Goal: Task Accomplishment & Management: Manage account settings

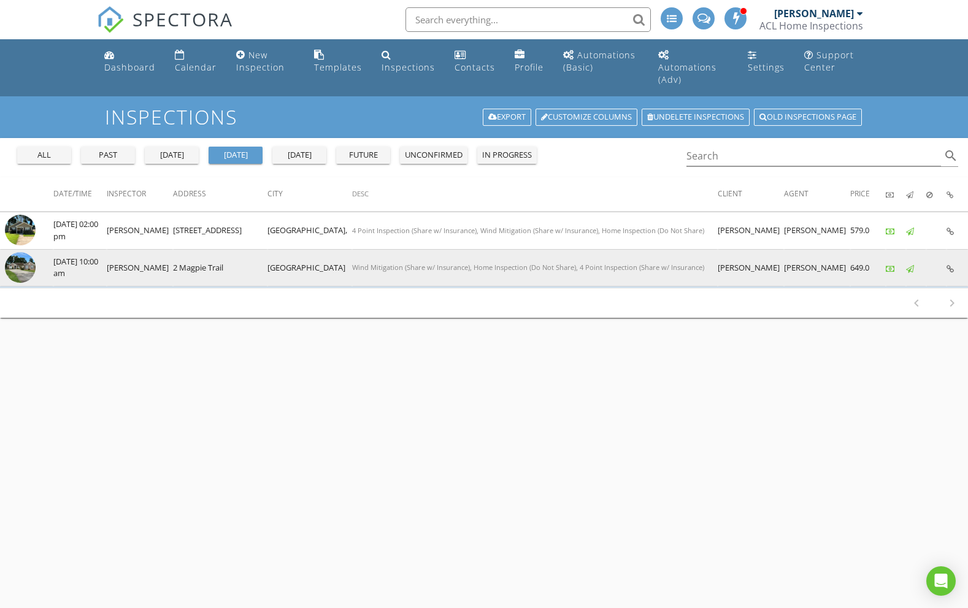
click at [26, 258] on img at bounding box center [20, 267] width 31 height 31
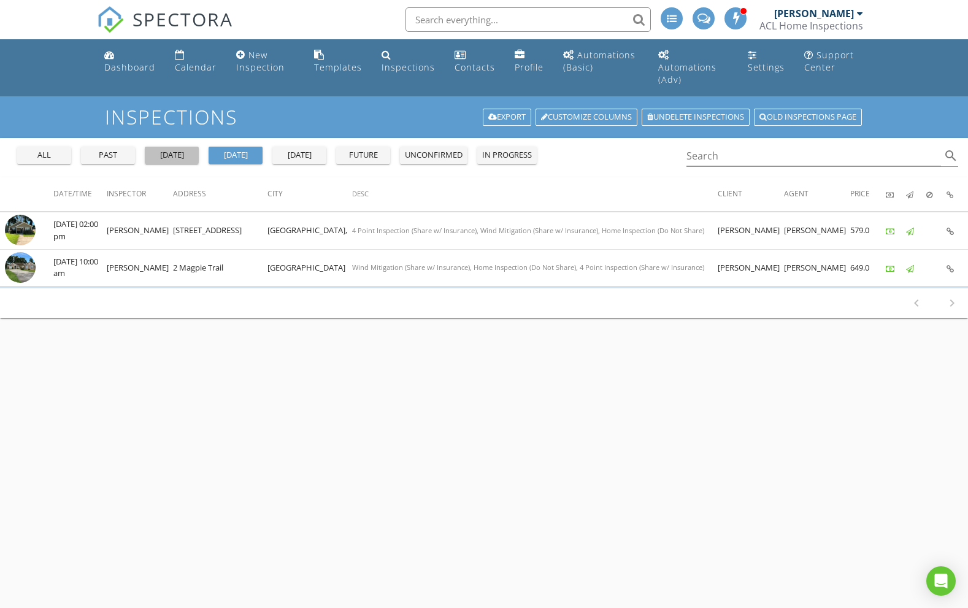
click at [178, 149] on div "yesterday" at bounding box center [172, 155] width 44 height 12
click at [231, 149] on div "today" at bounding box center [235, 155] width 44 height 12
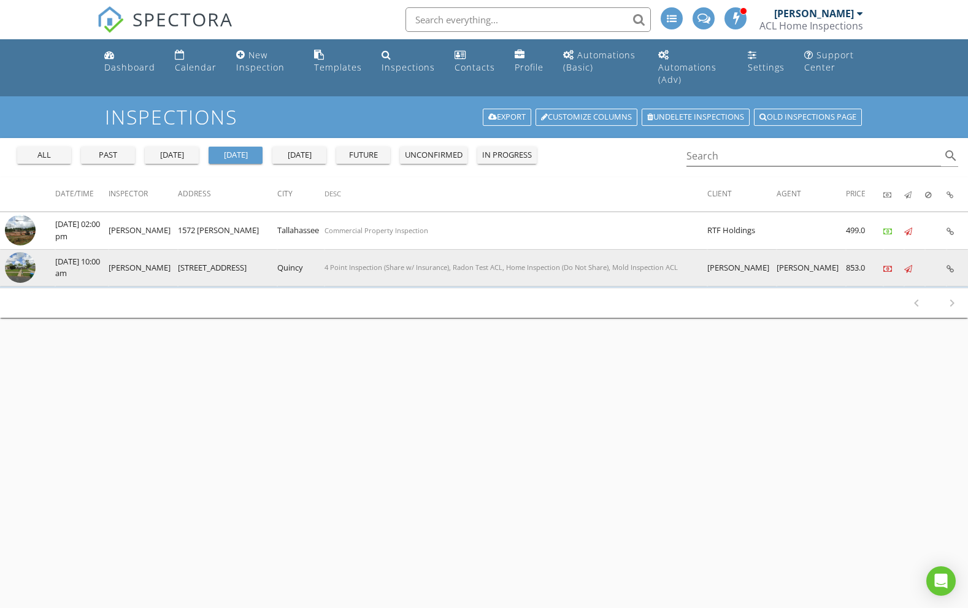
click at [27, 260] on img at bounding box center [20, 267] width 31 height 31
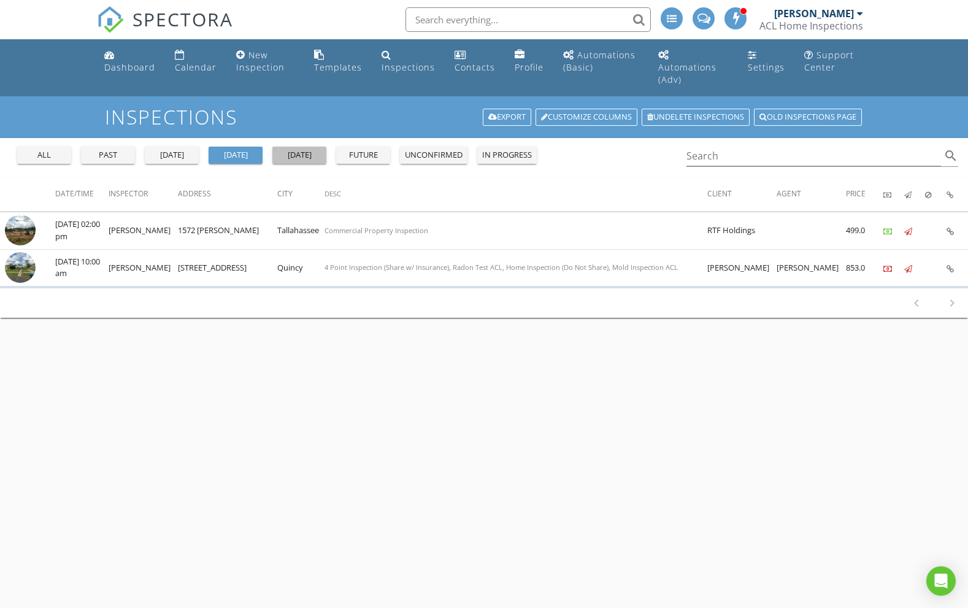
click at [308, 149] on div "tomorrow" at bounding box center [299, 155] width 44 height 12
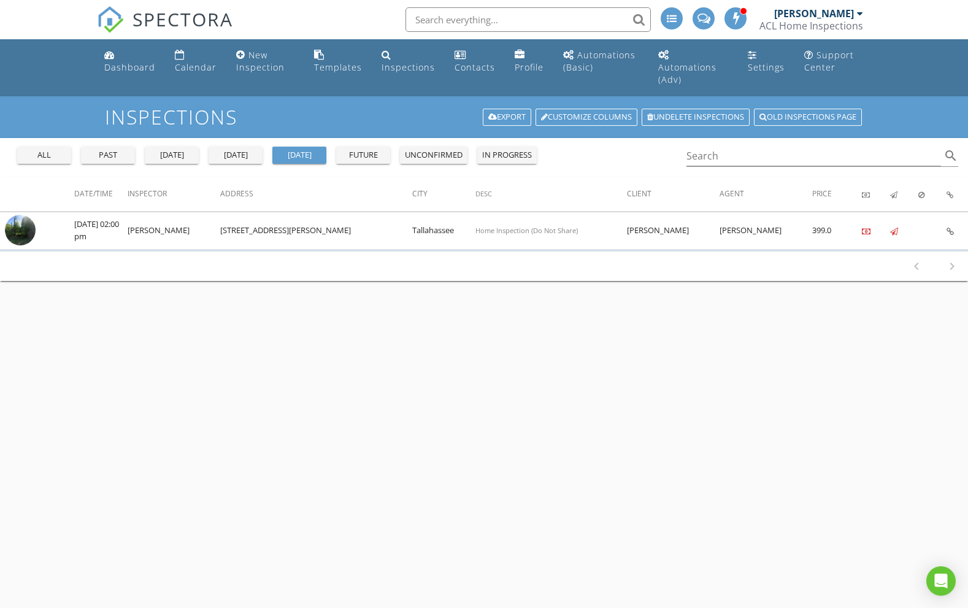
click at [237, 149] on div "today" at bounding box center [235, 155] width 44 height 12
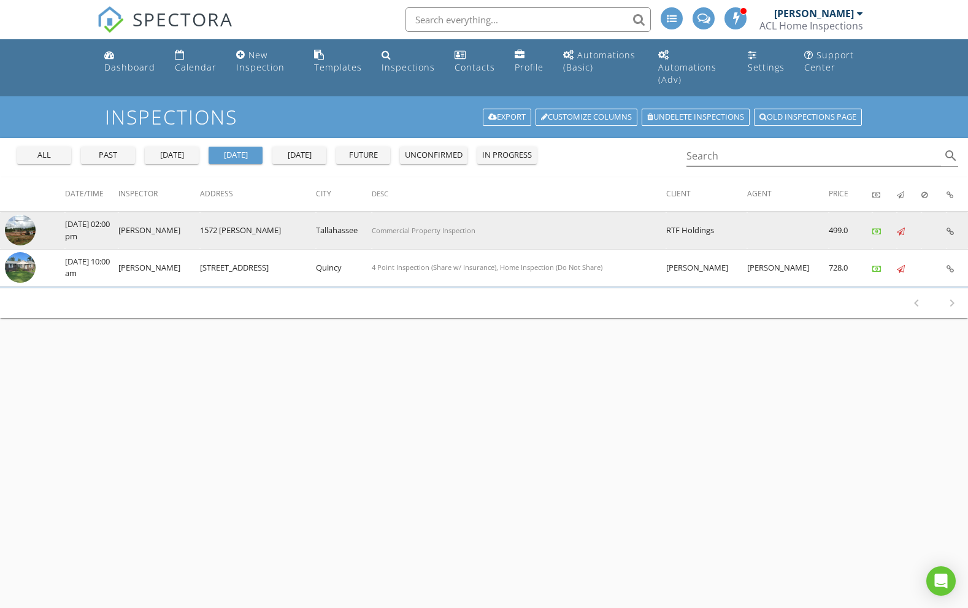
click at [26, 220] on img at bounding box center [20, 230] width 31 height 31
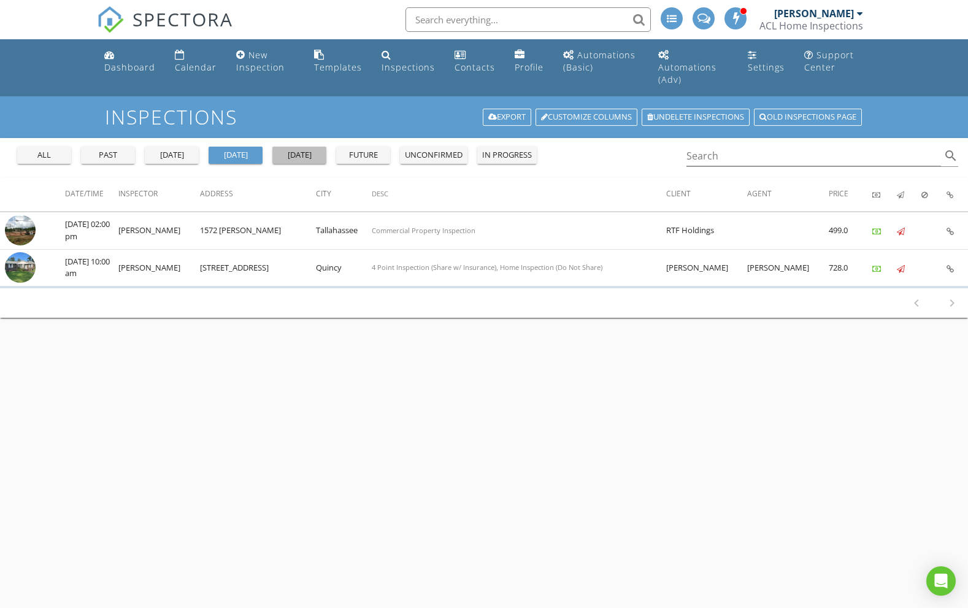
click at [308, 149] on div "tomorrow" at bounding box center [299, 155] width 44 height 12
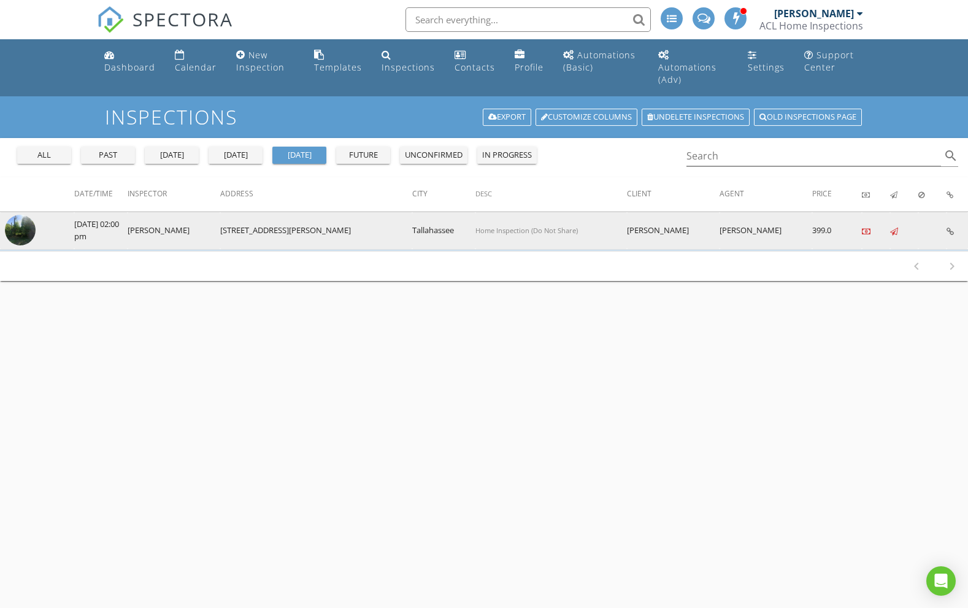
click at [29, 220] on img at bounding box center [20, 230] width 31 height 31
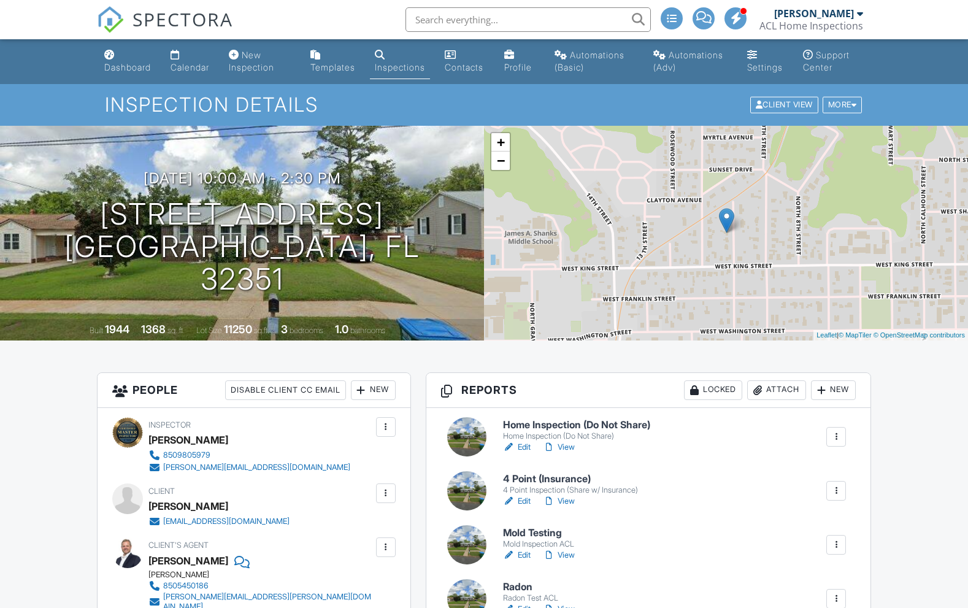
click at [836, 538] on div at bounding box center [836, 544] width 12 height 12
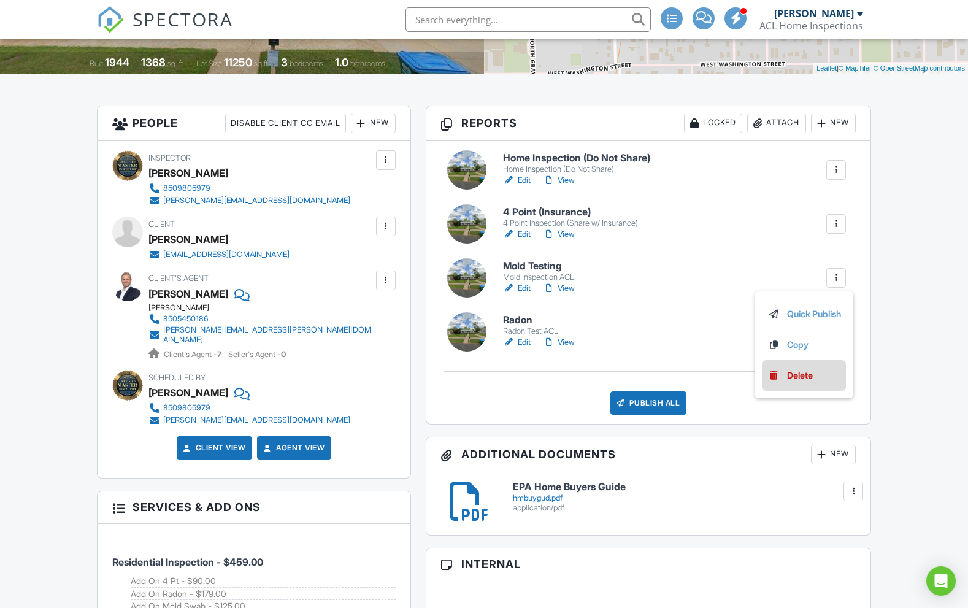
click at [798, 382] on div "Delete" at bounding box center [800, 375] width 26 height 13
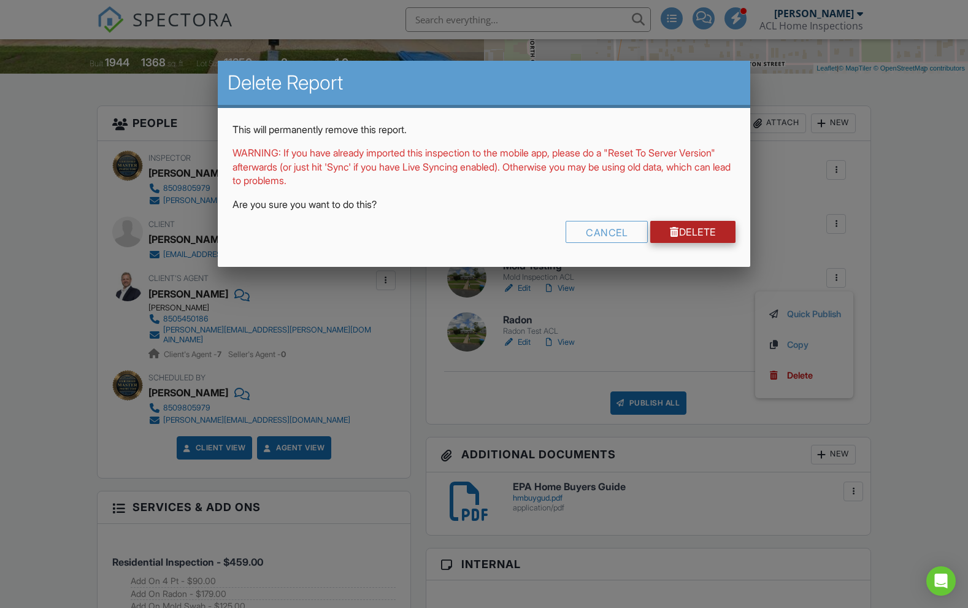
click at [687, 231] on link "Delete" at bounding box center [692, 232] width 85 height 22
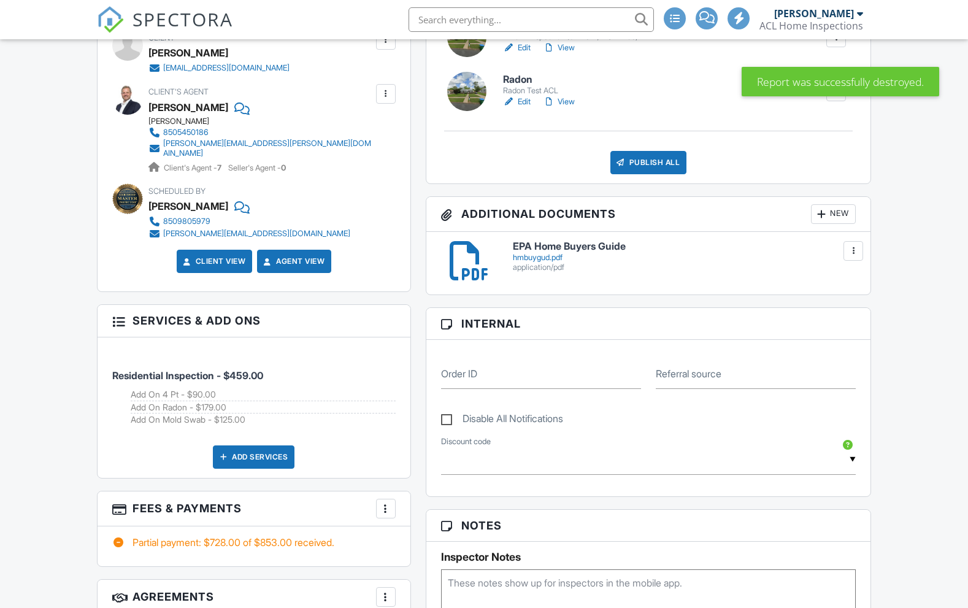
click at [389, 511] on div at bounding box center [386, 508] width 12 height 12
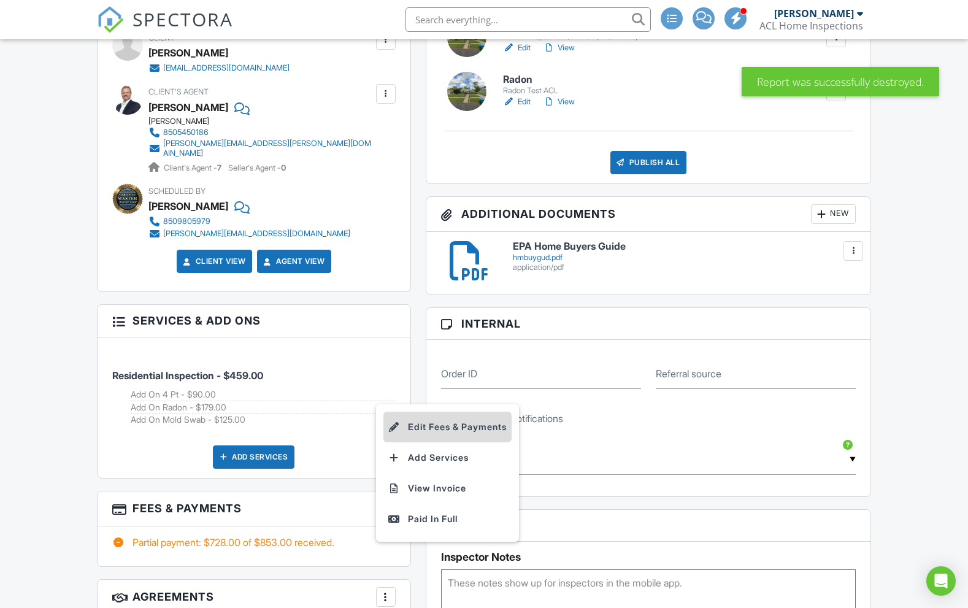
click at [443, 425] on li "Edit Fees & Payments" at bounding box center [447, 426] width 128 height 31
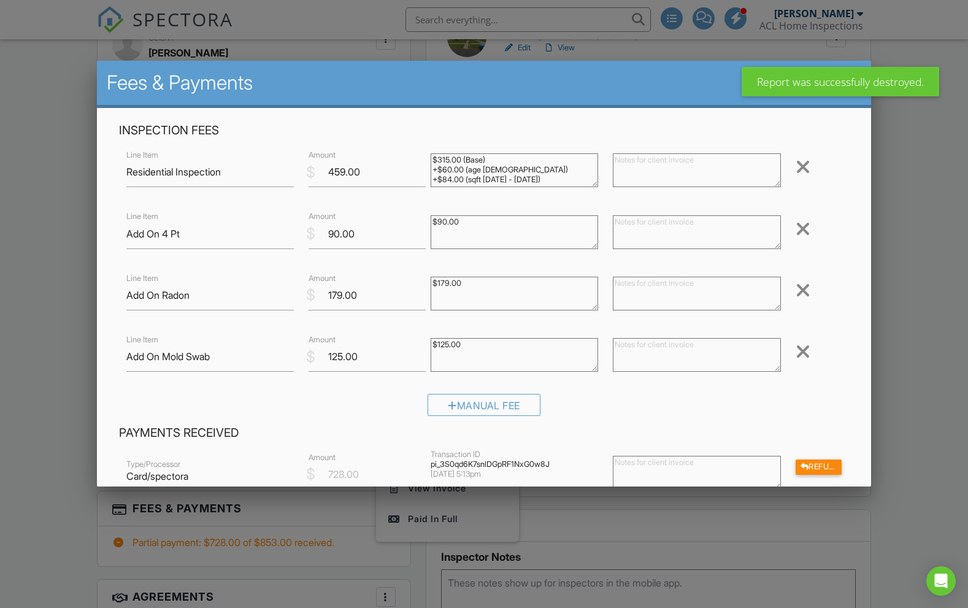
click at [800, 347] on div at bounding box center [802, 352] width 15 height 20
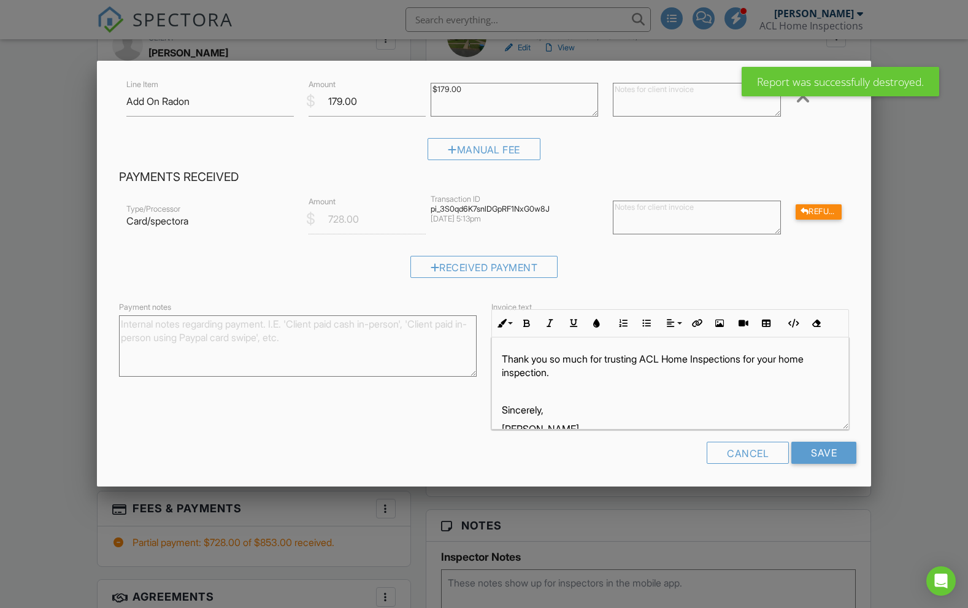
scroll to position [193, 0]
click at [820, 451] on input "Save" at bounding box center [823, 453] width 65 height 22
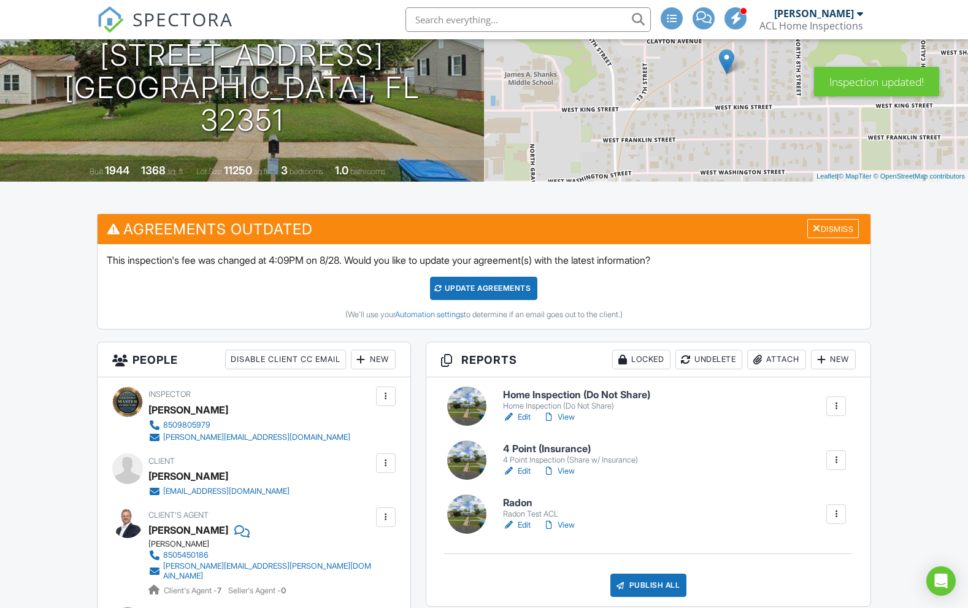
click at [827, 524] on div at bounding box center [836, 514] width 20 height 20
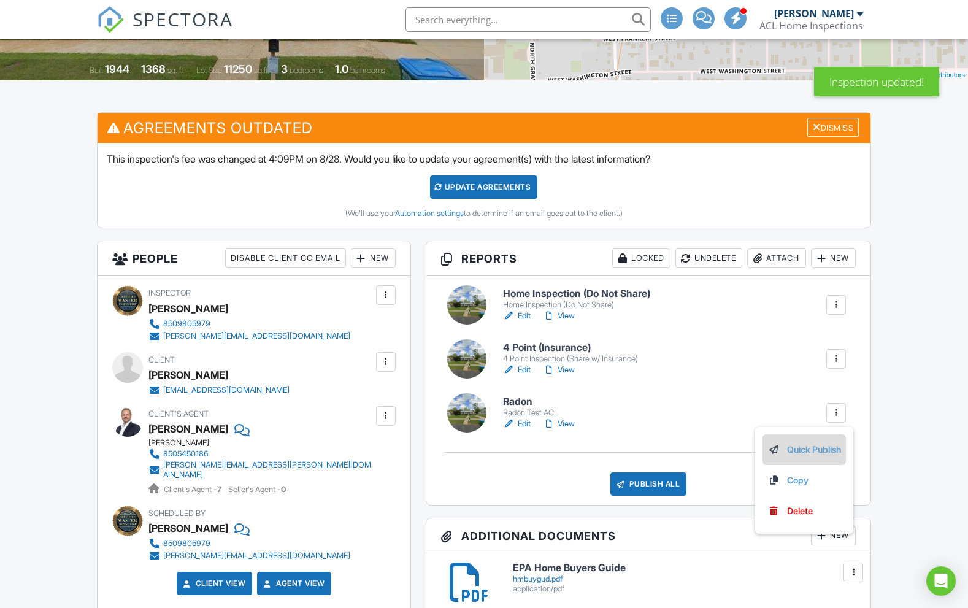
scroll to position [314, 0]
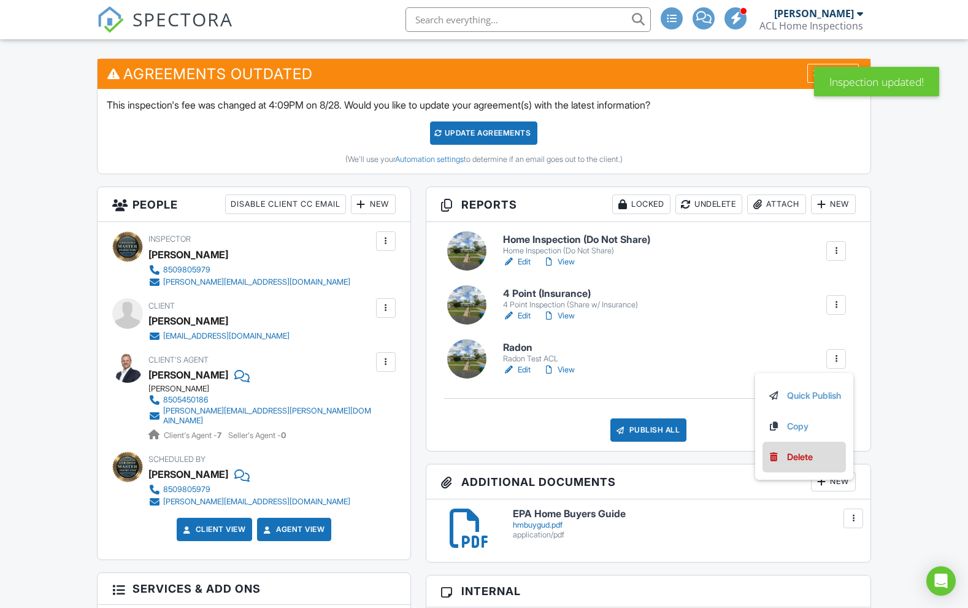
click at [795, 464] on div "Delete" at bounding box center [800, 456] width 26 height 13
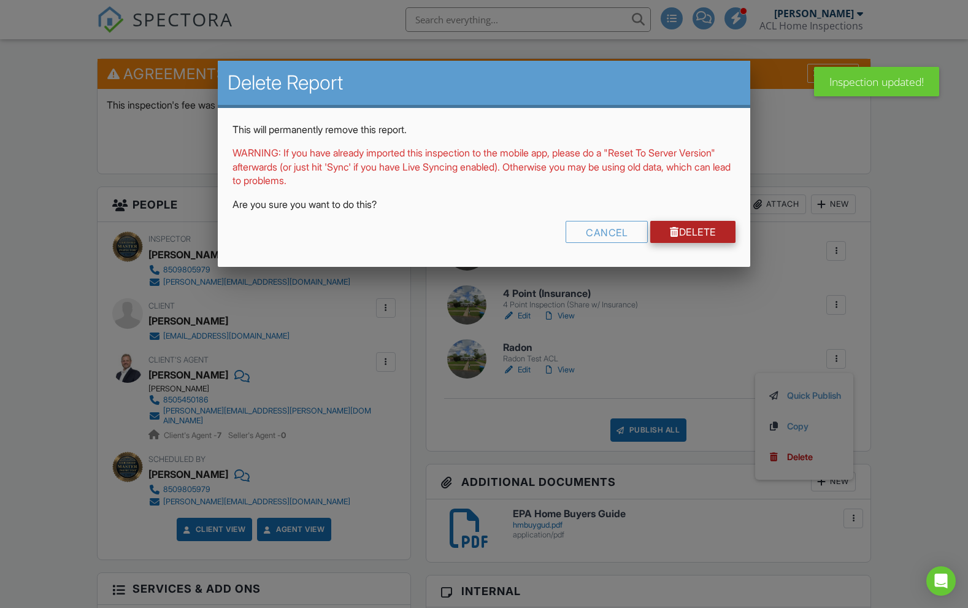
click at [686, 229] on link "Delete" at bounding box center [692, 232] width 85 height 22
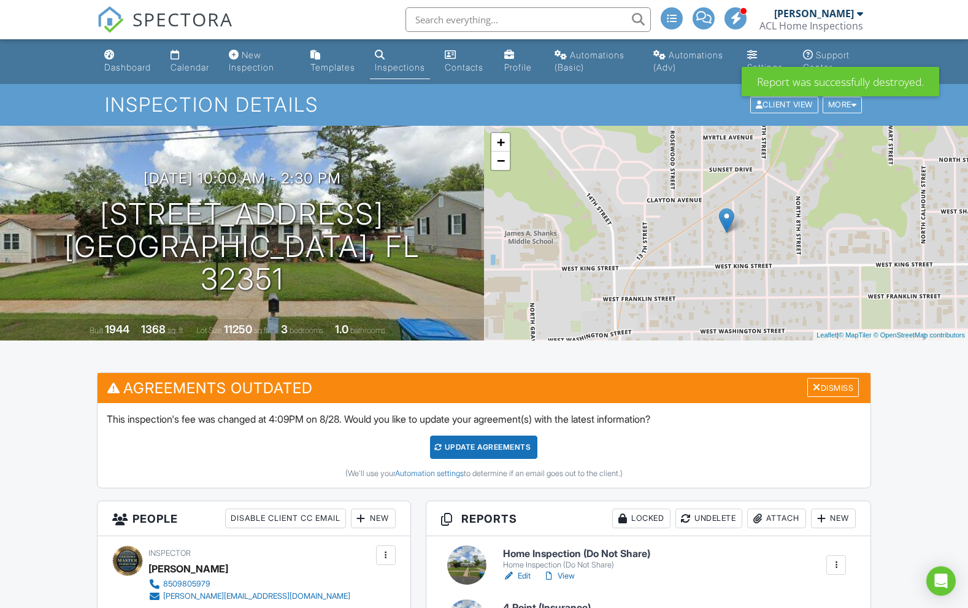
click at [534, 602] on h6 "4 Point (Insurance)" at bounding box center [570, 607] width 135 height 11
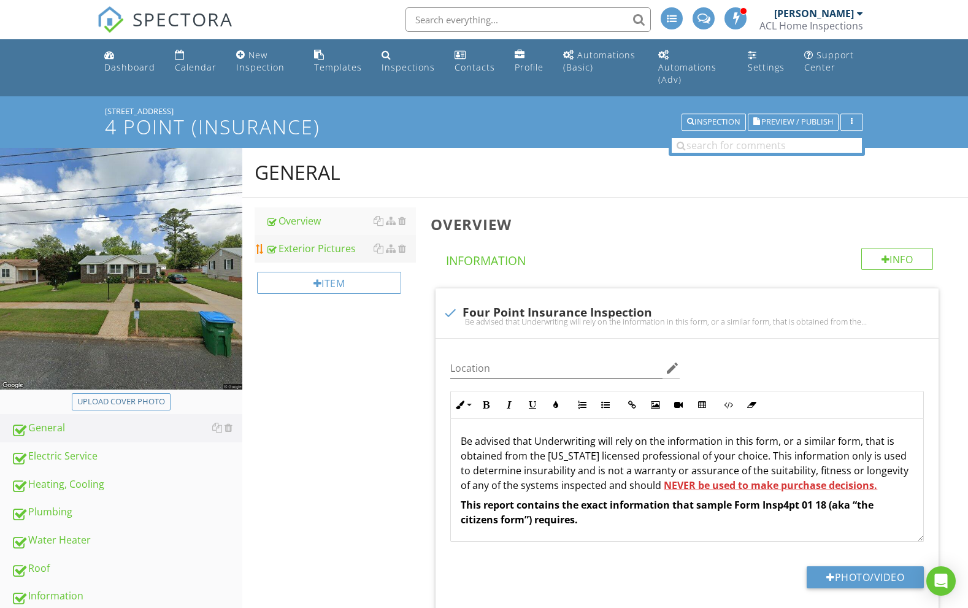
click at [323, 241] on div "Exterior Pictures" at bounding box center [341, 248] width 151 height 15
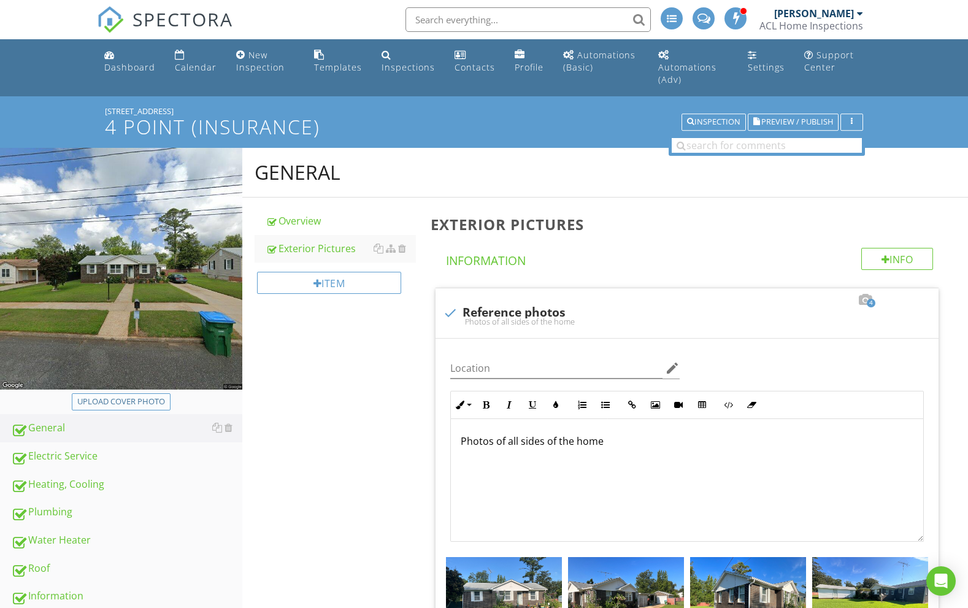
click at [134, 396] on div "Upload cover photo" at bounding box center [121, 402] width 88 height 12
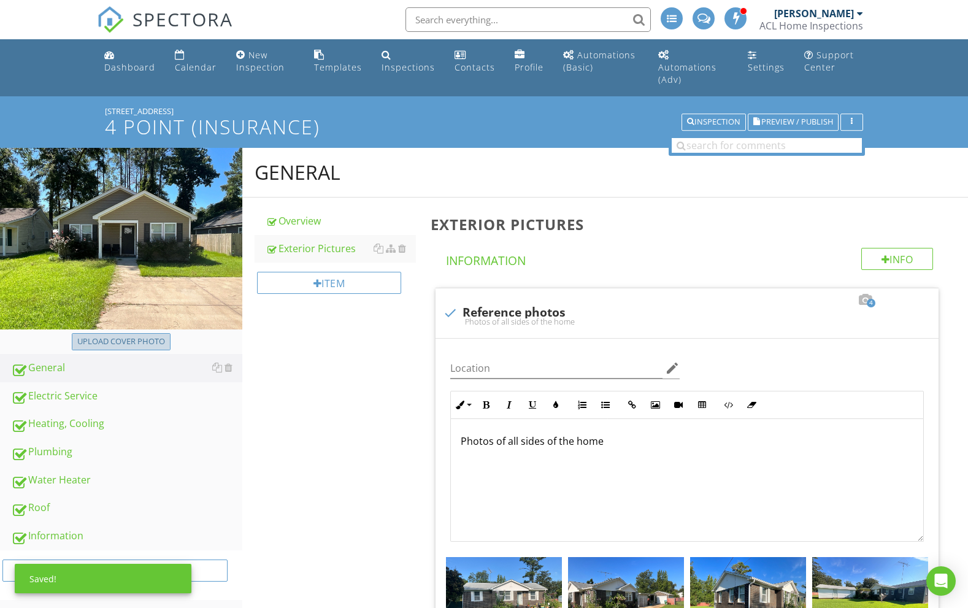
click at [137, 335] on div "Upload cover photo" at bounding box center [121, 341] width 88 height 12
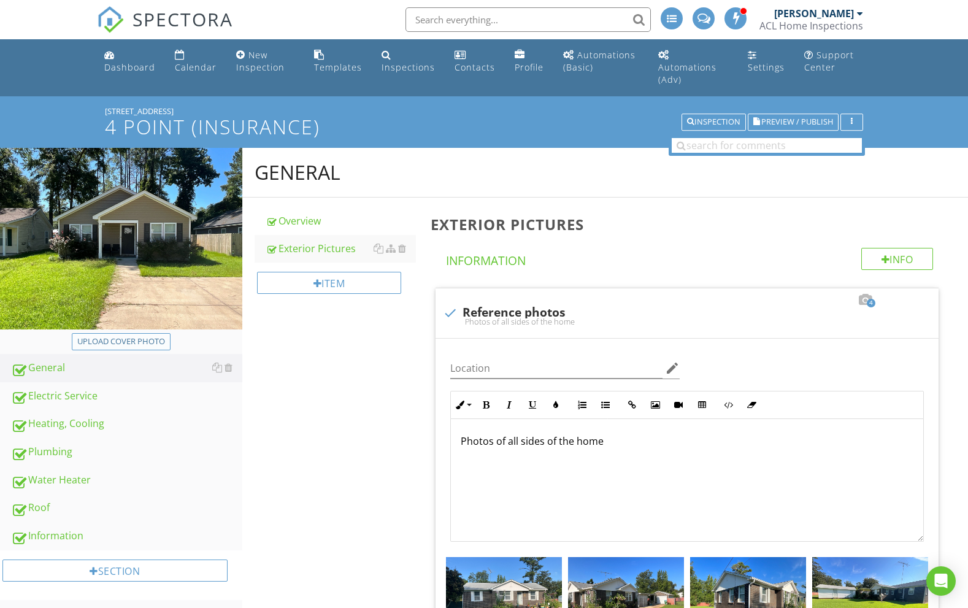
type input "C:\fakepath\photo-28.jpg"
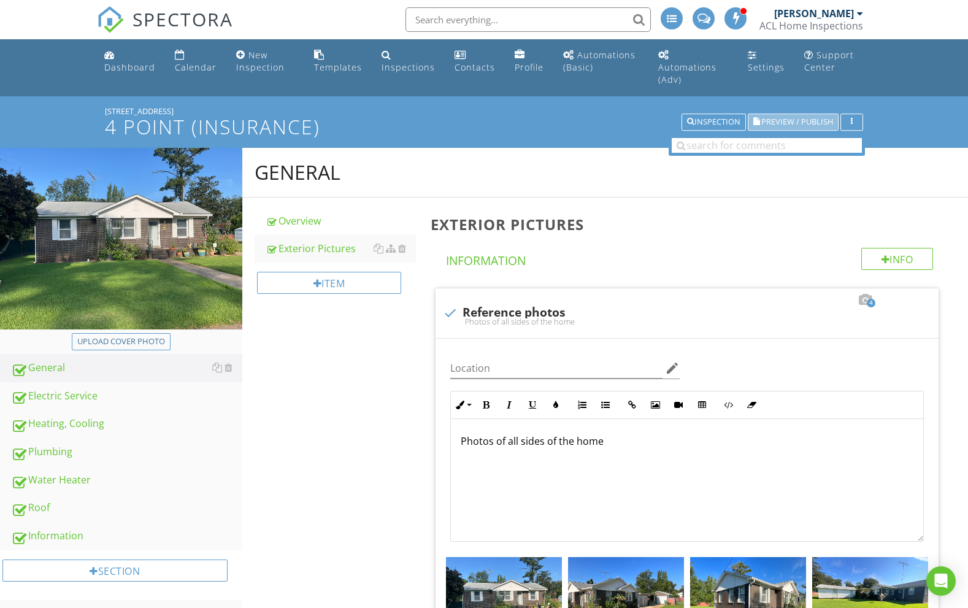
click at [804, 118] on span "Preview / Publish" at bounding box center [797, 122] width 72 height 8
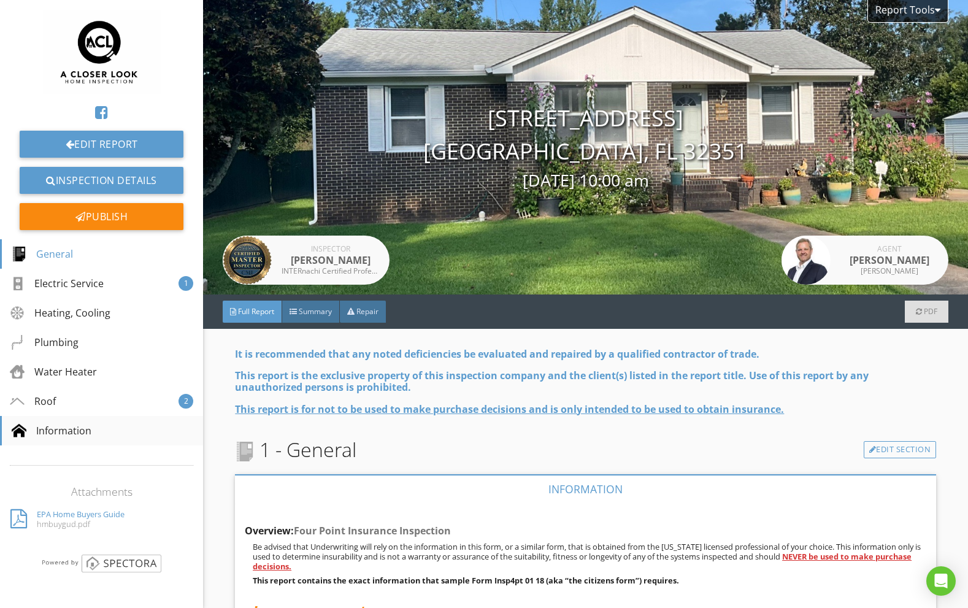
click at [117, 427] on div "Information" at bounding box center [101, 430] width 203 height 29
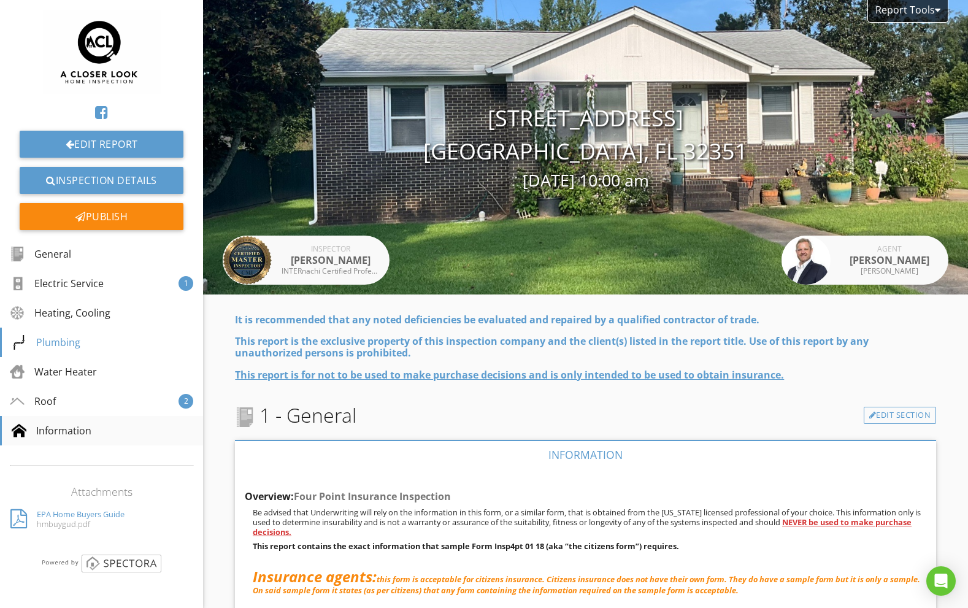
scroll to position [7541, 0]
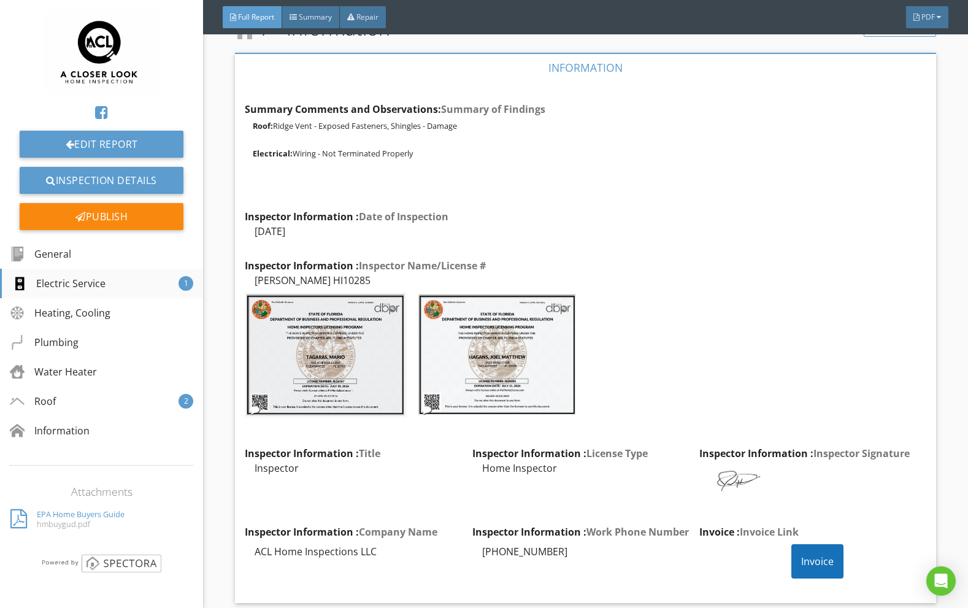
click at [133, 286] on div "Electric Service 1" at bounding box center [101, 283] width 203 height 29
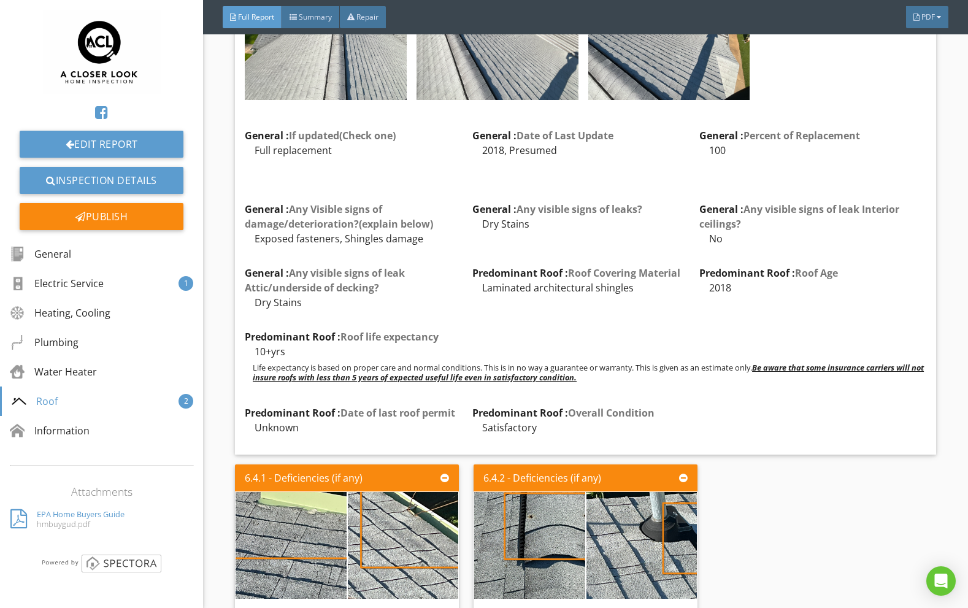
scroll to position [6769, 0]
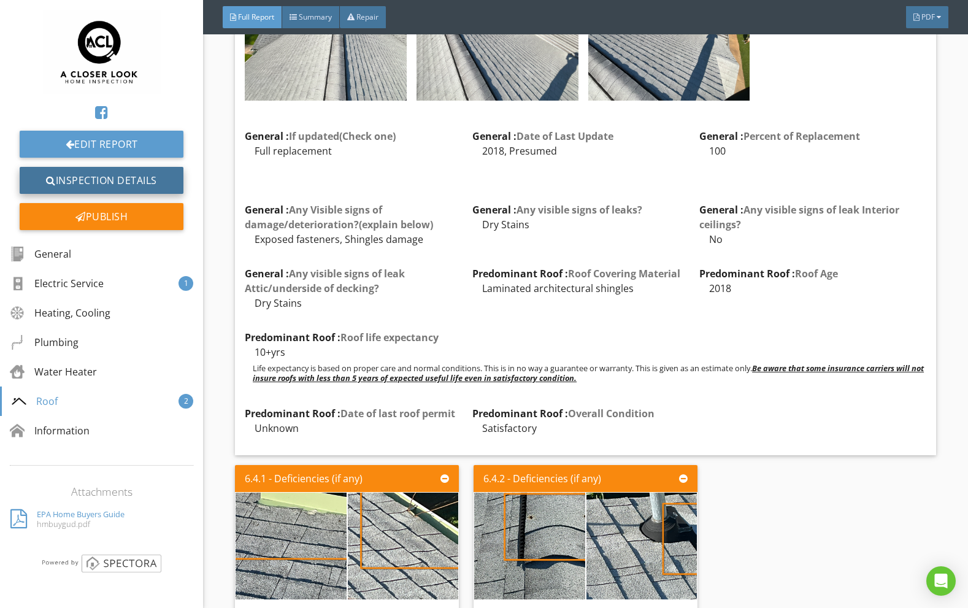
click at [111, 186] on link "Inspection Details" at bounding box center [102, 180] width 164 height 27
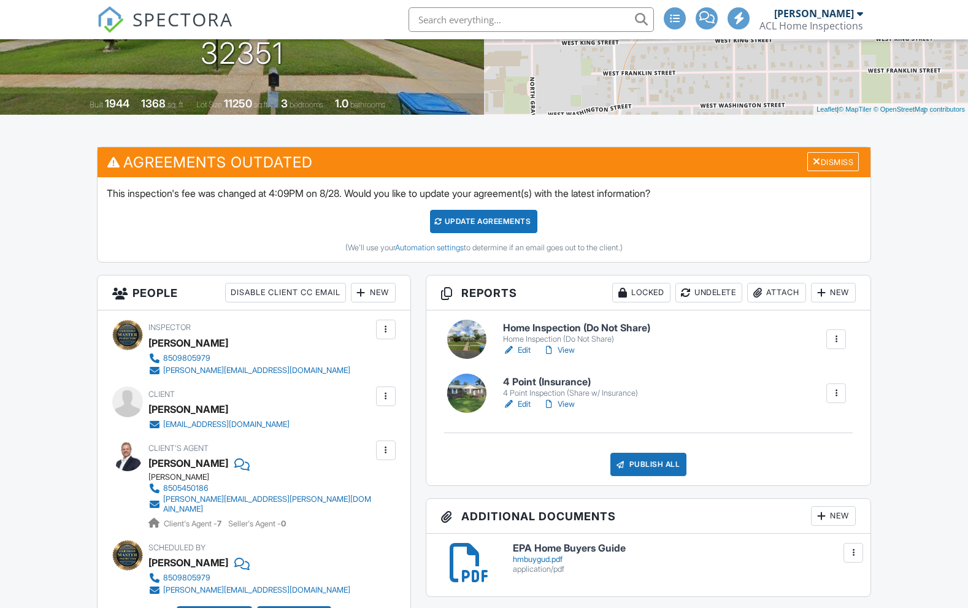
scroll to position [226, 0]
click at [476, 356] on div at bounding box center [466, 338] width 39 height 39
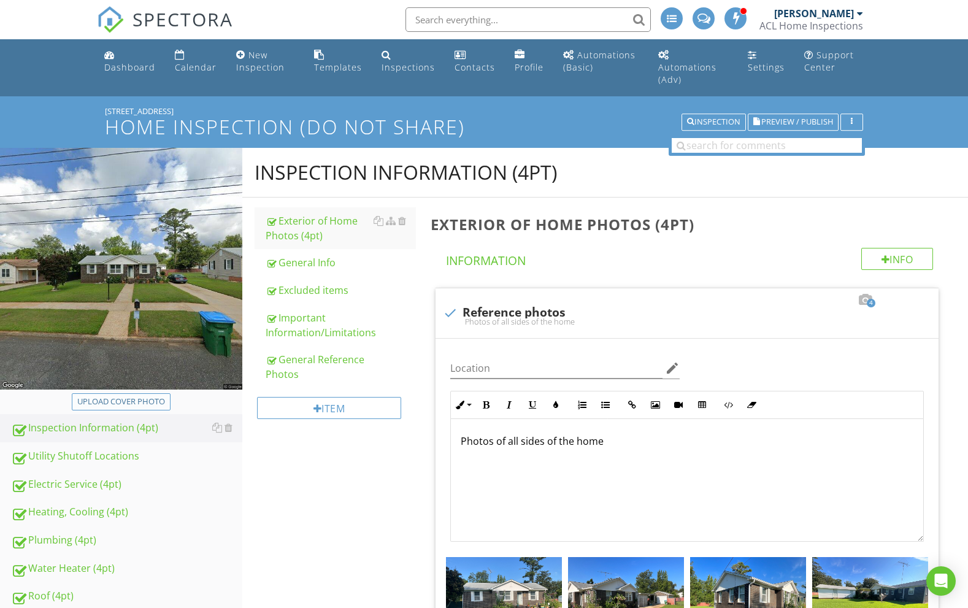
click at [139, 396] on div "Upload cover photo" at bounding box center [121, 402] width 88 height 12
type input "C:\fakepath\photo-29.jpg"
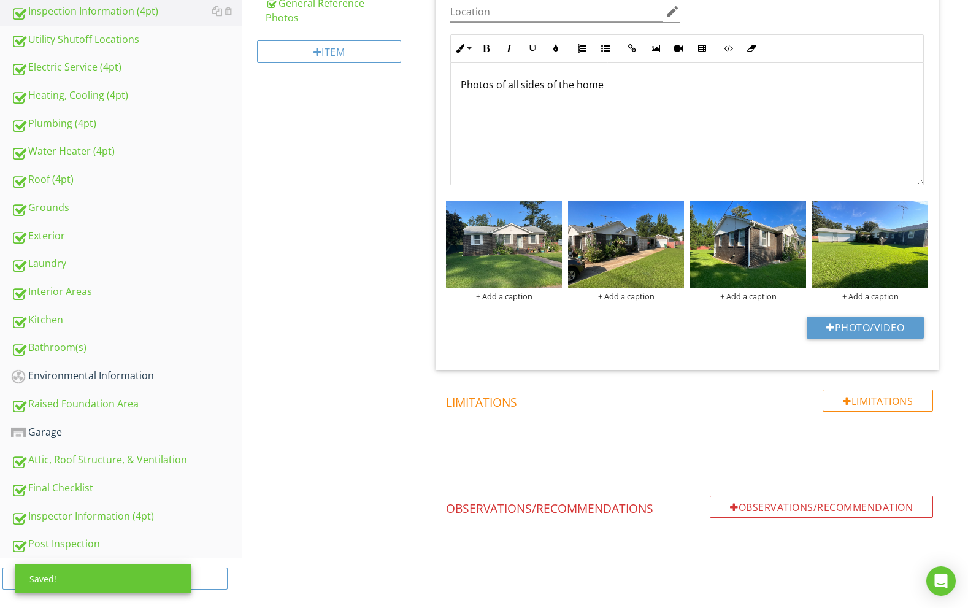
scroll to position [356, 0]
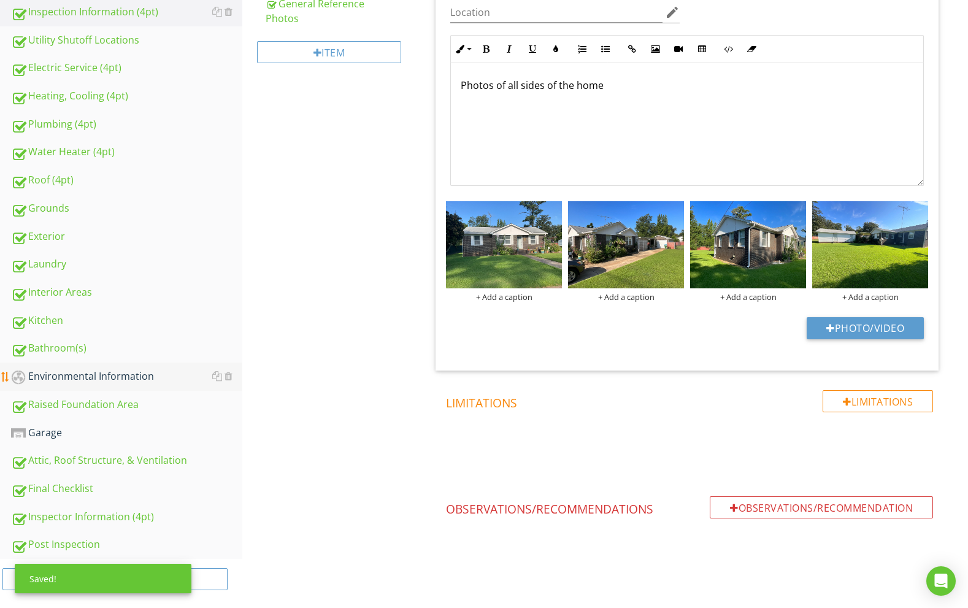
click at [115, 369] on div "Environmental Information" at bounding box center [126, 377] width 231 height 16
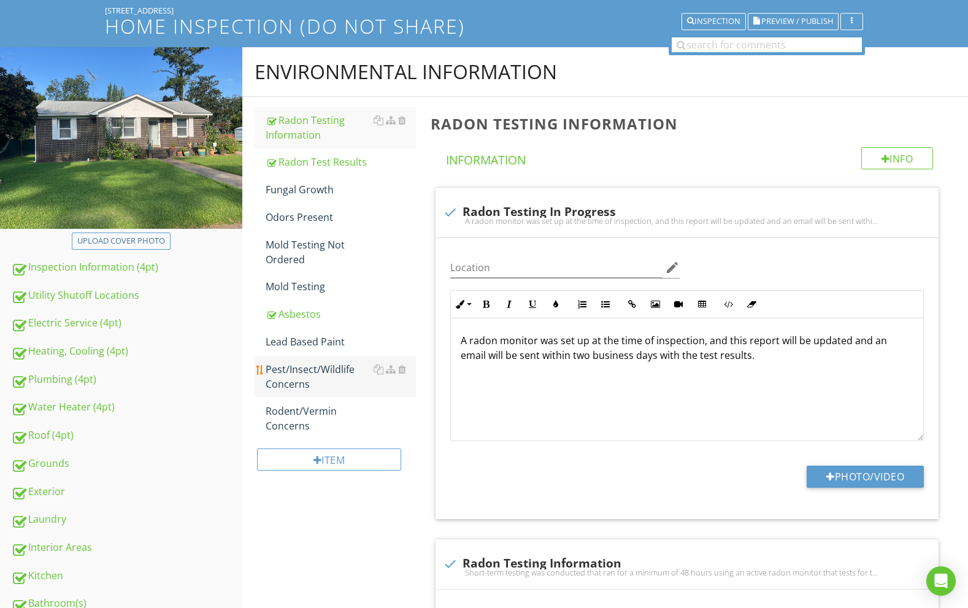
scroll to position [91, 0]
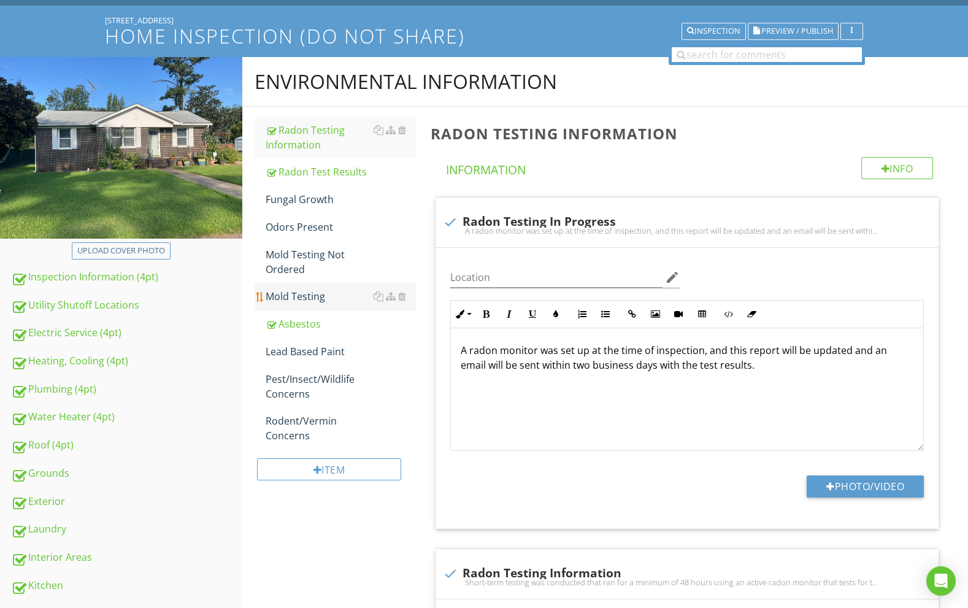
click at [320, 289] on div "Mold Testing" at bounding box center [341, 296] width 151 height 15
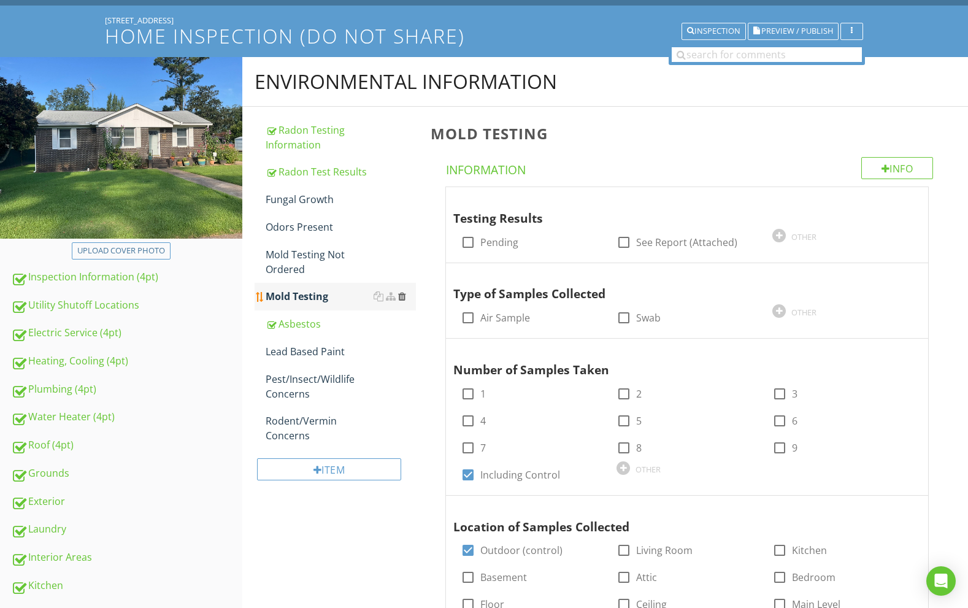
click at [405, 291] on div at bounding box center [402, 296] width 8 height 10
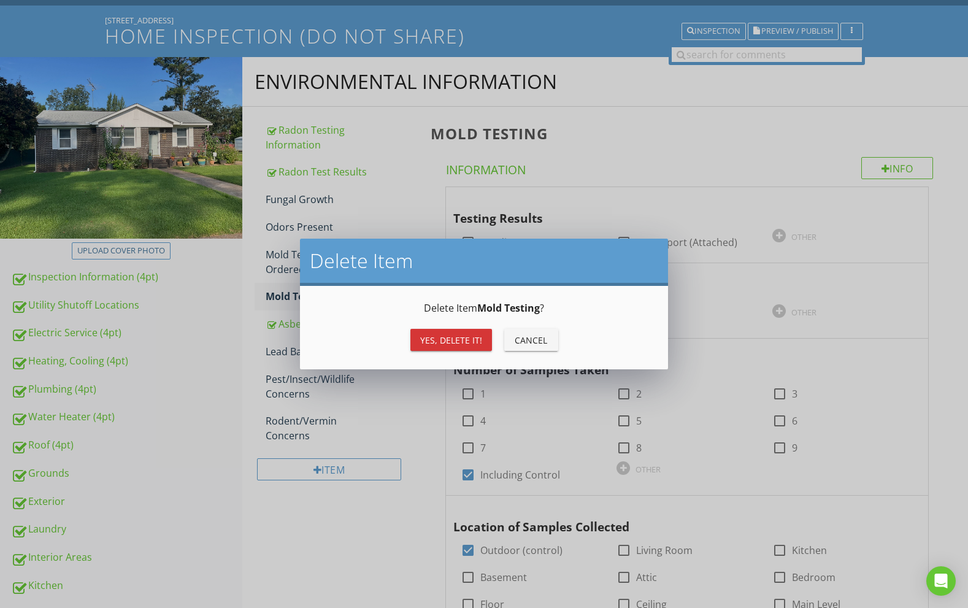
click at [467, 340] on div "Yes, Delete it!" at bounding box center [451, 340] width 62 height 13
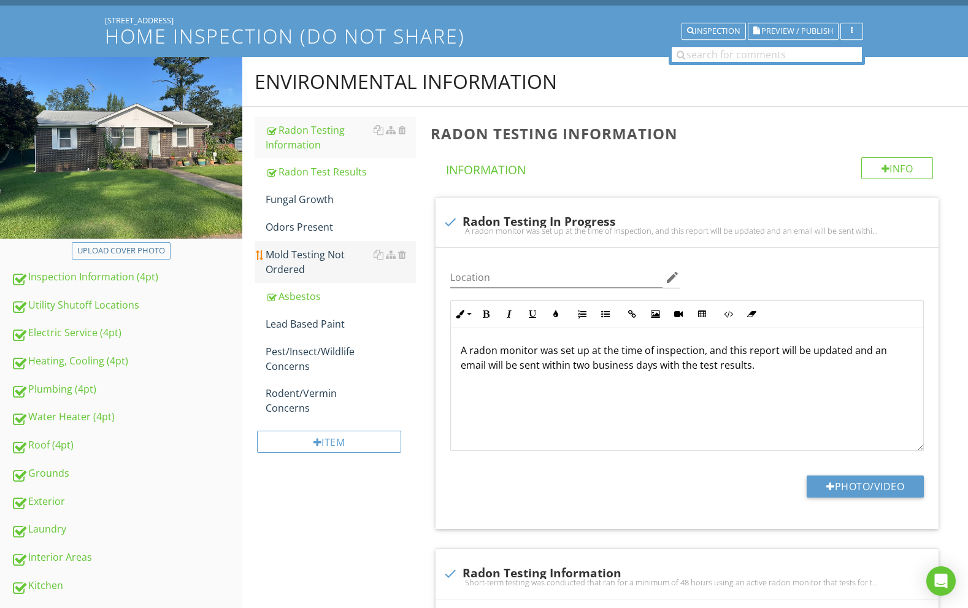
click at [326, 247] on div "Mold Testing Not Ordered" at bounding box center [341, 261] width 151 height 29
type textarea "<p>Short-term testing was conducted that ran for a minimum of 48 hours using an…"
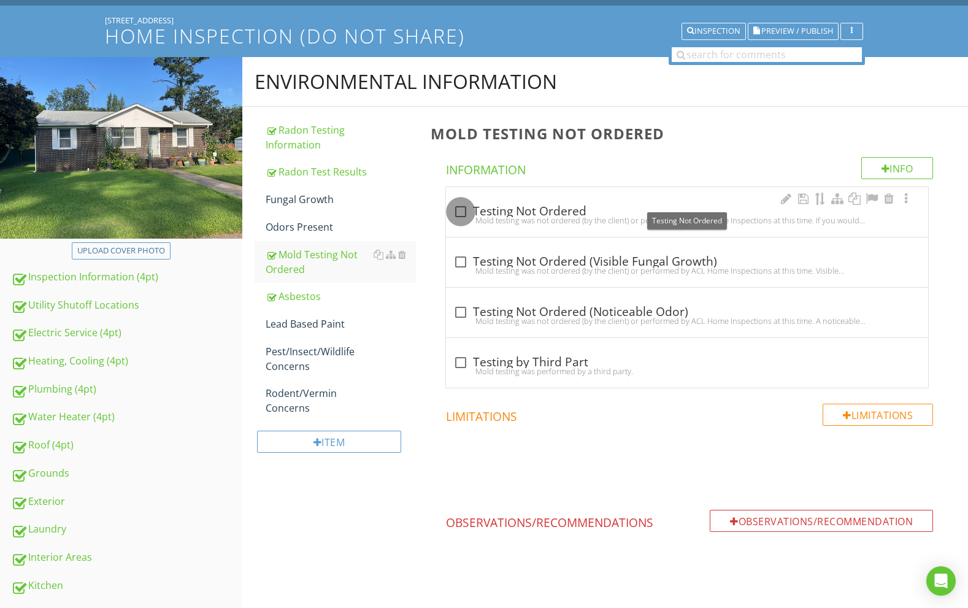
click at [460, 201] on div at bounding box center [460, 211] width 21 height 21
checkbox input "true"
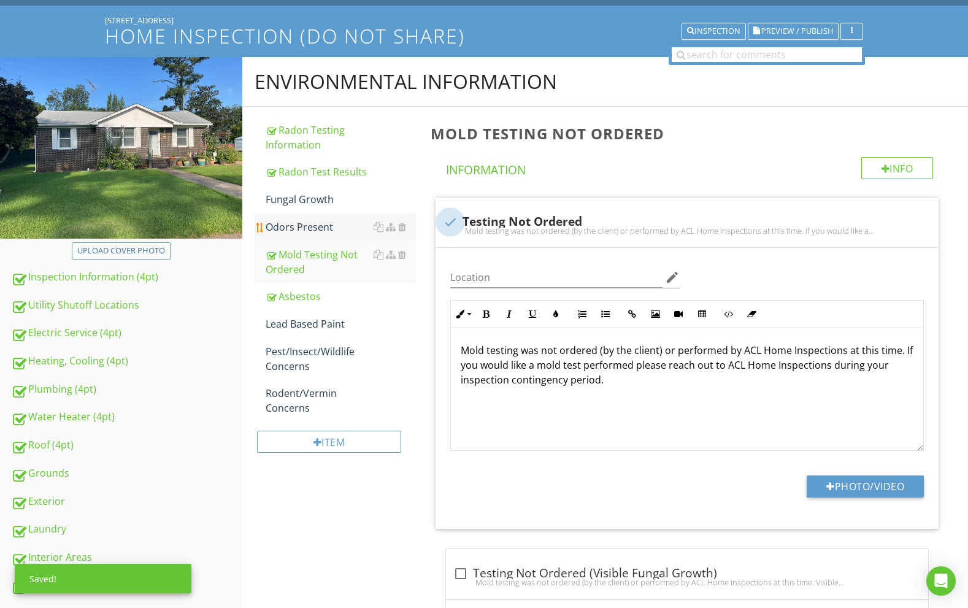
click at [332, 220] on div "Odors Present" at bounding box center [341, 227] width 151 height 15
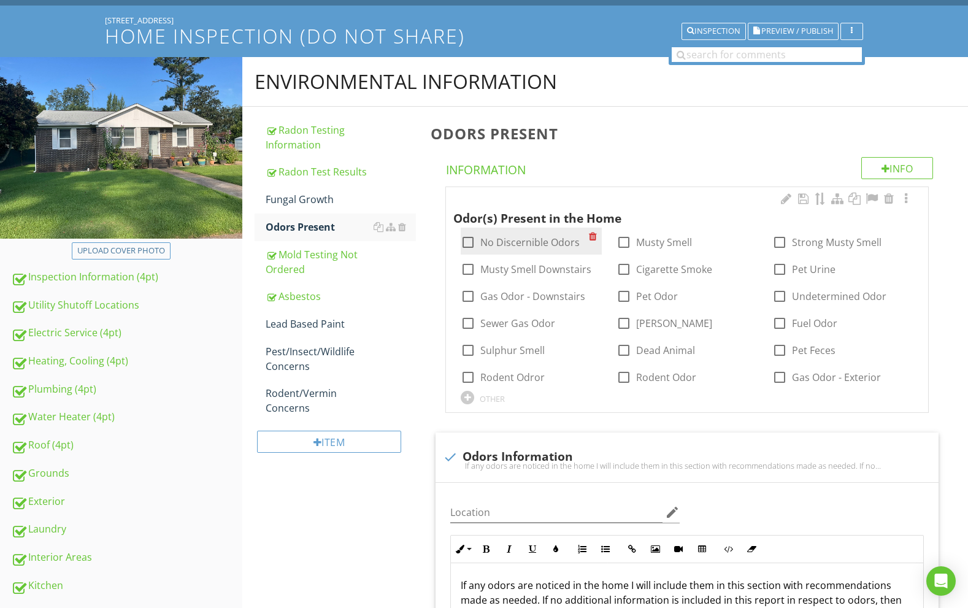
click at [464, 232] on div at bounding box center [467, 242] width 21 height 21
checkbox input "true"
click at [318, 192] on div "Fungal Growth" at bounding box center [341, 199] width 151 height 15
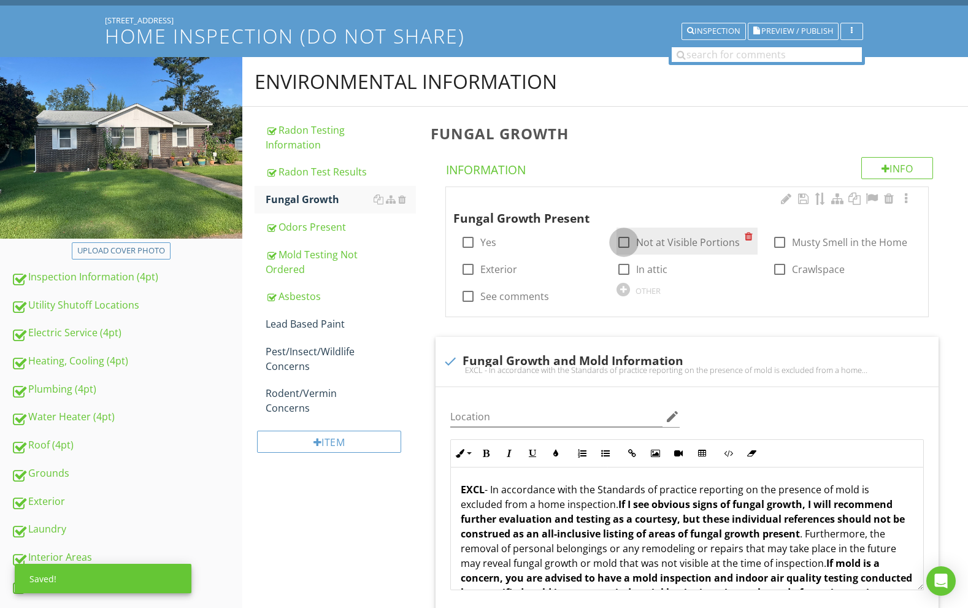
click at [626, 232] on div at bounding box center [623, 242] width 21 height 21
checkbox input "true"
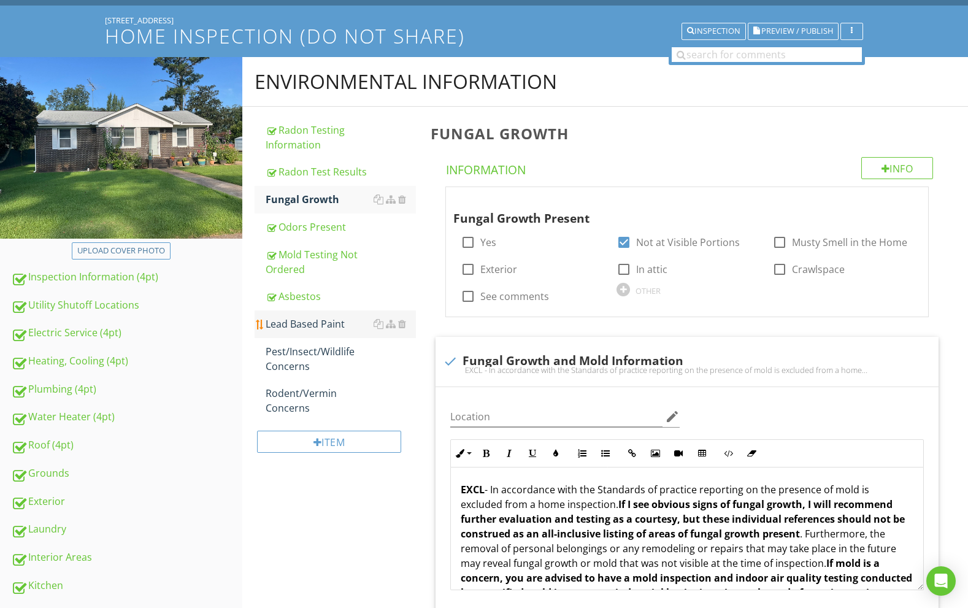
click at [332, 316] on div "Lead Based Paint" at bounding box center [341, 323] width 151 height 15
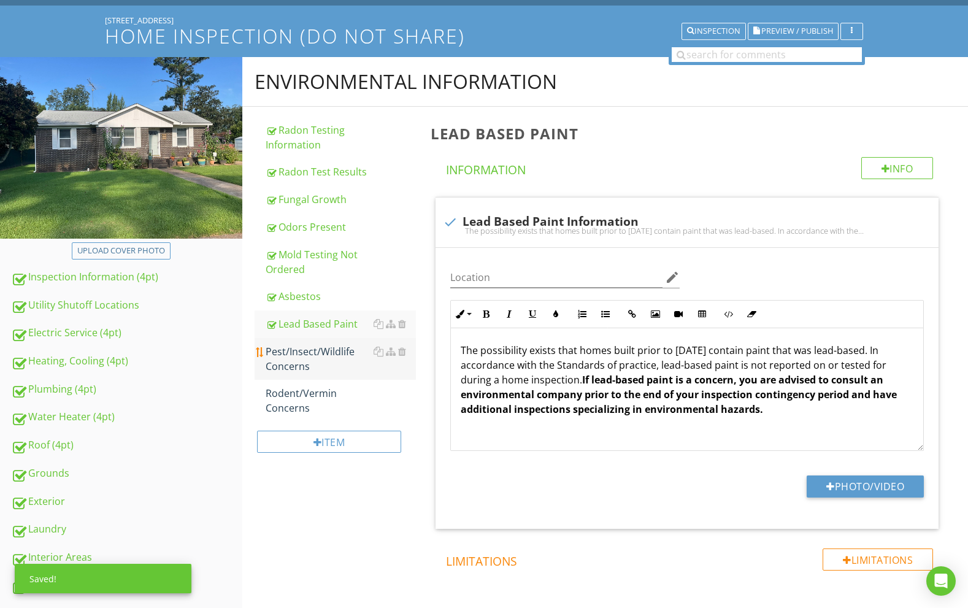
click at [332, 344] on div "Pest/Insect/Wildlife Concerns" at bounding box center [341, 358] width 151 height 29
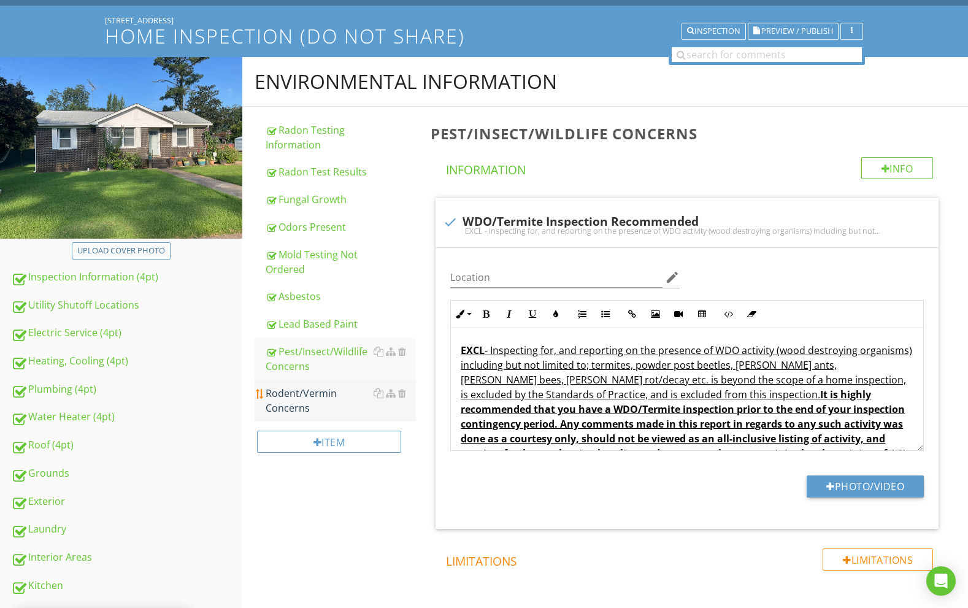
click at [329, 386] on div "Rodent/Vermin Concerns" at bounding box center [341, 400] width 151 height 29
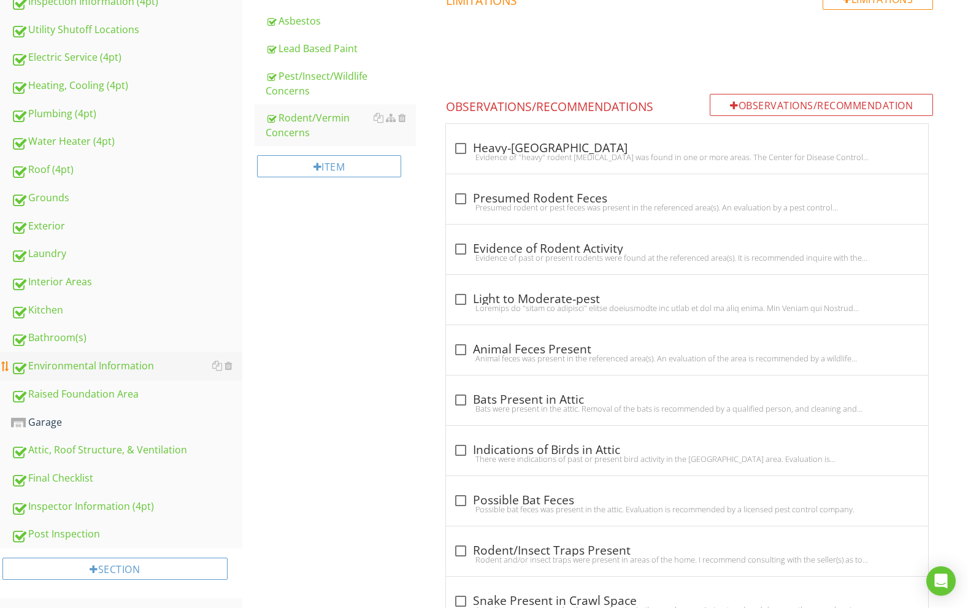
scroll to position [367, 0]
click at [168, 413] on div "Garage" at bounding box center [126, 421] width 231 height 16
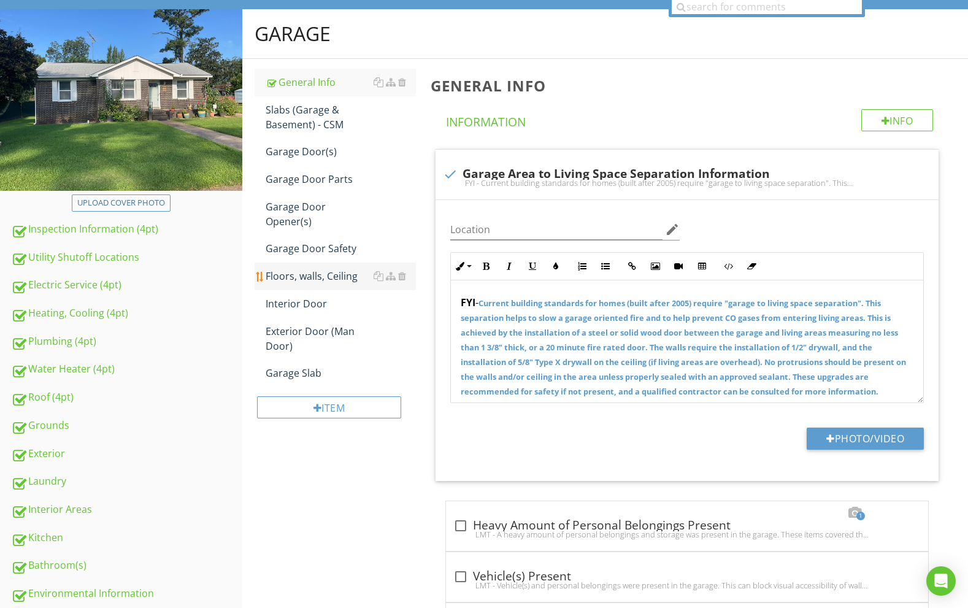
scroll to position [140, 0]
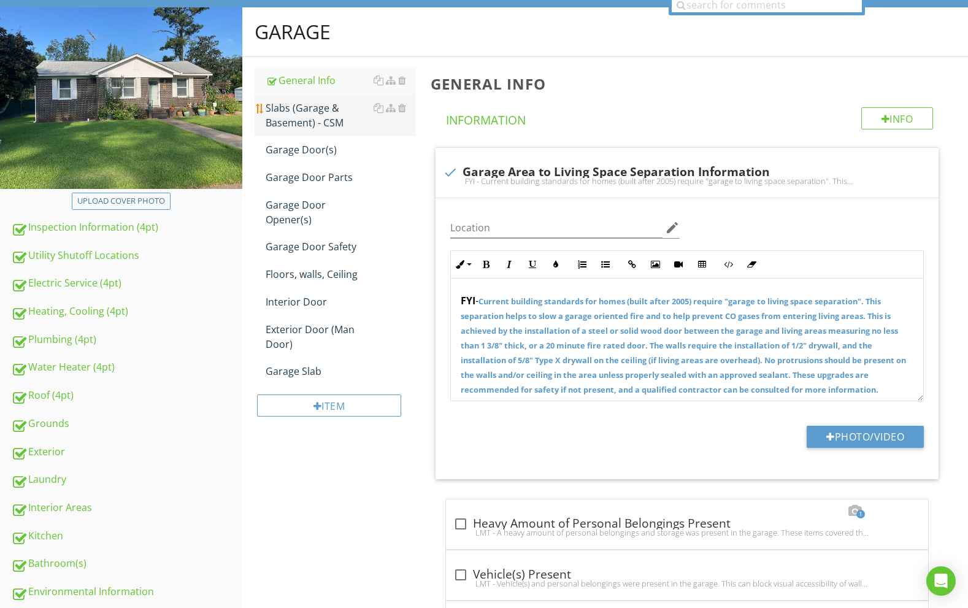
click at [318, 111] on div "Slabs (Garage & Basement) - CSM" at bounding box center [341, 115] width 151 height 29
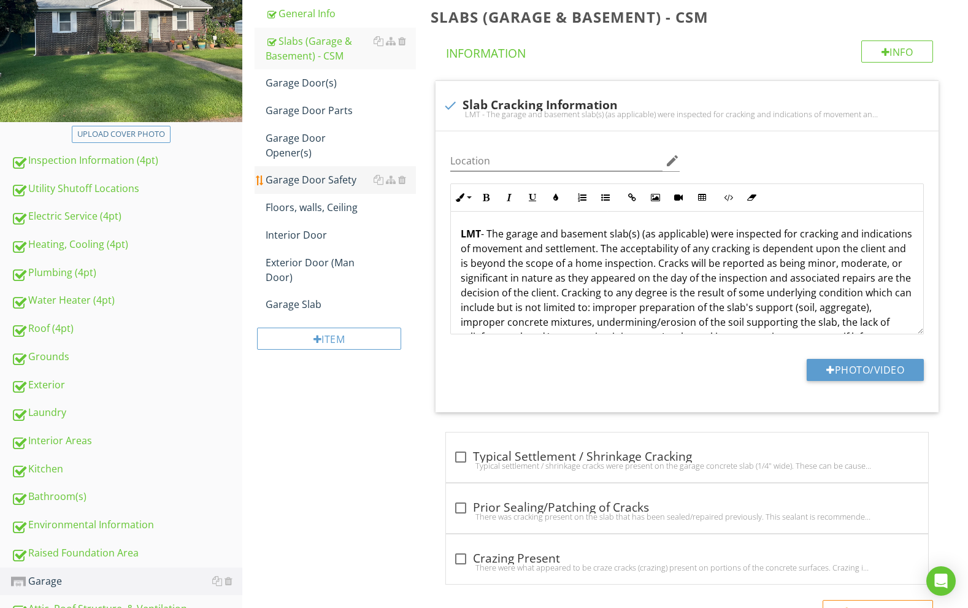
scroll to position [216, 0]
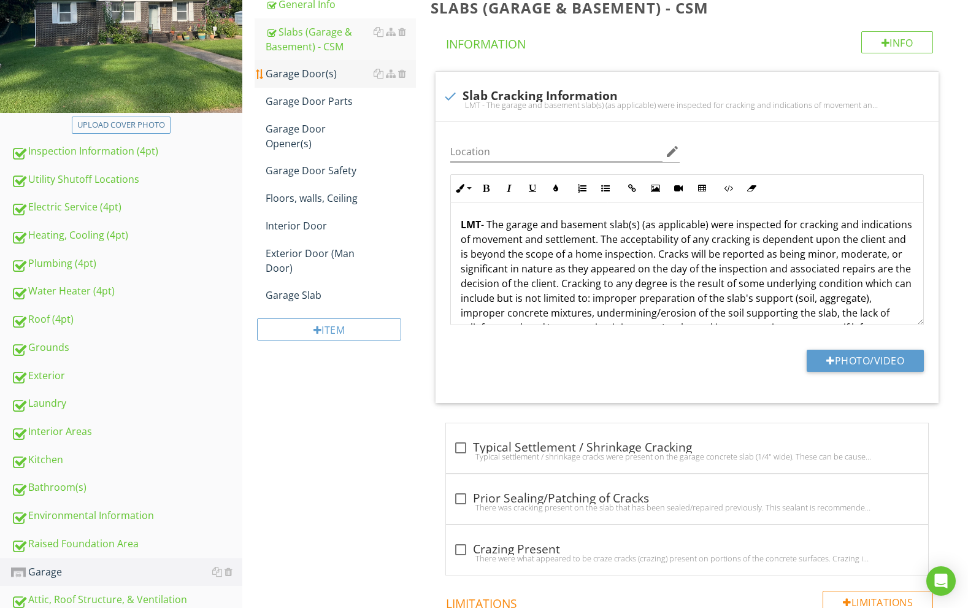
click at [327, 66] on div "Garage Door(s)" at bounding box center [341, 73] width 151 height 15
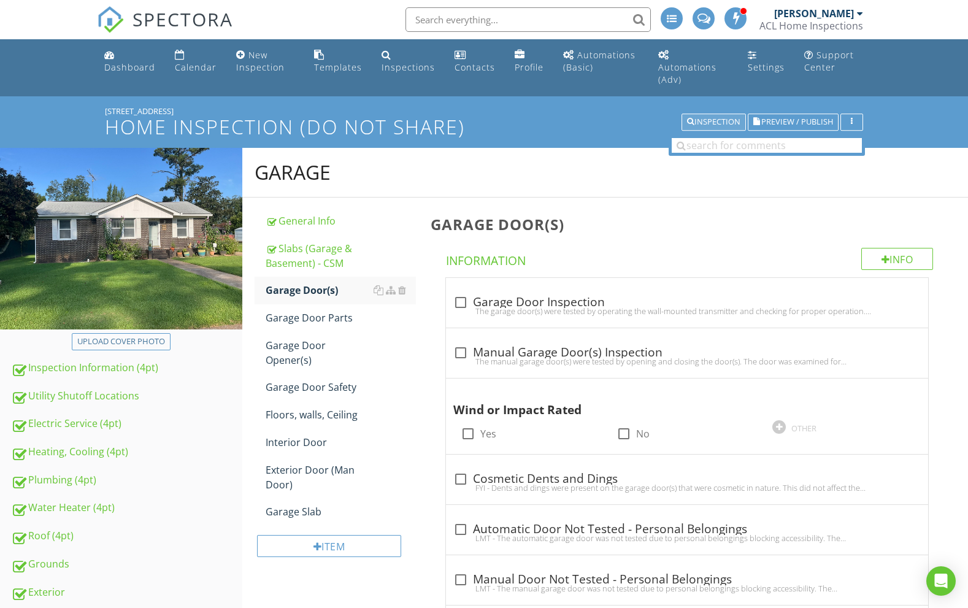
click at [727, 115] on button "Inspection" at bounding box center [713, 121] width 64 height 17
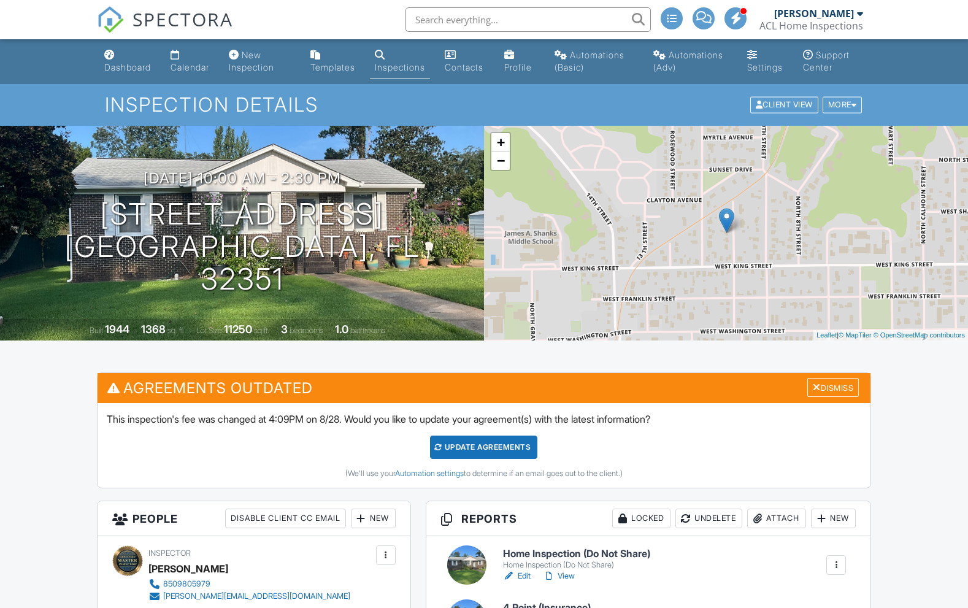
click at [487, 545] on div "Home Inspection (Do Not Share) Home Inspection (Do Not Share) Edit View Quick P…" at bounding box center [648, 564] width 429 height 39
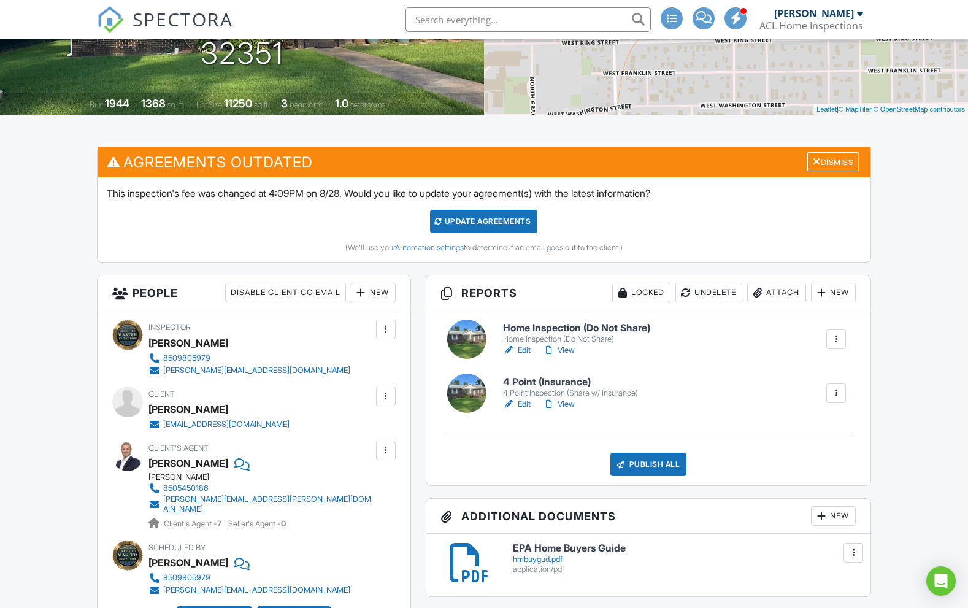
click at [478, 352] on div at bounding box center [466, 338] width 39 height 39
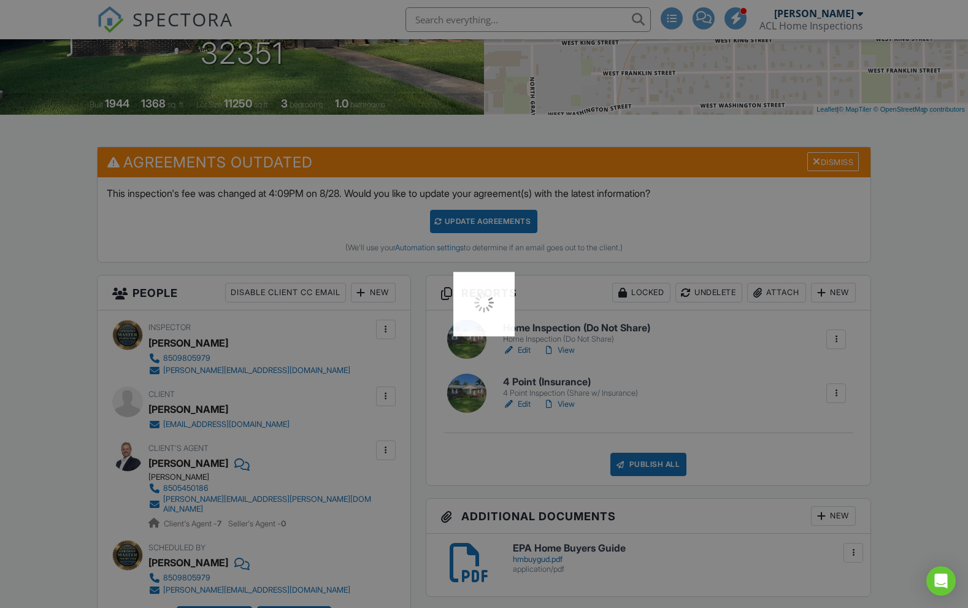
scroll to position [226, 0]
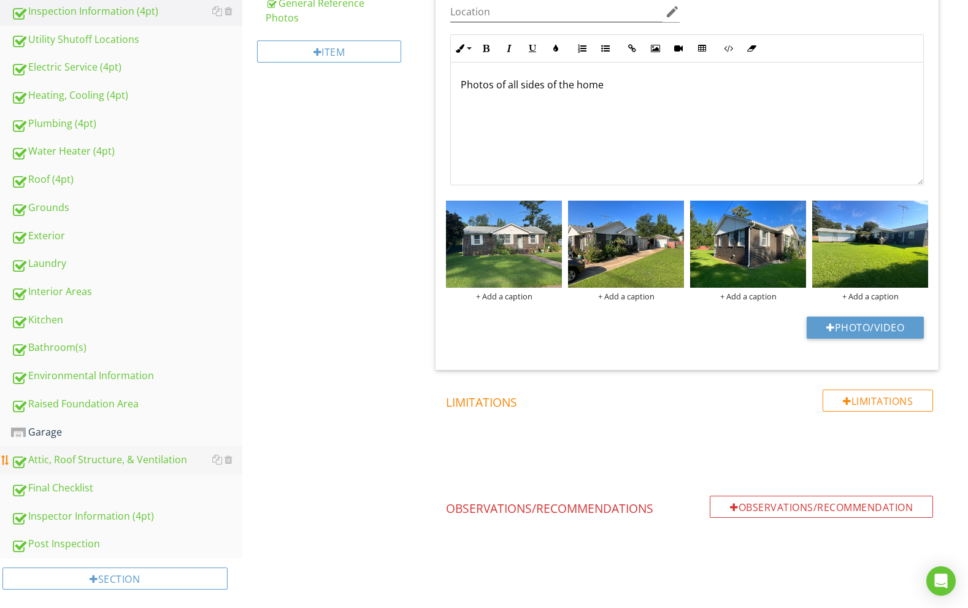
scroll to position [356, 0]
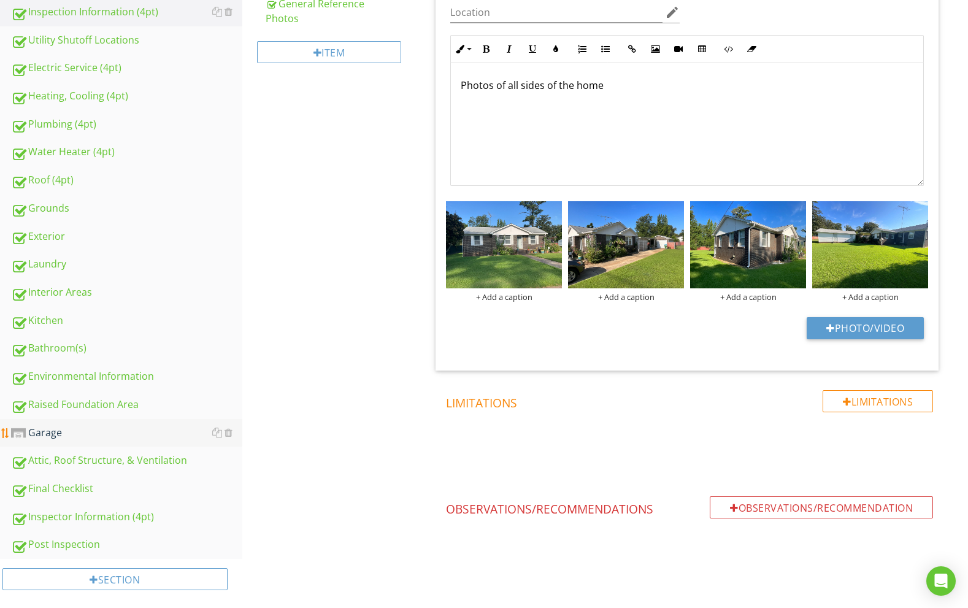
click at [140, 425] on div "Garage" at bounding box center [126, 433] width 231 height 16
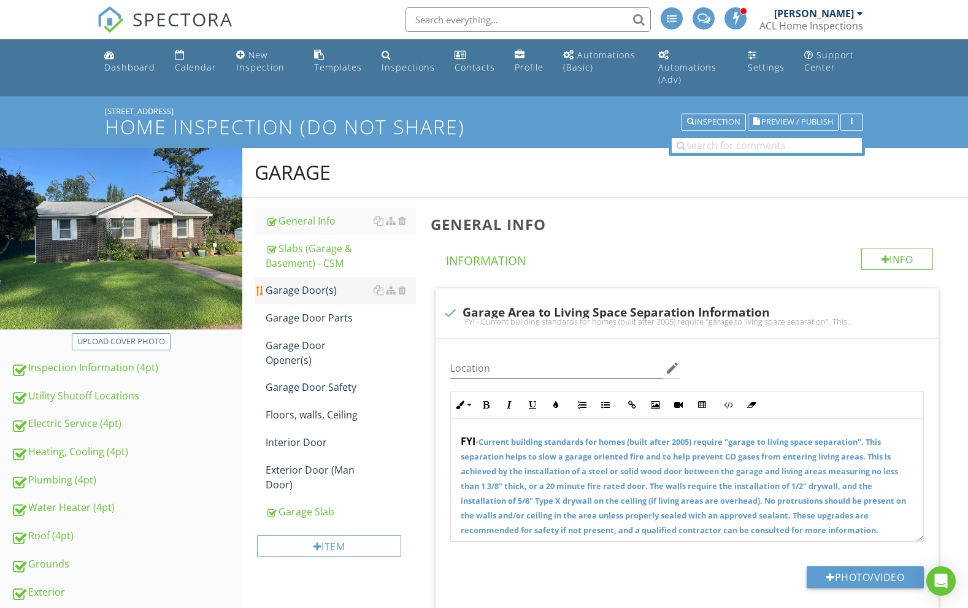
click at [334, 283] on div "Garage Door(s)" at bounding box center [341, 290] width 151 height 15
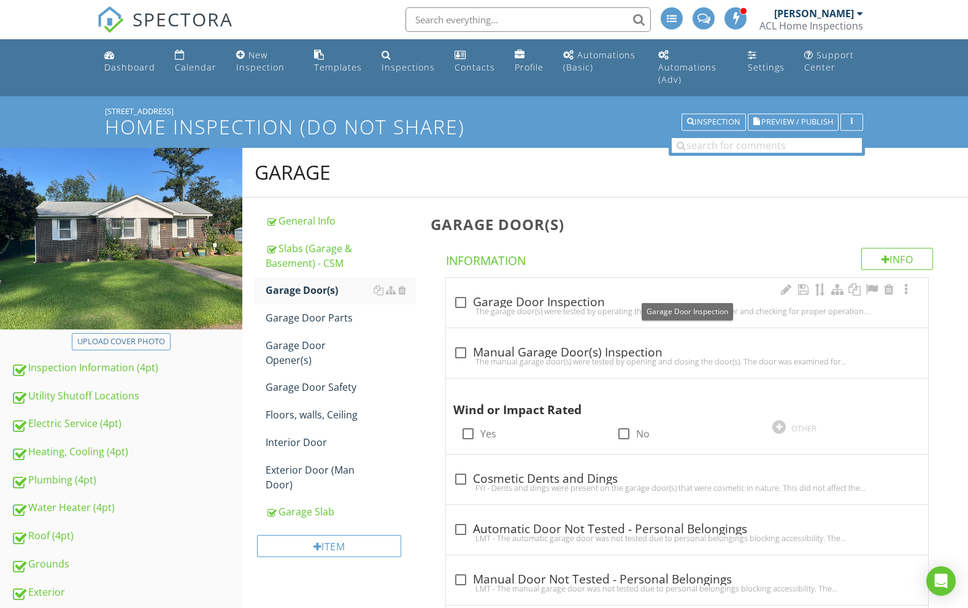
click at [460, 292] on div at bounding box center [460, 302] width 21 height 21
checkbox input "true"
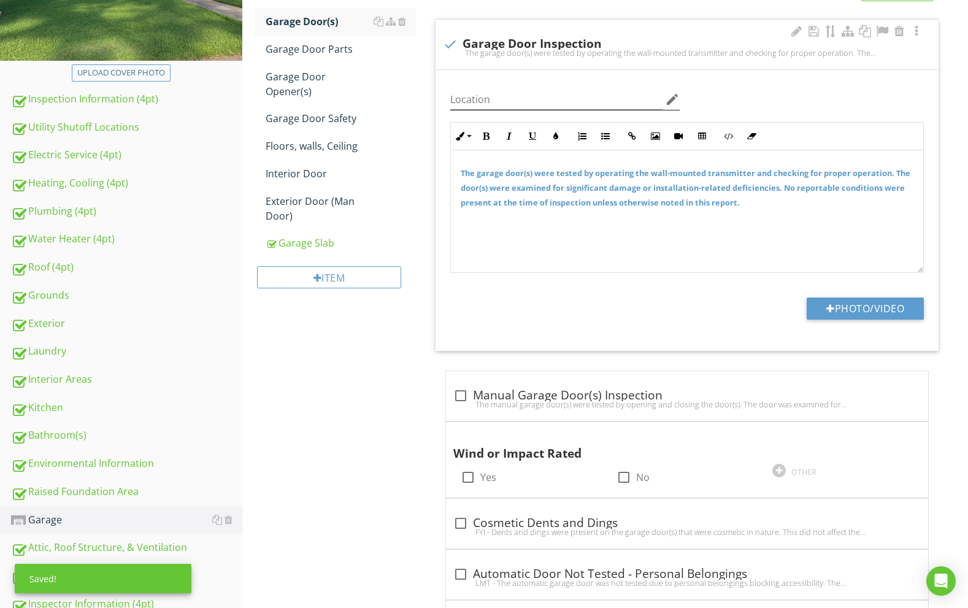
scroll to position [278, 0]
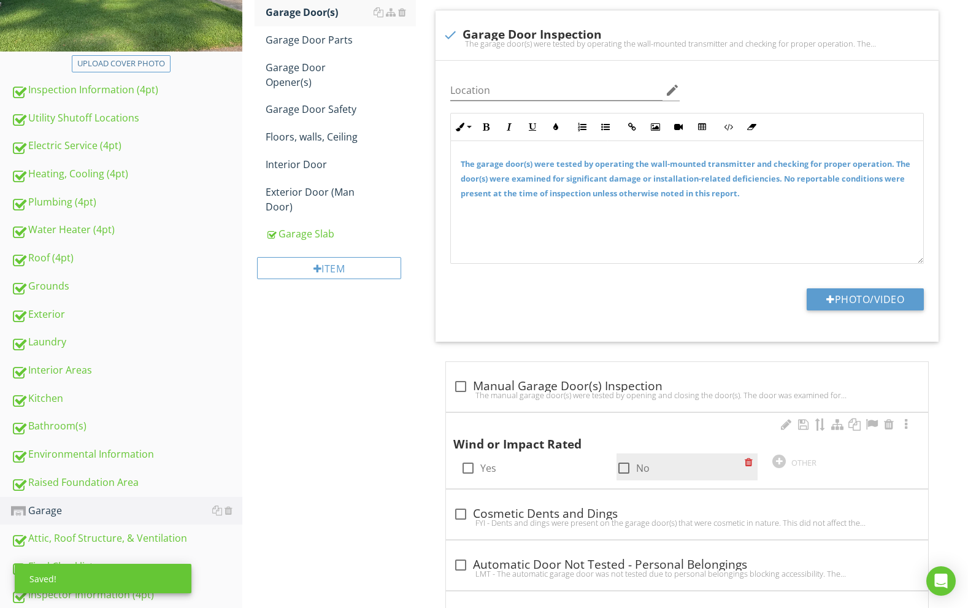
click at [623, 457] on div at bounding box center [623, 467] width 21 height 21
checkbox input "true"
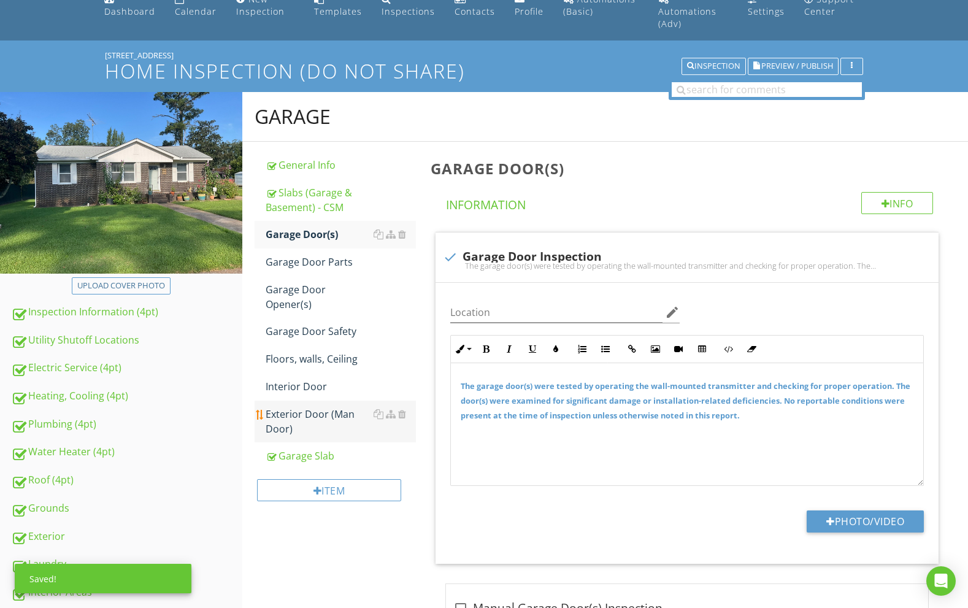
scroll to position [29, 0]
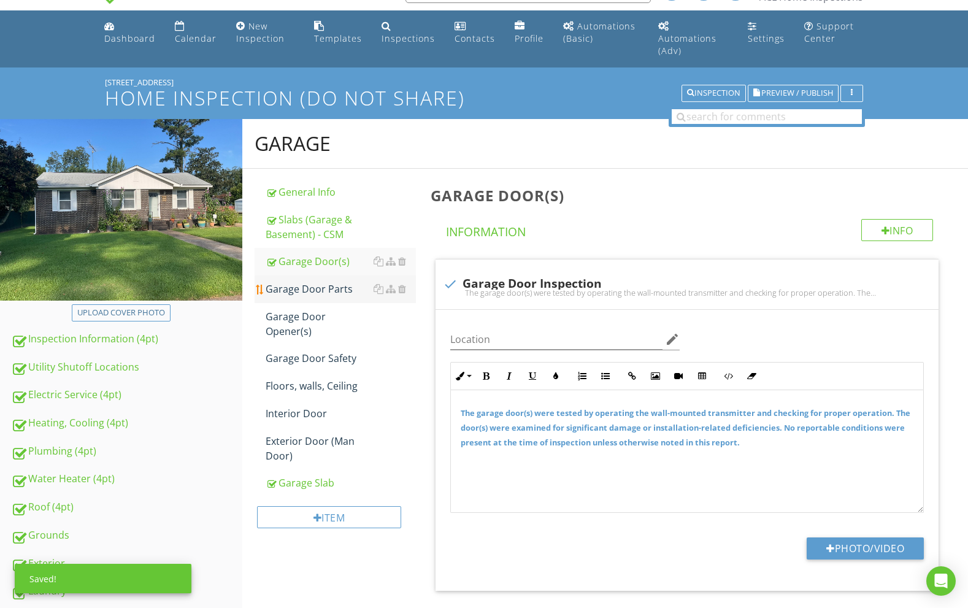
click at [338, 281] on div "Garage Door Parts" at bounding box center [341, 288] width 151 height 15
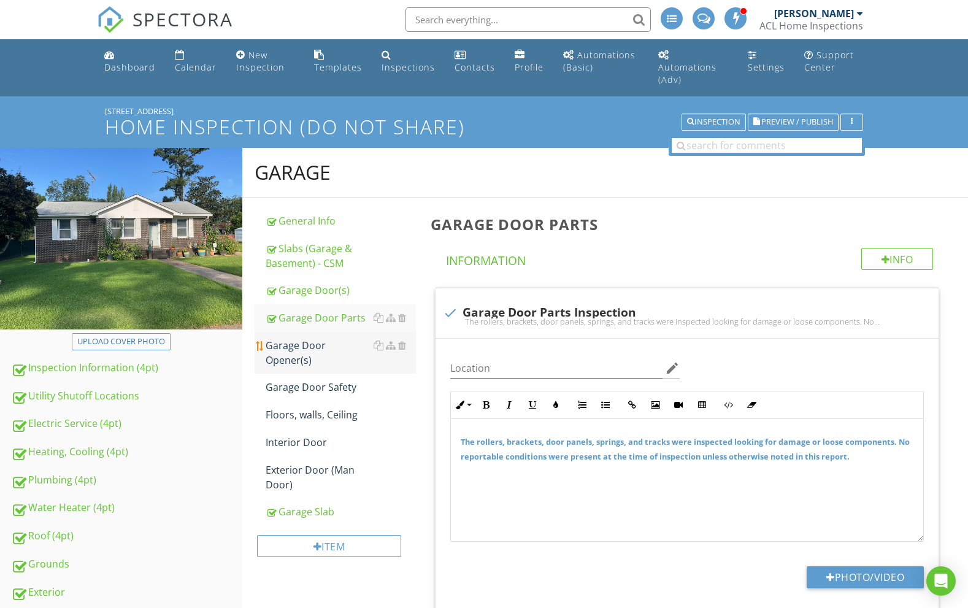
click at [343, 338] on div "Garage Door Opener(s)" at bounding box center [341, 352] width 151 height 29
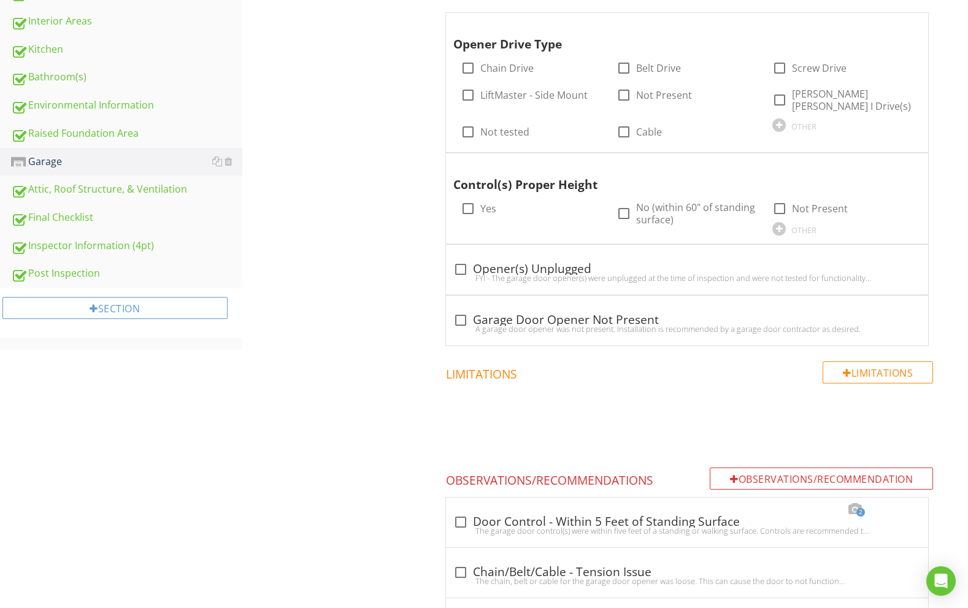
scroll to position [600, 0]
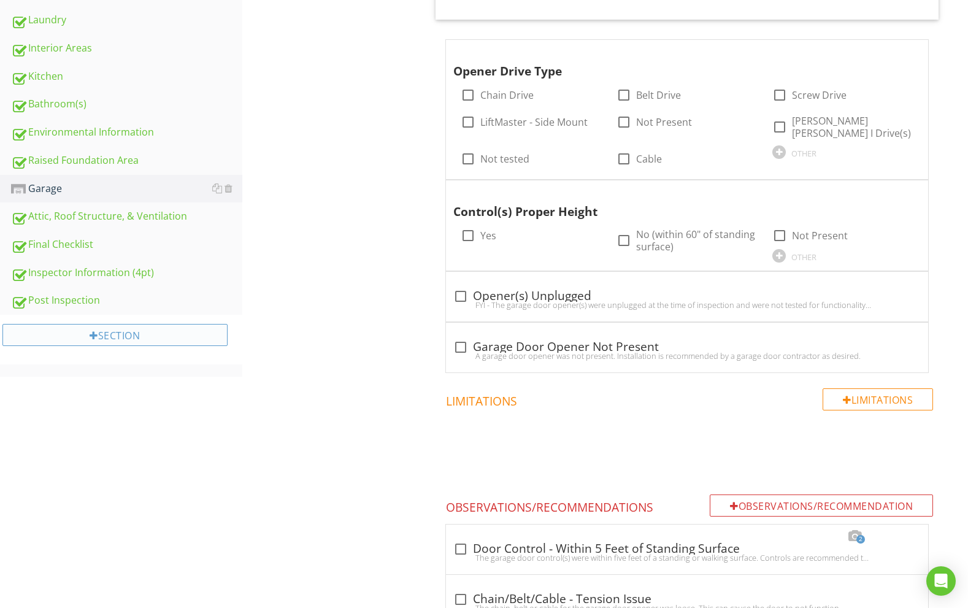
click at [115, 327] on div "Section" at bounding box center [114, 335] width 225 height 22
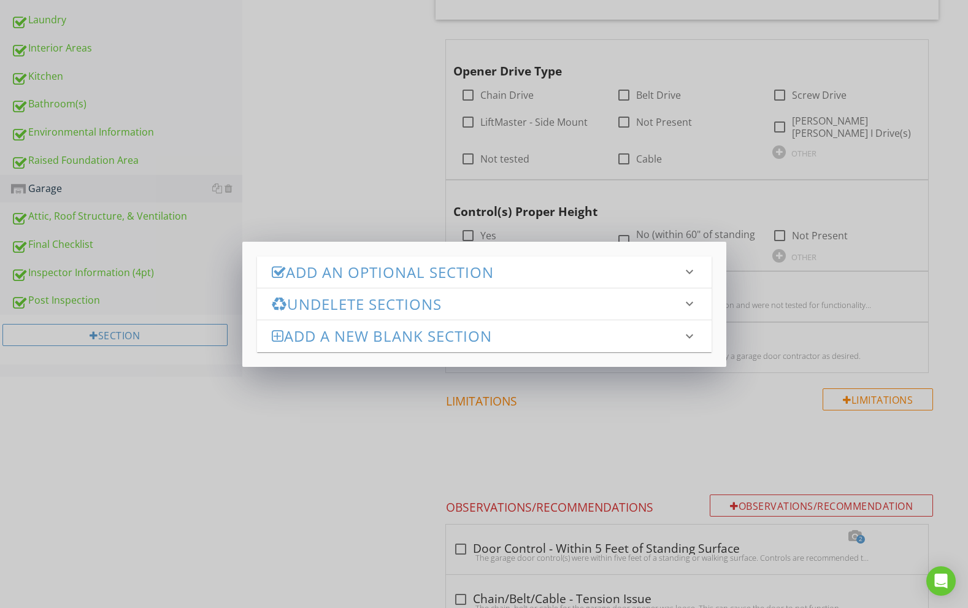
click at [365, 304] on h3 "Undelete Sections" at bounding box center [477, 304] width 410 height 17
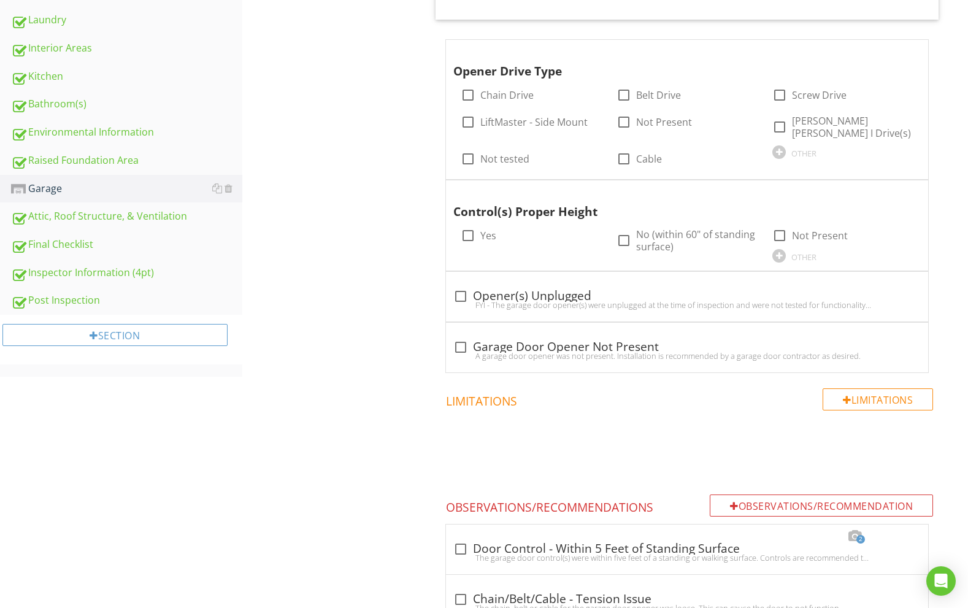
click at [208, 393] on div at bounding box center [484, 304] width 968 height 608
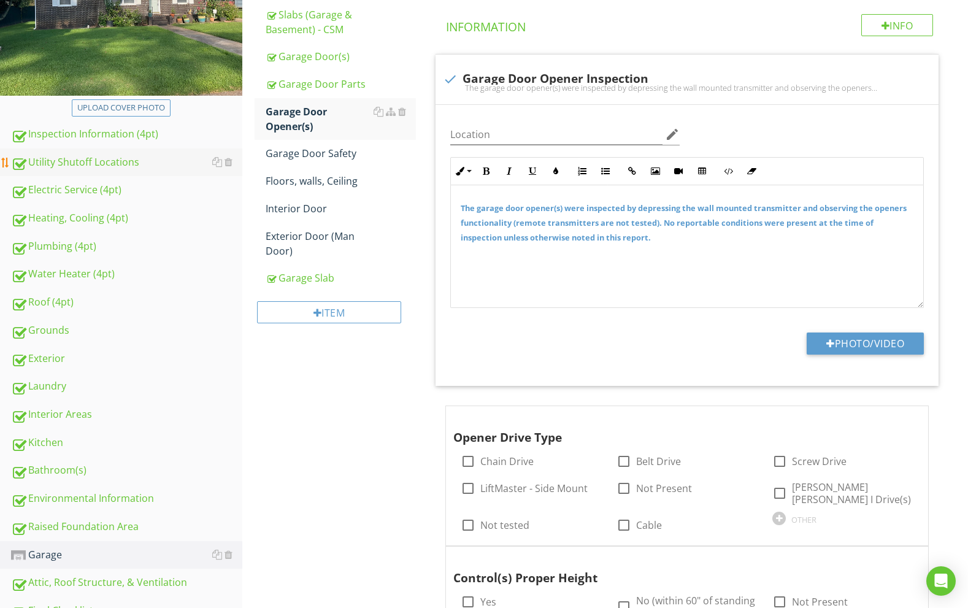
scroll to position [234, 0]
click at [313, 232] on div "Exterior Door (Man Door)" at bounding box center [341, 242] width 151 height 29
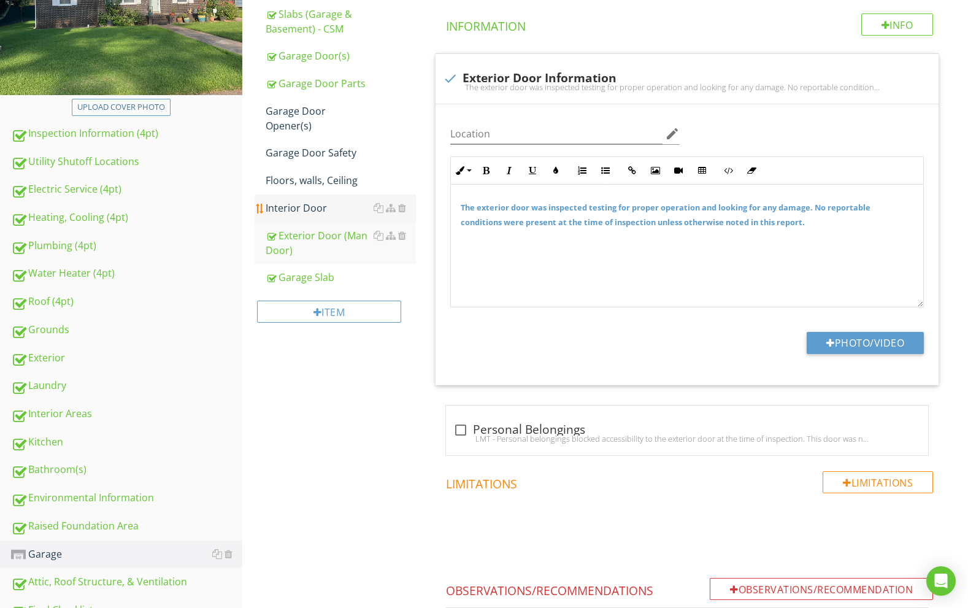
click at [334, 201] on div "Interior Door" at bounding box center [341, 208] width 151 height 15
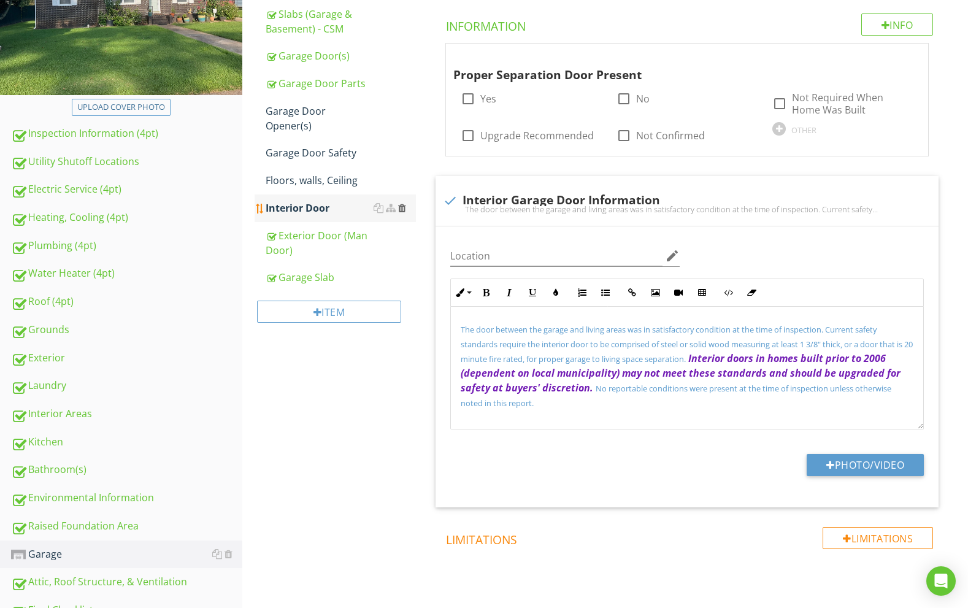
click at [405, 203] on div at bounding box center [402, 208] width 8 height 10
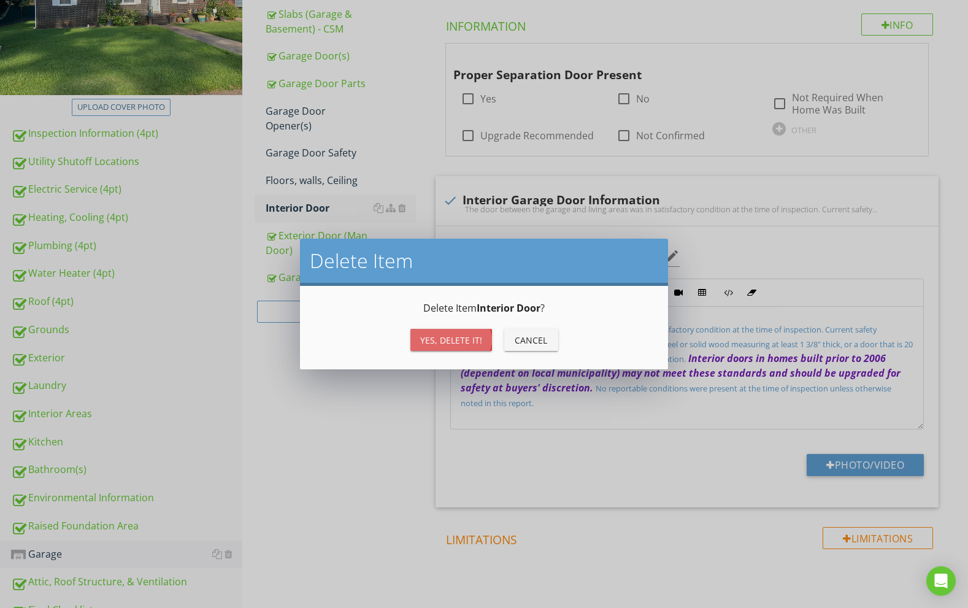
click at [458, 339] on div "Yes, Delete it!" at bounding box center [451, 340] width 62 height 13
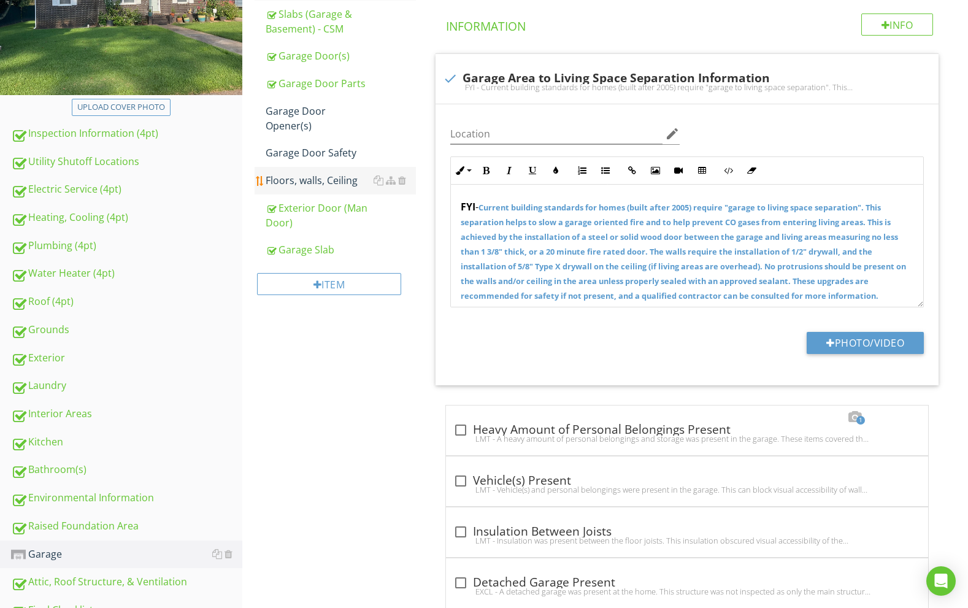
click at [320, 173] on div "Floors, walls, Ceiling" at bounding box center [341, 180] width 151 height 15
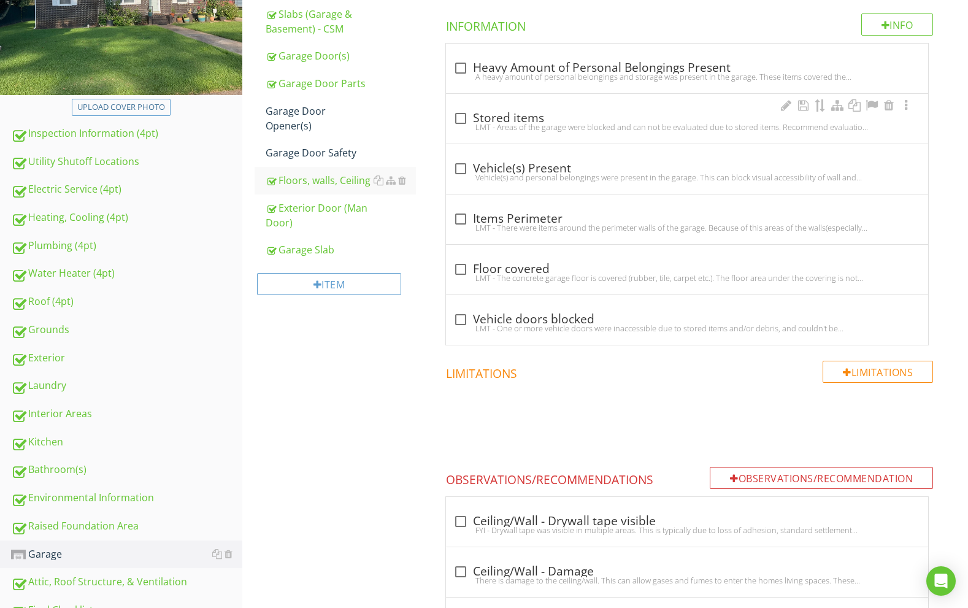
click at [465, 108] on div at bounding box center [460, 118] width 21 height 21
checkbox input "true"
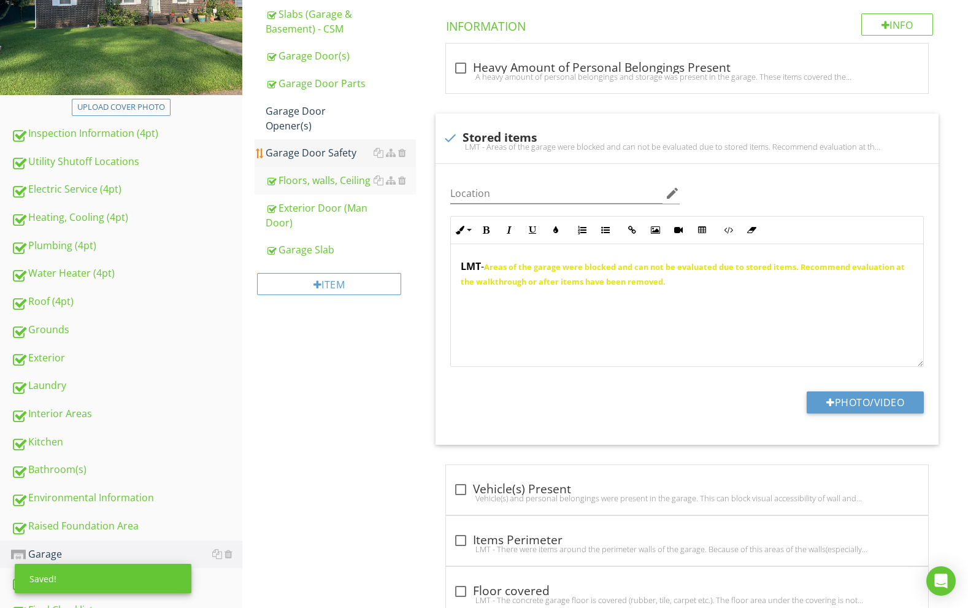
click at [350, 145] on div "Garage Door Safety" at bounding box center [341, 152] width 151 height 15
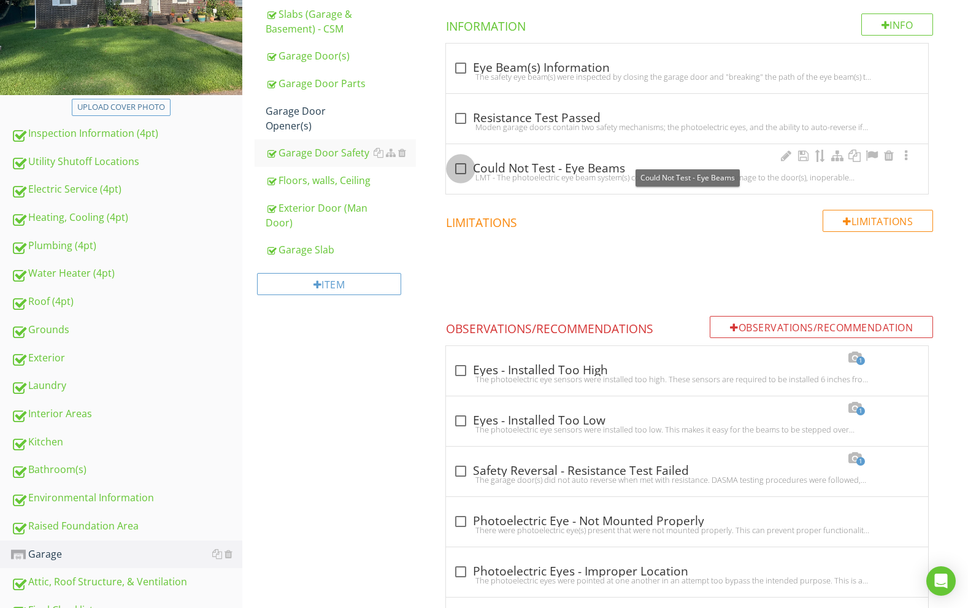
click at [461, 158] on div at bounding box center [460, 168] width 21 height 21
checkbox input "true"
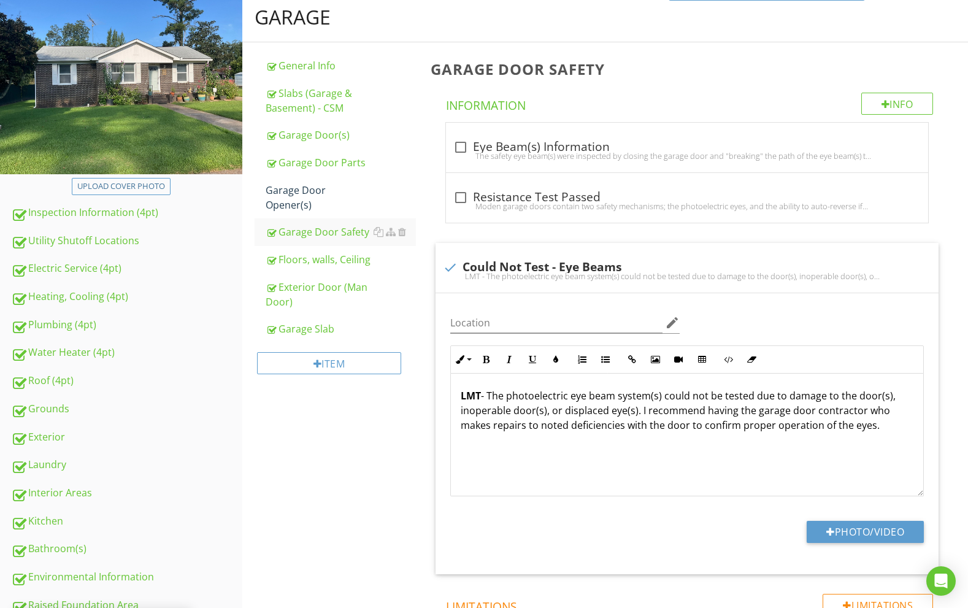
scroll to position [153, 0]
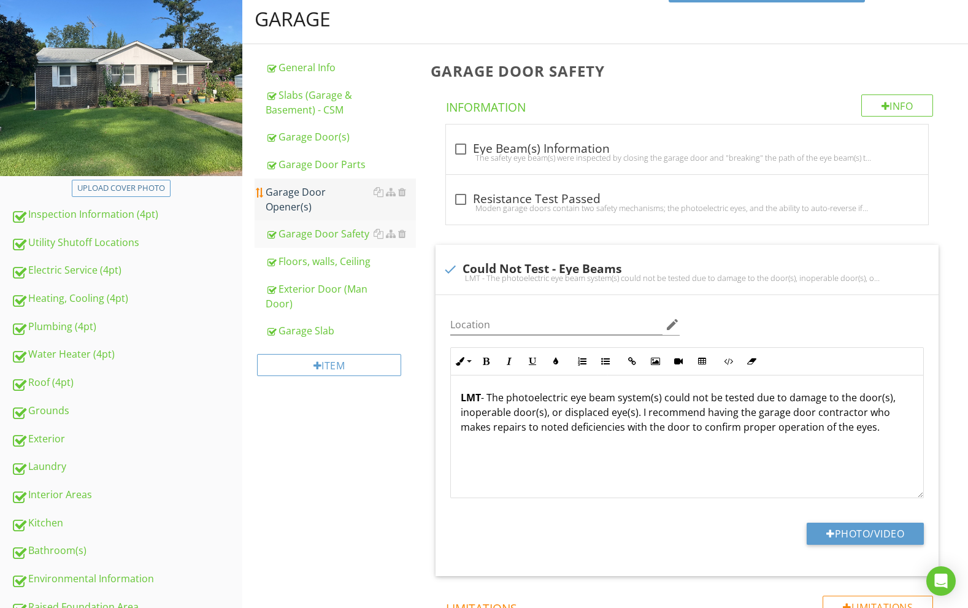
click at [346, 185] on div "Garage Door Opener(s)" at bounding box center [341, 199] width 151 height 29
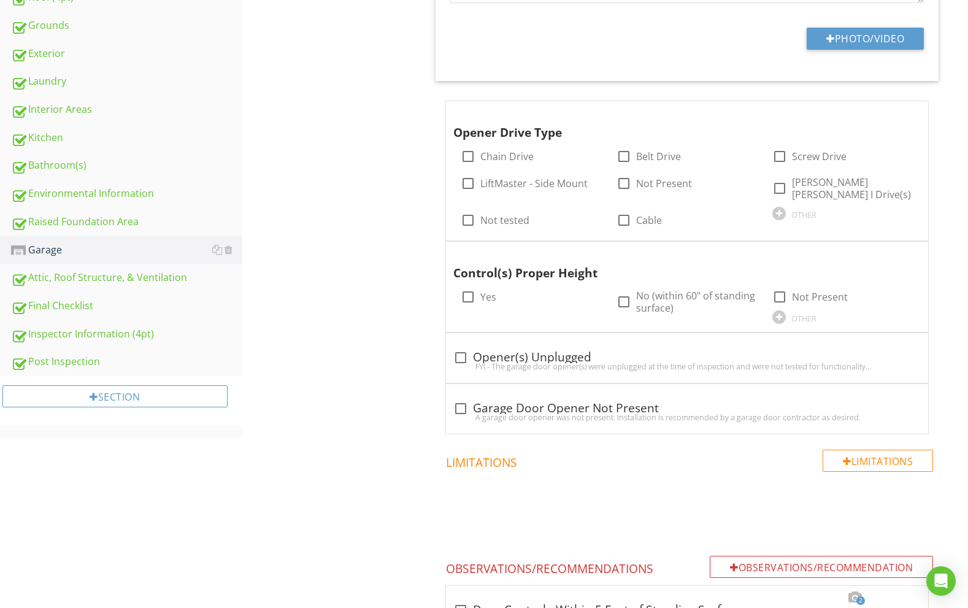
scroll to position [452, 0]
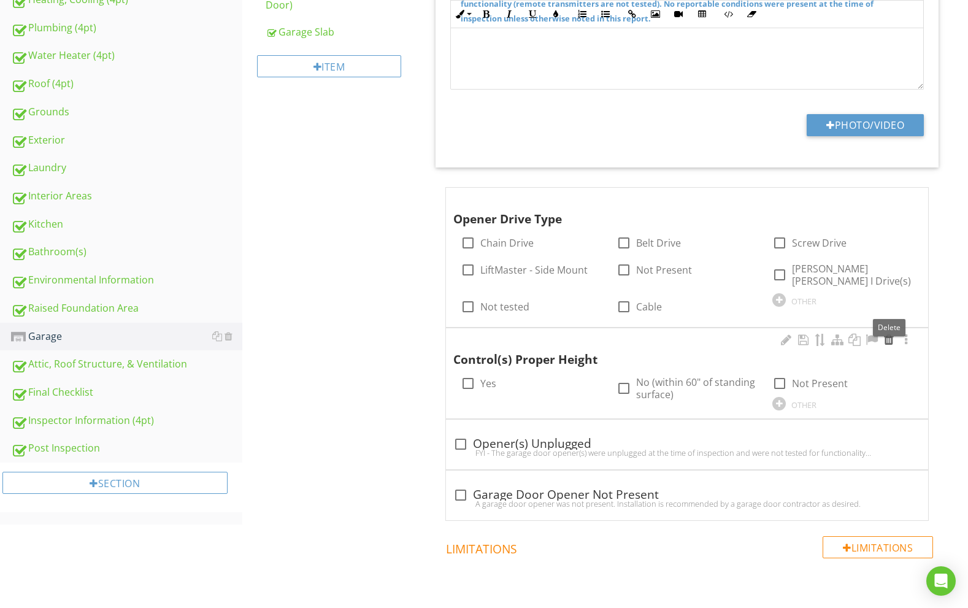
click at [890, 334] on div at bounding box center [888, 340] width 15 height 12
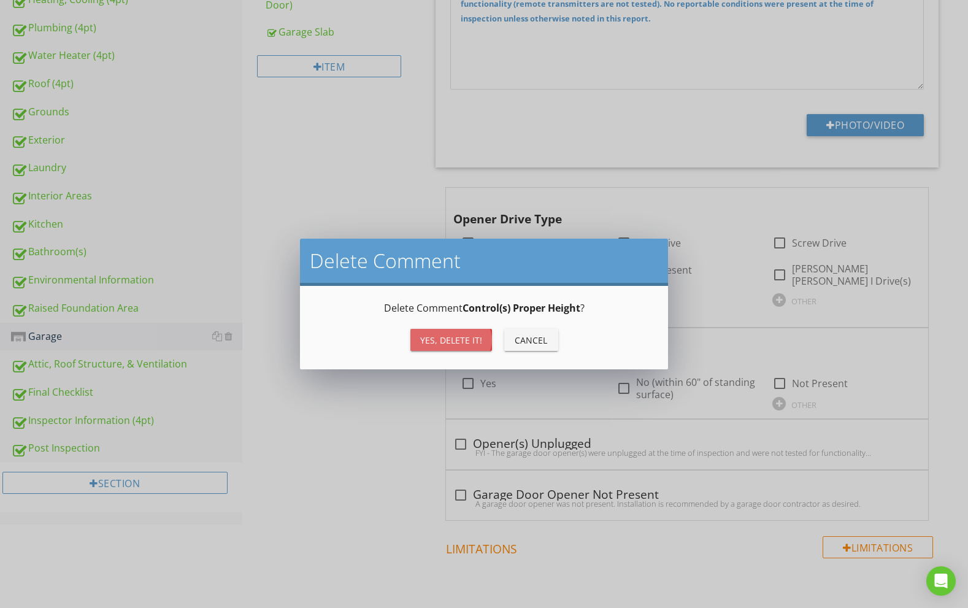
click at [431, 342] on div "Yes, Delete it!" at bounding box center [451, 340] width 62 height 13
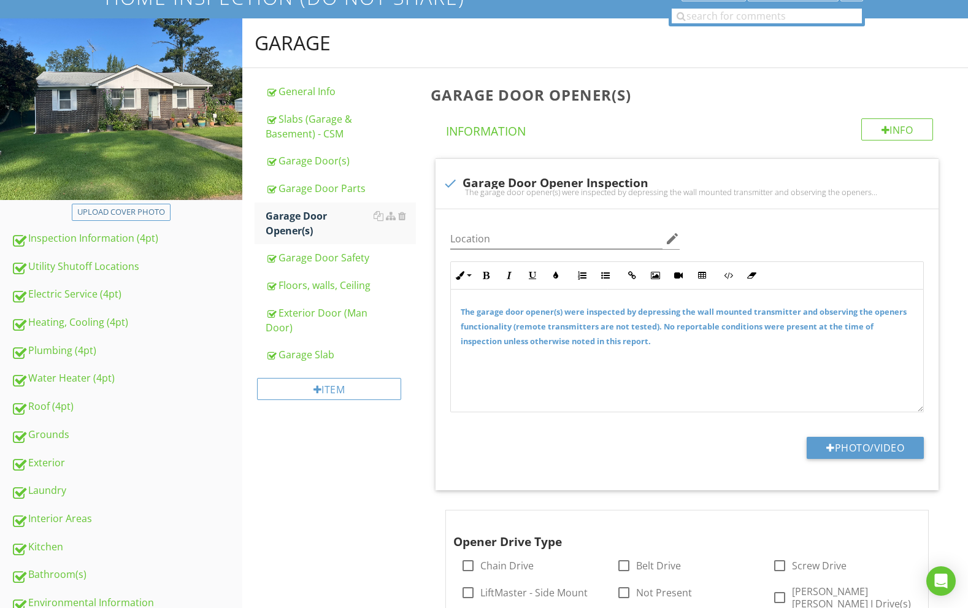
scroll to position [138, 0]
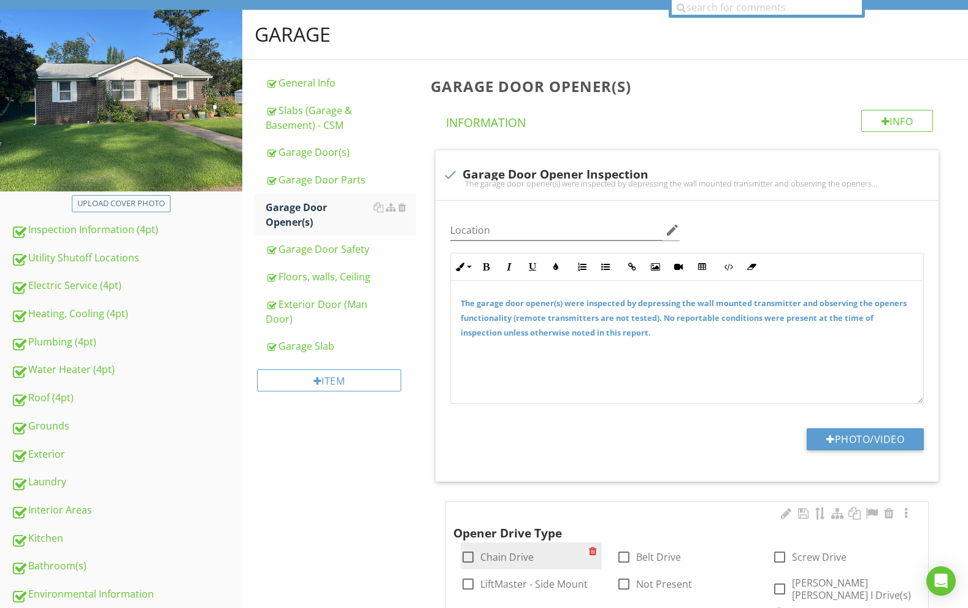
click at [463, 546] on div at bounding box center [467, 556] width 21 height 21
checkbox input "true"
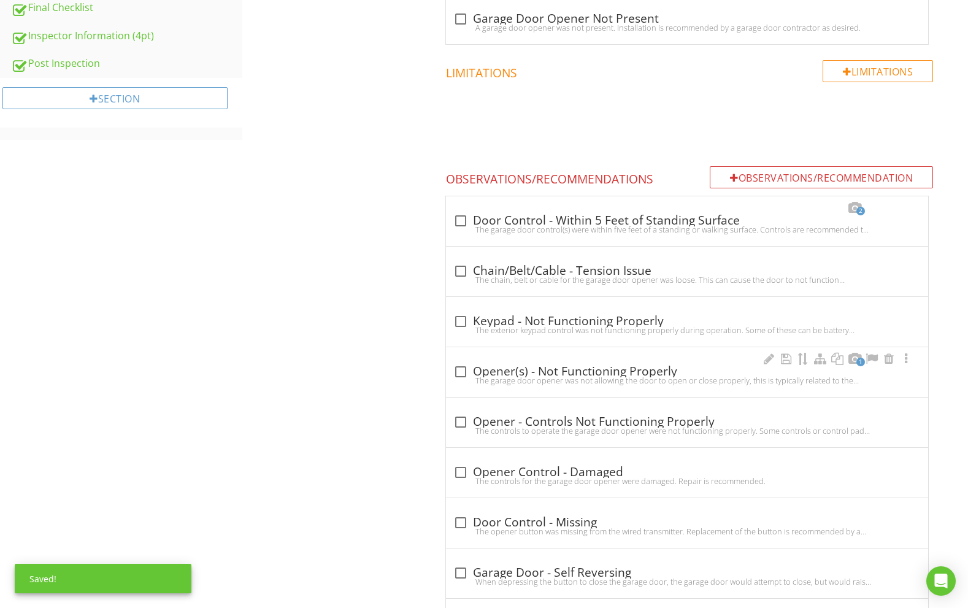
scroll to position [842, 0]
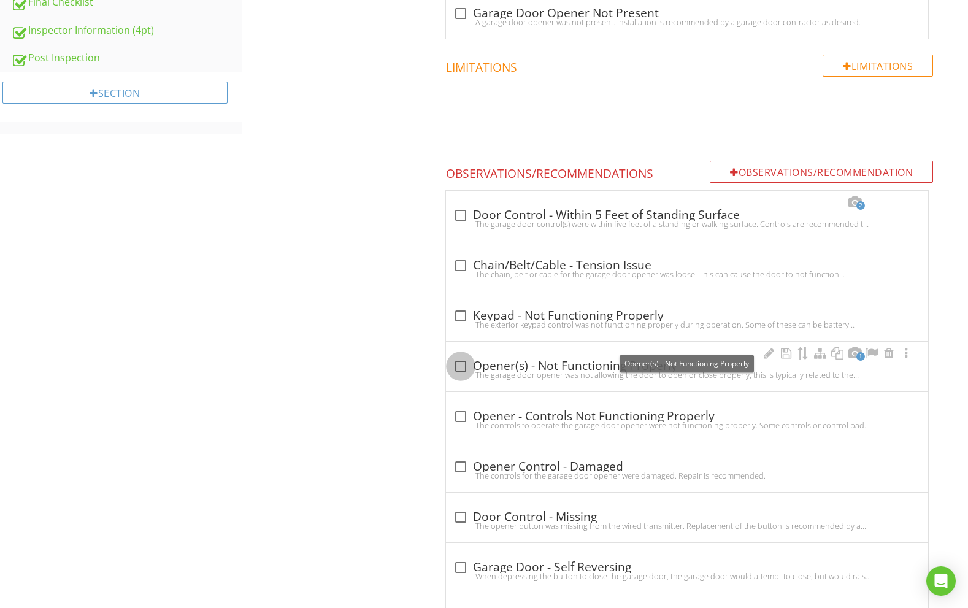
click at [462, 356] on div at bounding box center [460, 366] width 21 height 21
checkbox input "true"
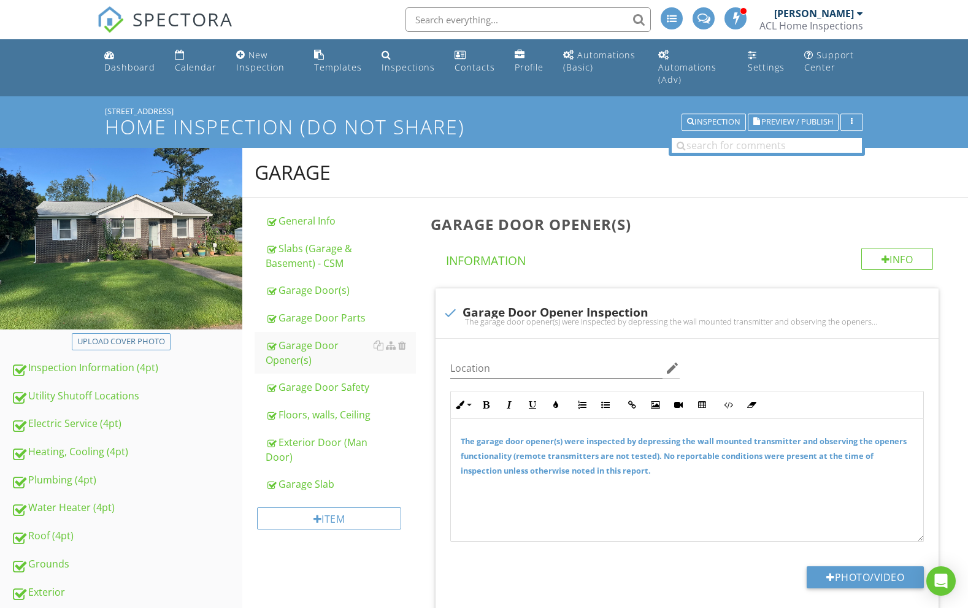
scroll to position [0, 0]
click at [806, 118] on span "Preview / Publish" at bounding box center [797, 122] width 72 height 8
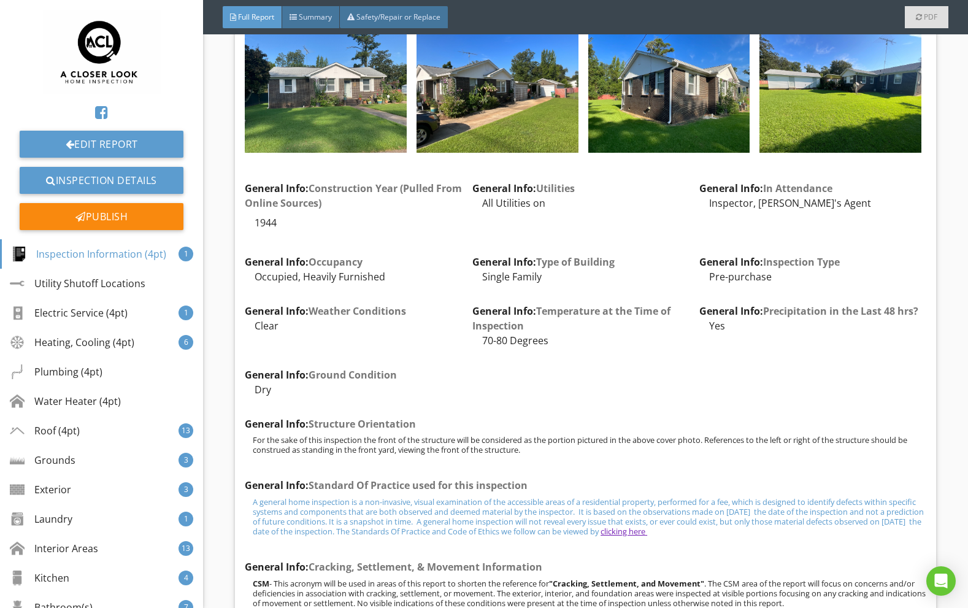
scroll to position [470, 0]
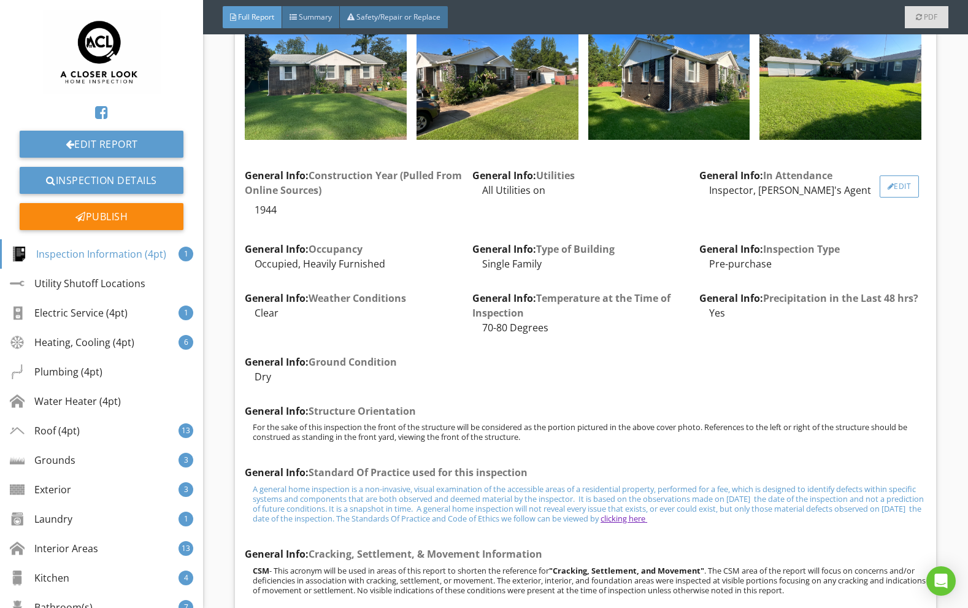
click at [905, 187] on div "Edit" at bounding box center [899, 186] width 40 height 22
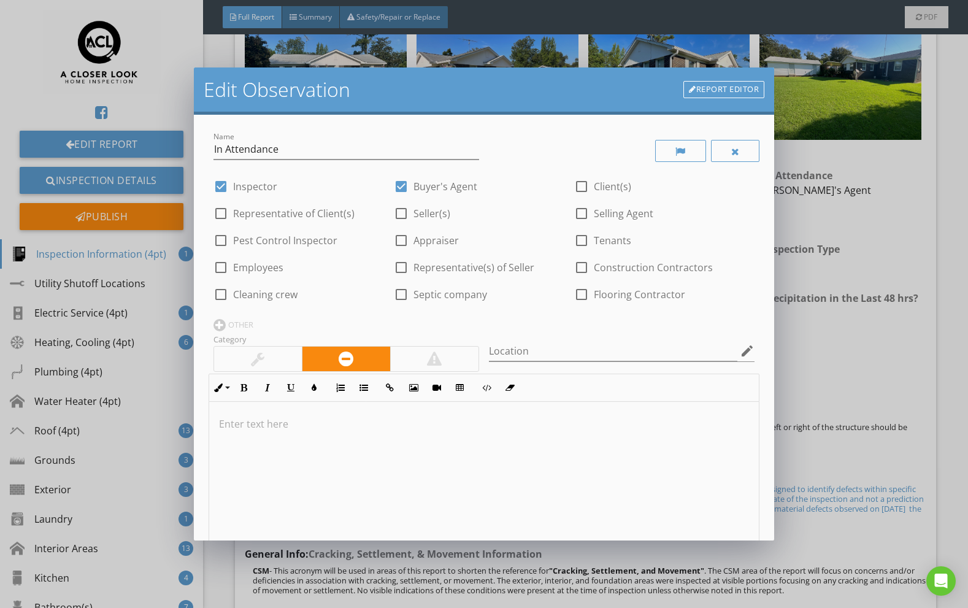
click at [584, 244] on div at bounding box center [581, 240] width 21 height 21
checkbox input "true"
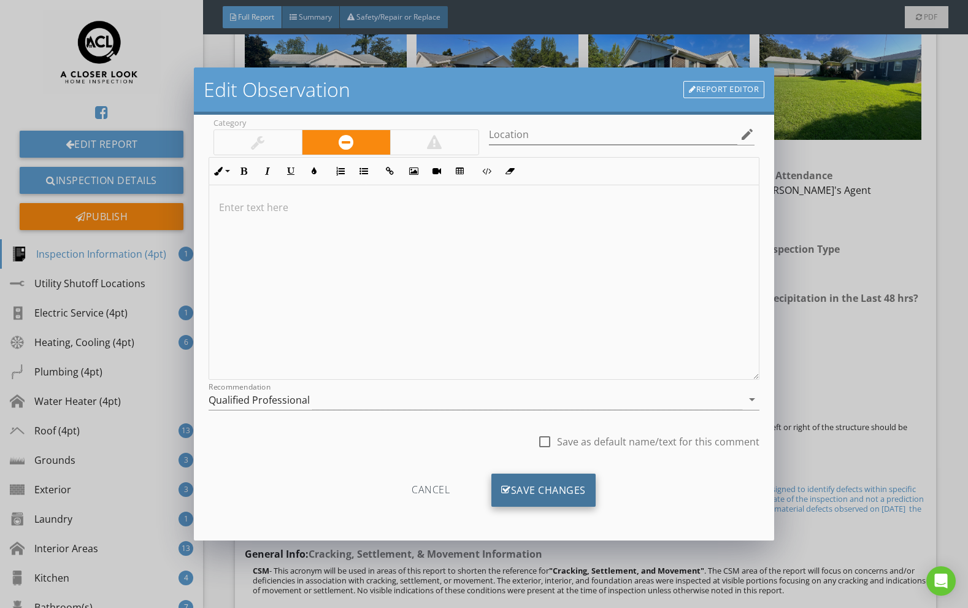
scroll to position [216, 0]
click at [546, 498] on div "Save Changes" at bounding box center [543, 489] width 104 height 33
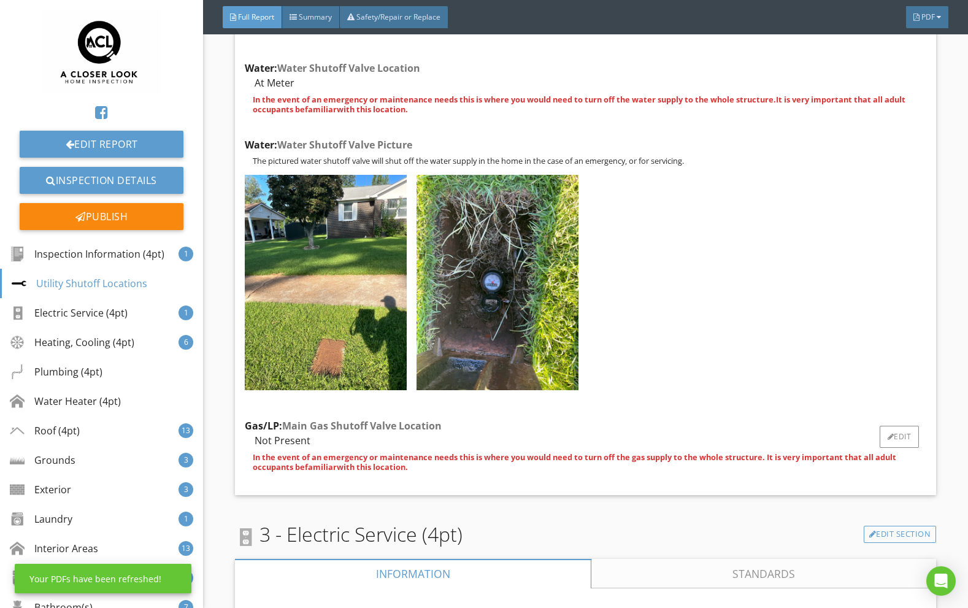
scroll to position [3648, 0]
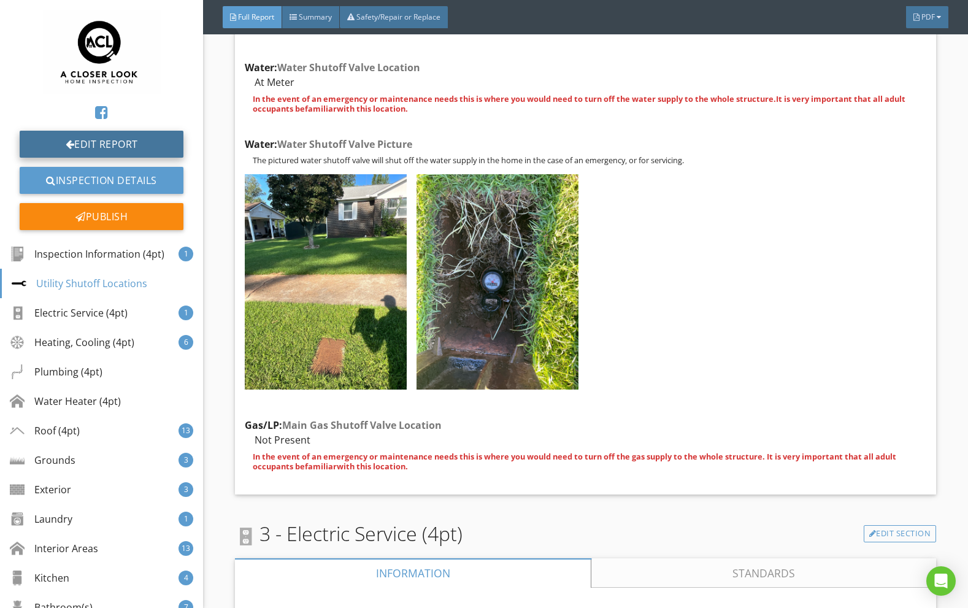
click at [120, 147] on link "Edit Report" at bounding box center [102, 144] width 164 height 27
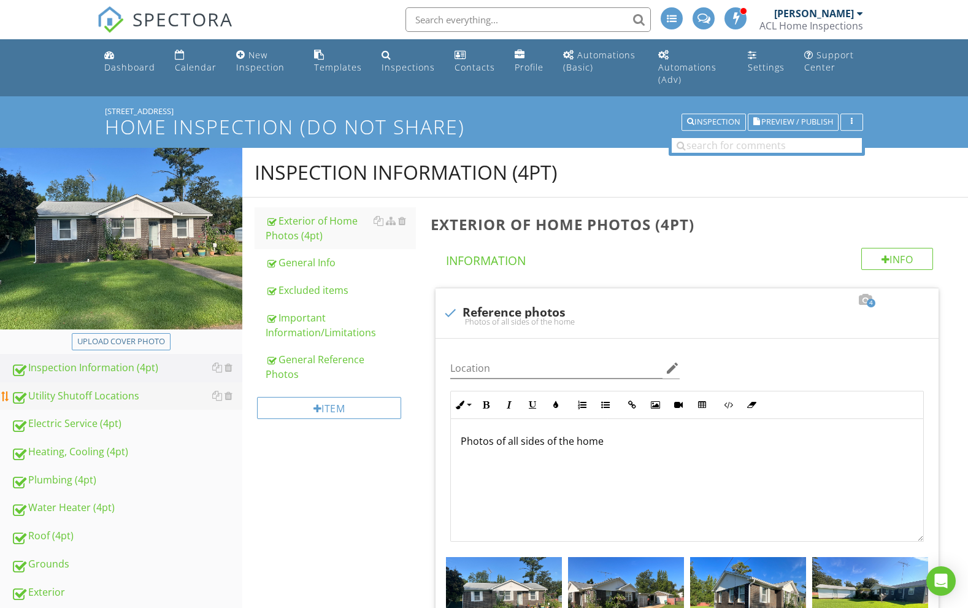
click at [147, 388] on div "Utility Shutoff Locations" at bounding box center [126, 396] width 231 height 16
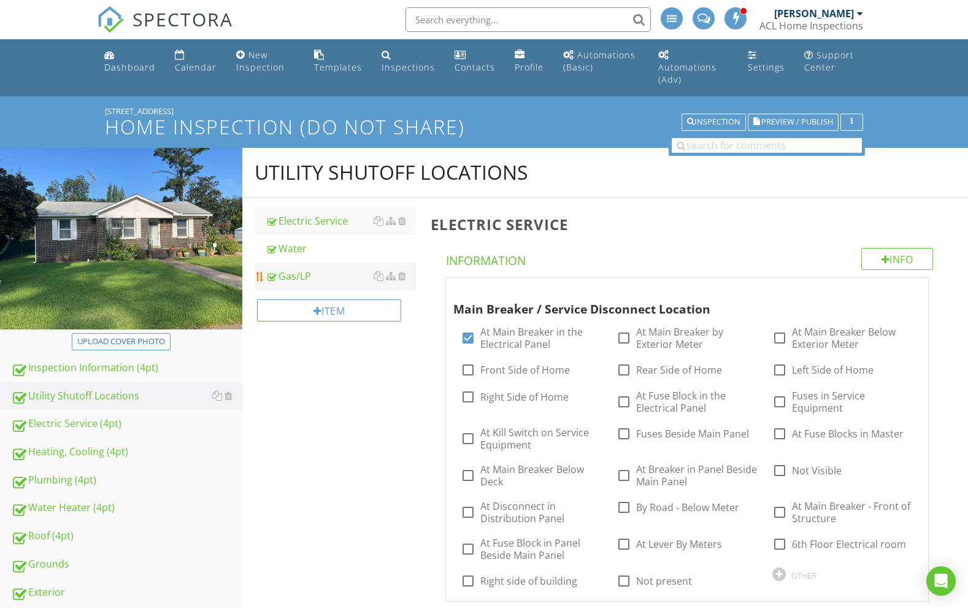
click at [341, 269] on div "Gas/LP" at bounding box center [341, 276] width 151 height 15
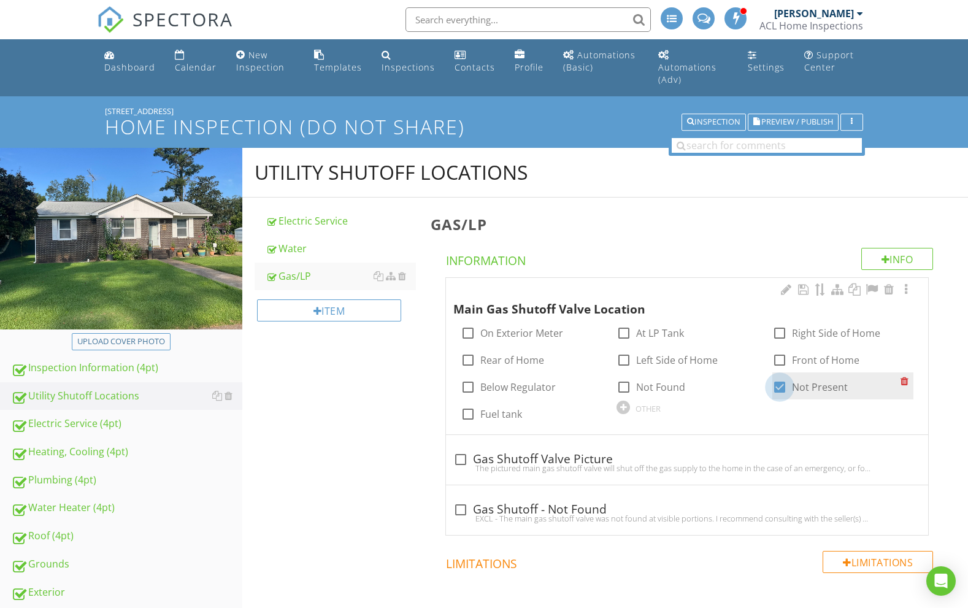
click at [777, 377] on div at bounding box center [779, 387] width 21 height 21
checkbox input "false"
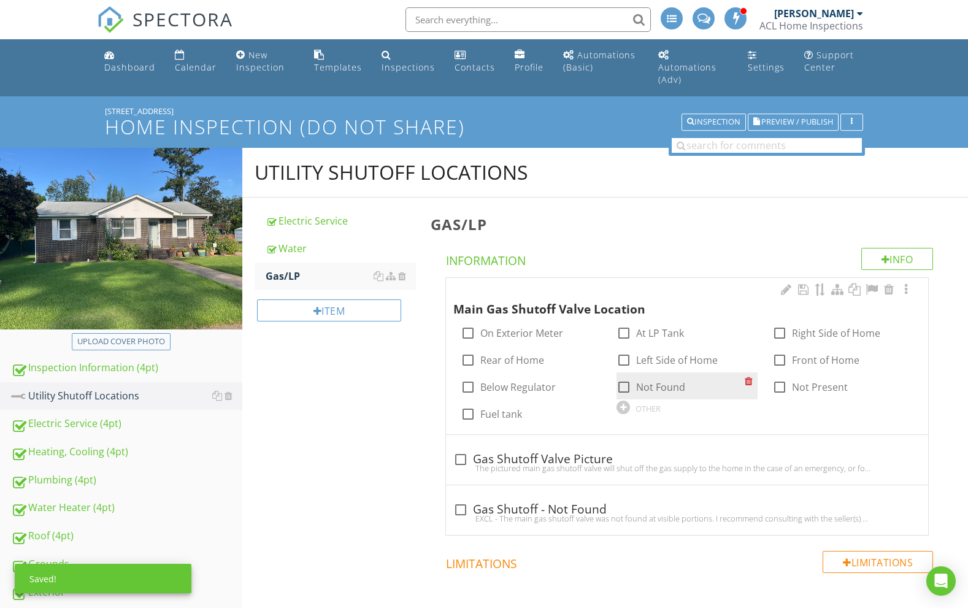
click at [627, 377] on div at bounding box center [623, 387] width 21 height 21
checkbox input "true"
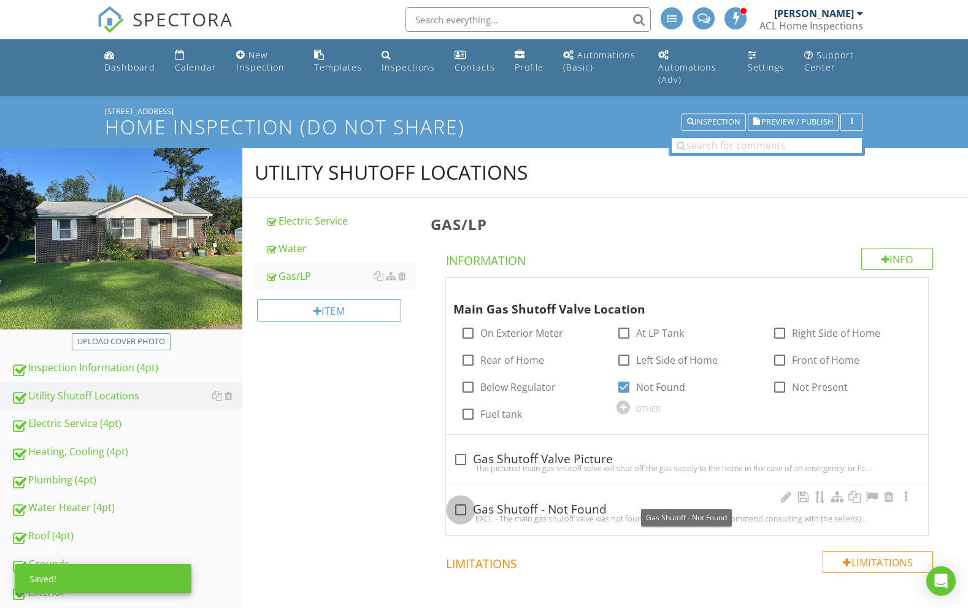
click at [460, 499] on div at bounding box center [460, 509] width 21 height 21
checkbox input "true"
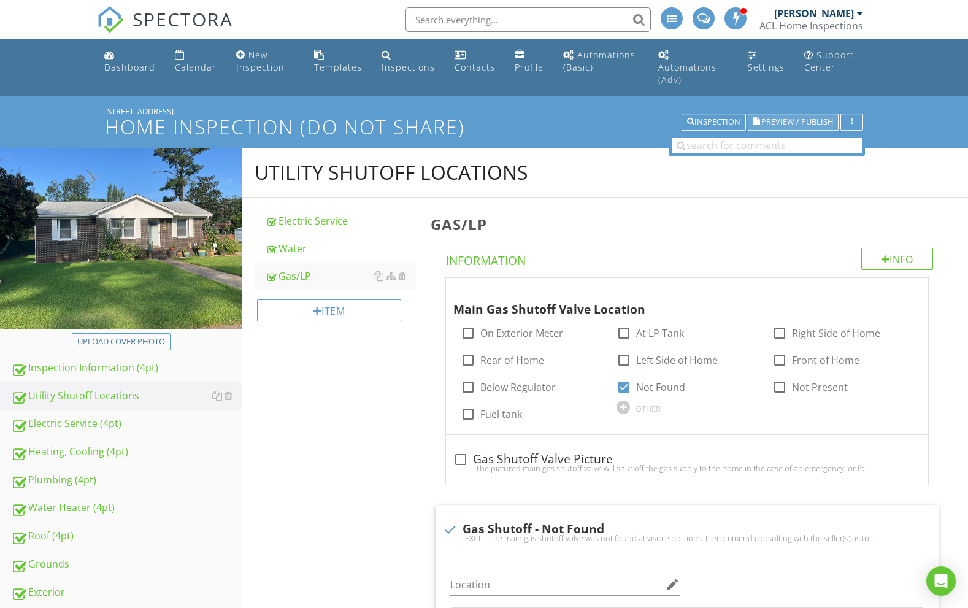
click at [794, 118] on span "Preview / Publish" at bounding box center [797, 122] width 72 height 8
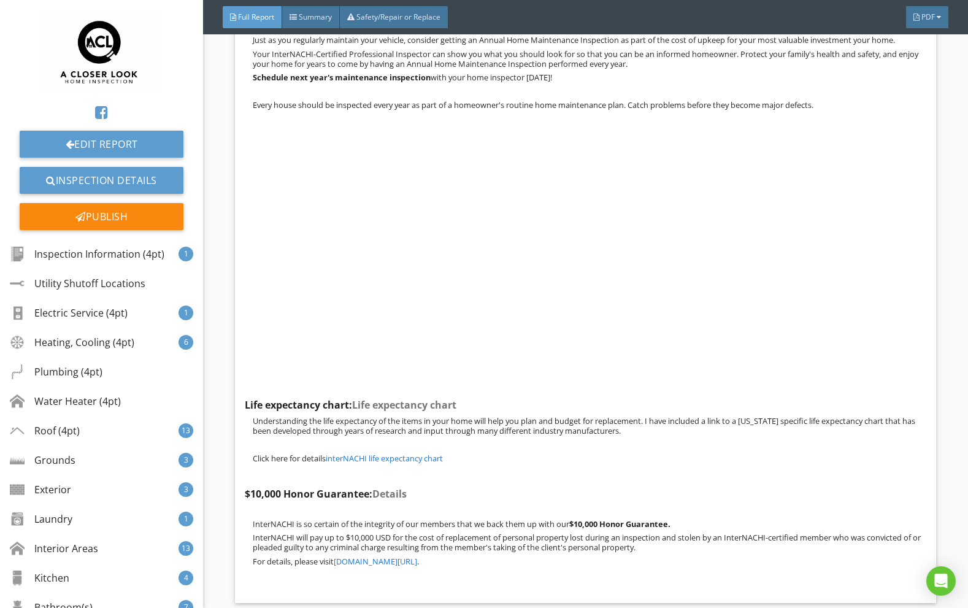
scroll to position [32860, 0]
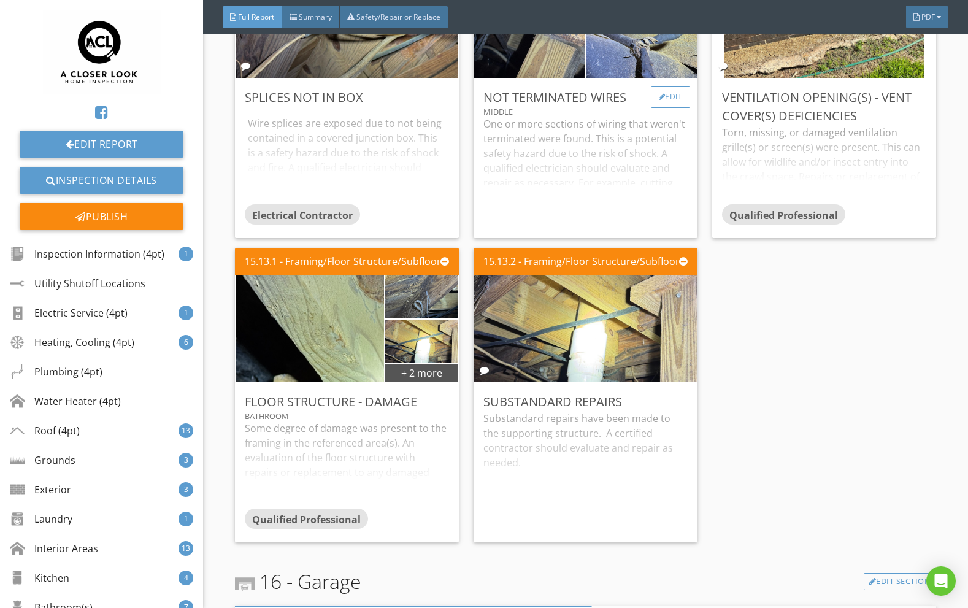
click at [670, 108] on div "Edit" at bounding box center [671, 97] width 40 height 22
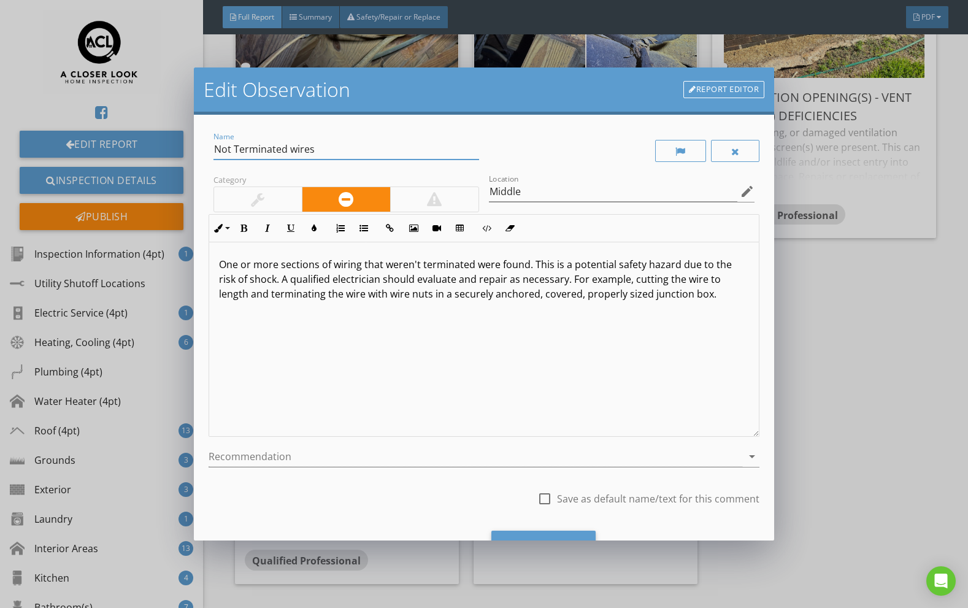
drag, startPoint x: 289, startPoint y: 150, endPoint x: 324, endPoint y: 149, distance: 35.0
click at [324, 149] on input "Not Terminated wires" at bounding box center [346, 149] width 266 height 20
click at [212, 149] on div "Name Not Terminated Properly" at bounding box center [345, 150] width 275 height 42
click at [215, 150] on input "Not Terminated Properly" at bounding box center [346, 149] width 266 height 20
type input "Wires - Not Terminated Properly"
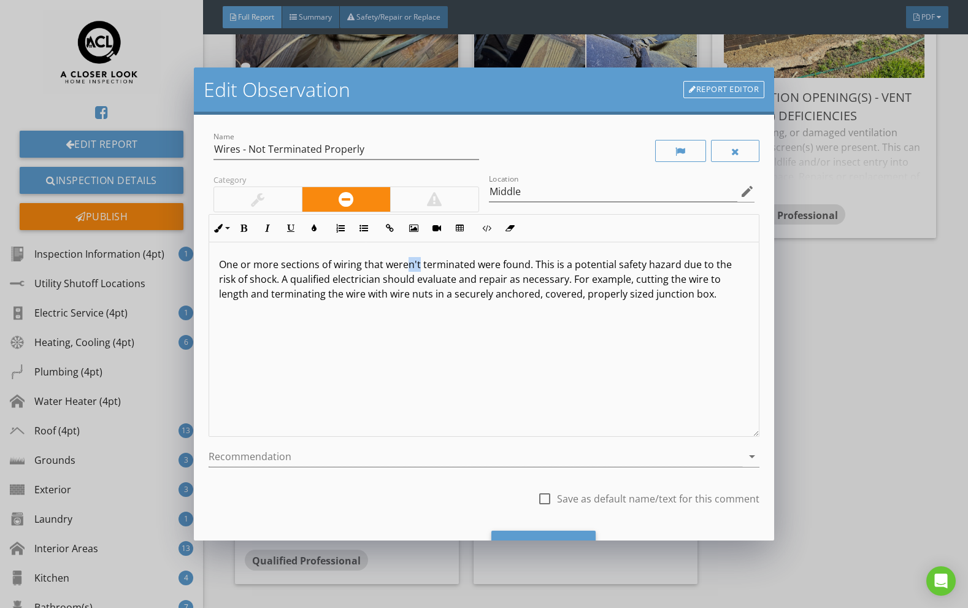
drag, startPoint x: 408, startPoint y: 269, endPoint x: 418, endPoint y: 269, distance: 10.4
click at [418, 269] on p "One or more sections of wiring that weren't terminated were found. This is a po…" at bounding box center [484, 279] width 530 height 44
click at [480, 264] on p "One or more sections of wiring that were not terminated were found. This is a p…" at bounding box center [484, 279] width 530 height 44
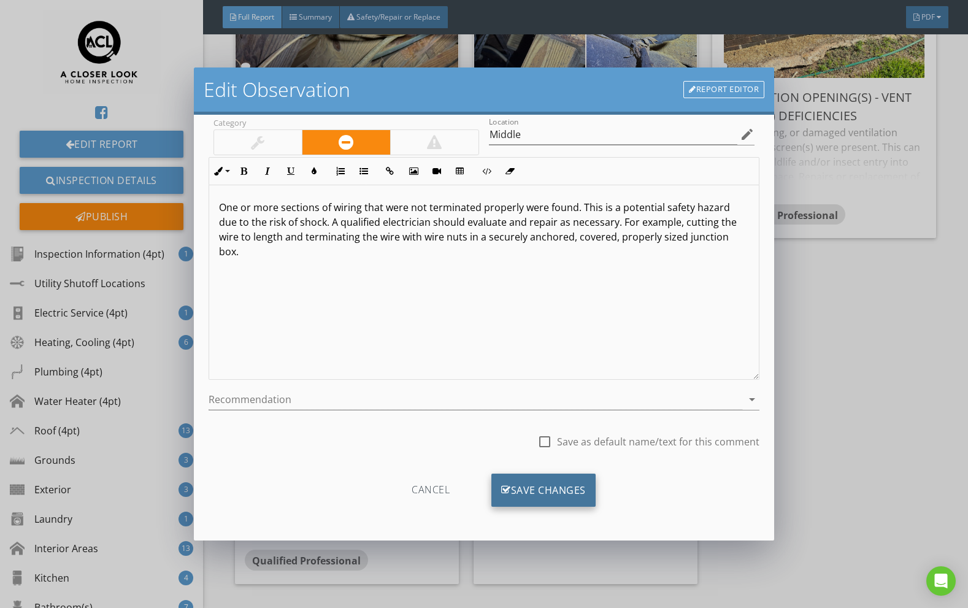
scroll to position [57, 0]
click at [554, 489] on div "Save Changes" at bounding box center [543, 489] width 104 height 33
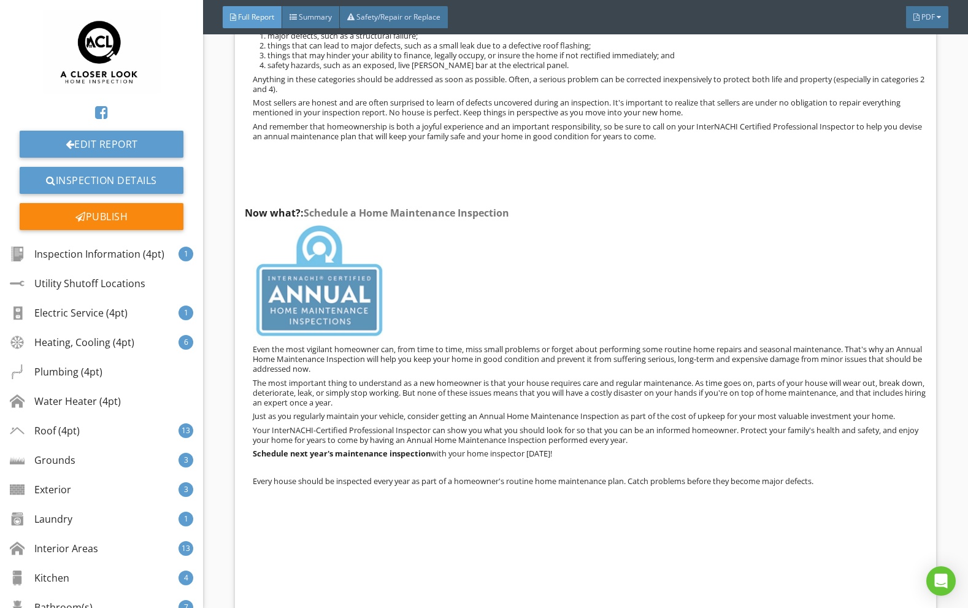
scroll to position [39483, 0]
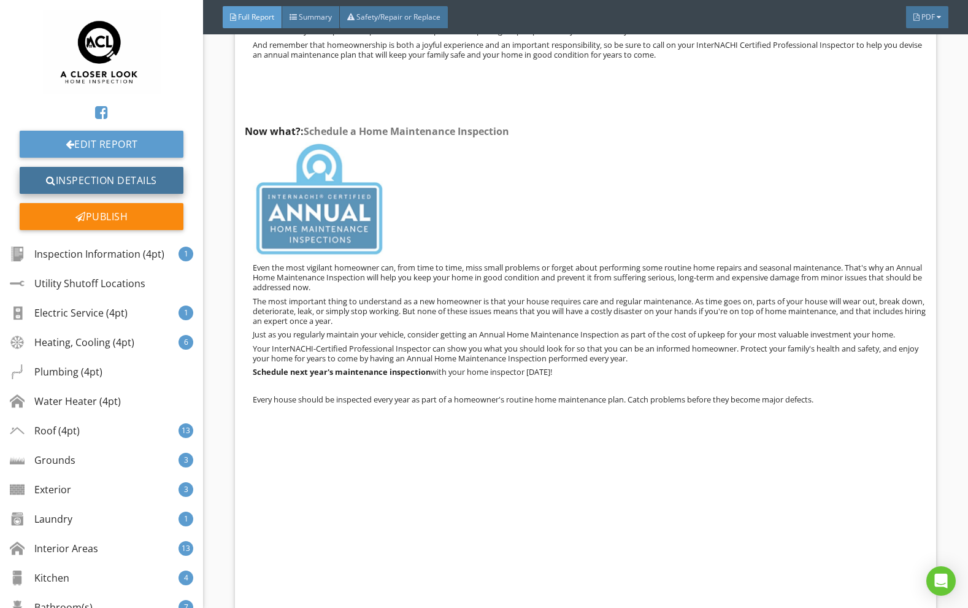
click at [109, 182] on link "Inspection Details" at bounding box center [102, 180] width 164 height 27
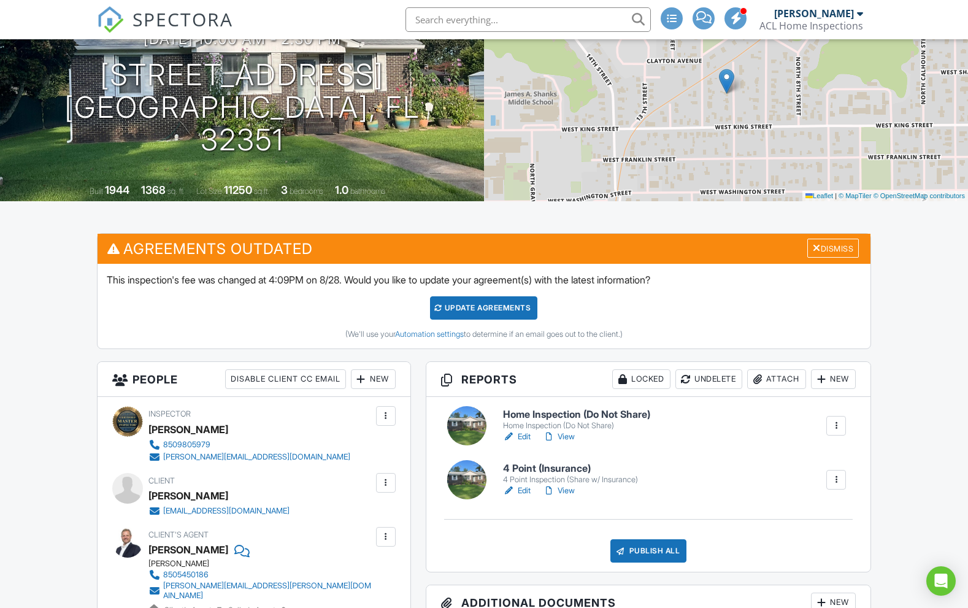
scroll to position [155, 0]
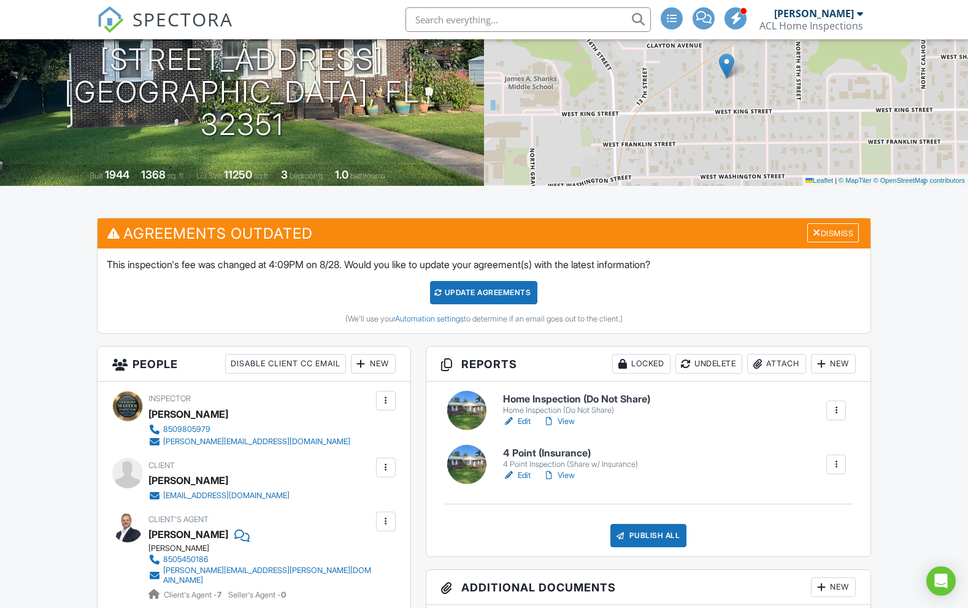
click at [641, 543] on div "Publish All" at bounding box center [648, 535] width 77 height 23
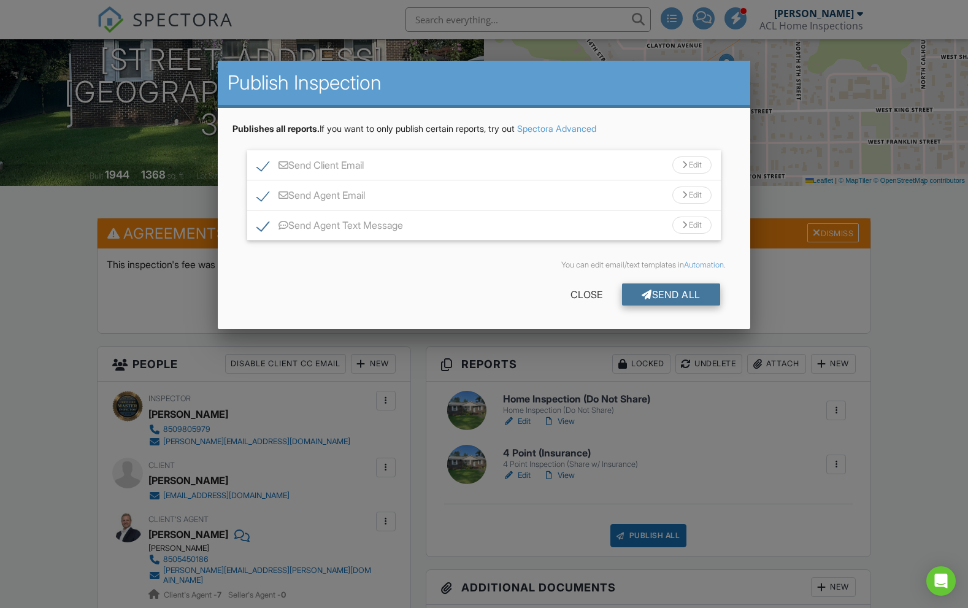
click at [658, 291] on div "Send All" at bounding box center [671, 294] width 98 height 22
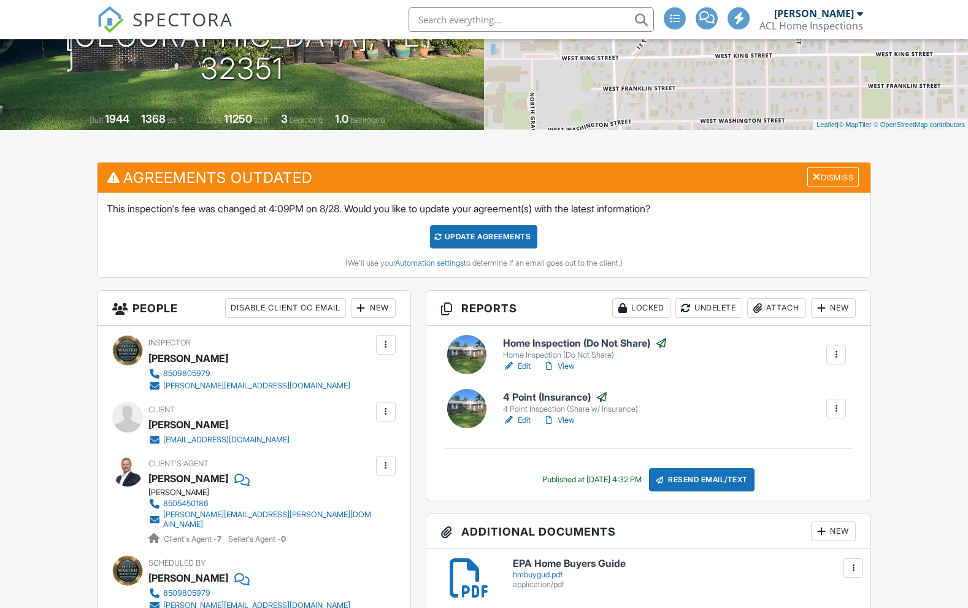
scroll to position [210, 0]
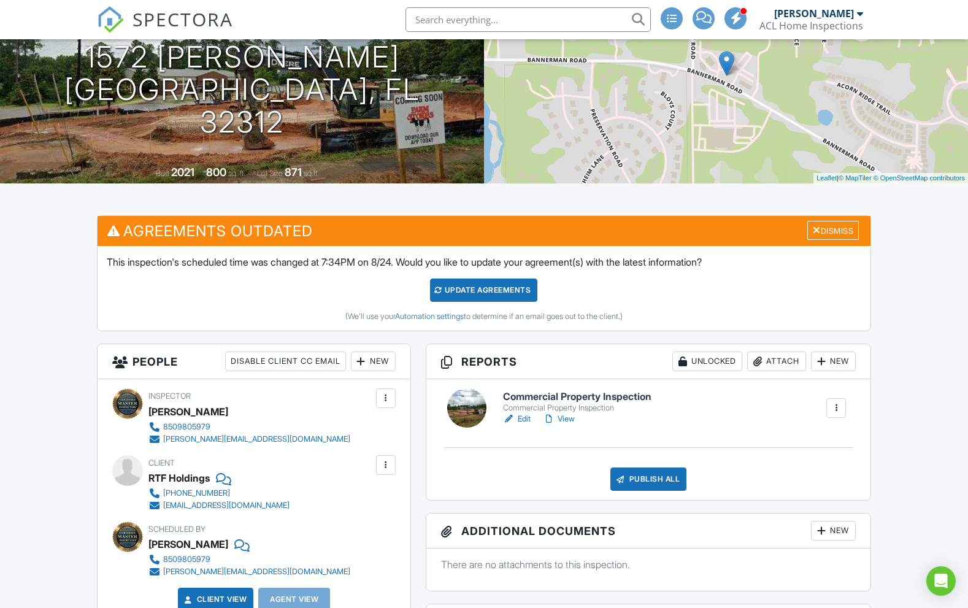
scroll to position [165, 0]
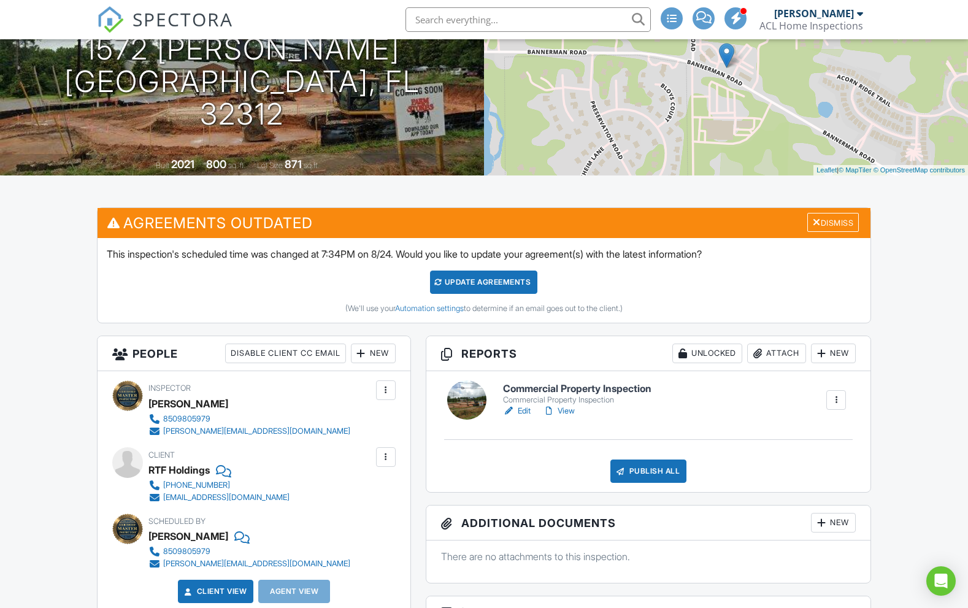
click at [470, 416] on div at bounding box center [466, 399] width 39 height 39
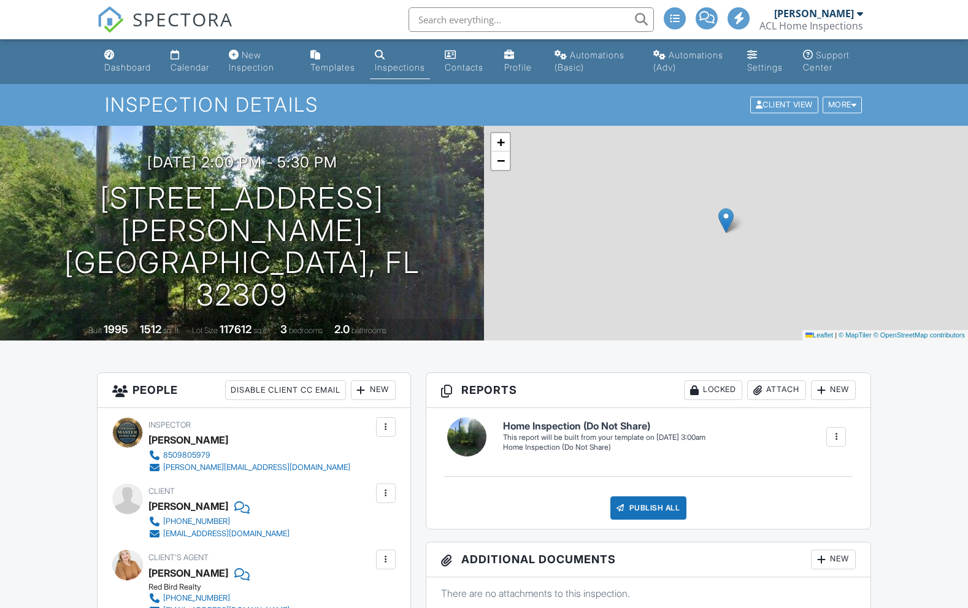
click at [851, 105] on div "Inspection Details Client View More Property Details Reschedule Reorder / Copy …" at bounding box center [484, 104] width 968 height 41
click at [852, 109] on div at bounding box center [854, 105] width 6 height 8
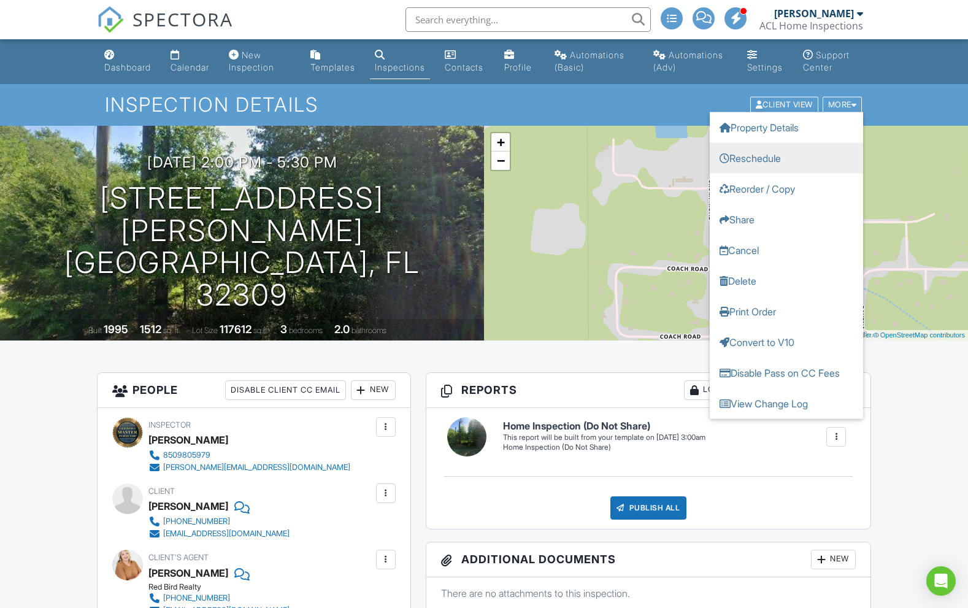
click at [794, 172] on link "Reschedule" at bounding box center [786, 158] width 153 height 31
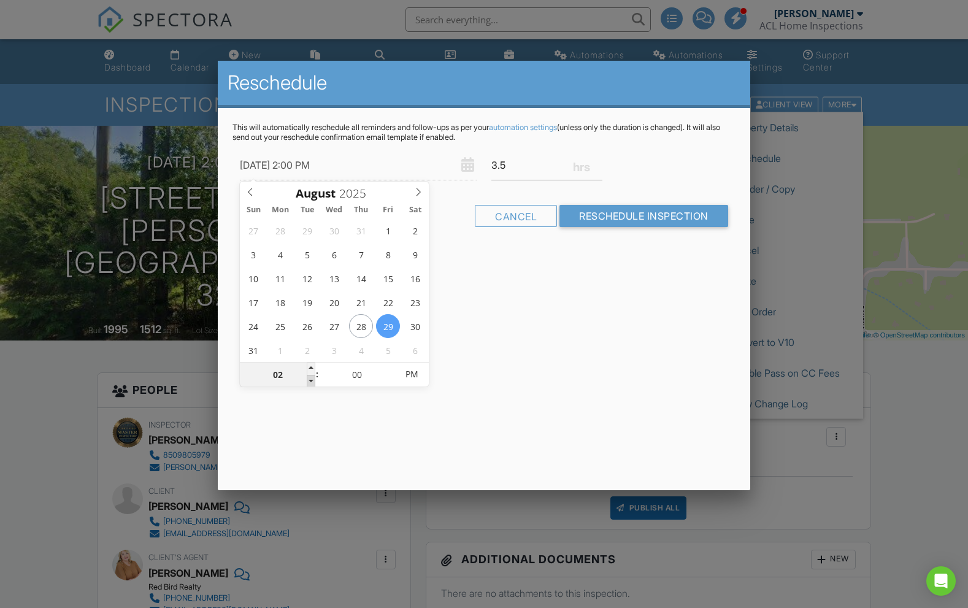
type input "08/29/2025 1:00 PM"
type input "01"
click at [309, 380] on span at bounding box center [311, 381] width 9 height 12
type input "08/29/2025 12:00 PM"
type input "12"
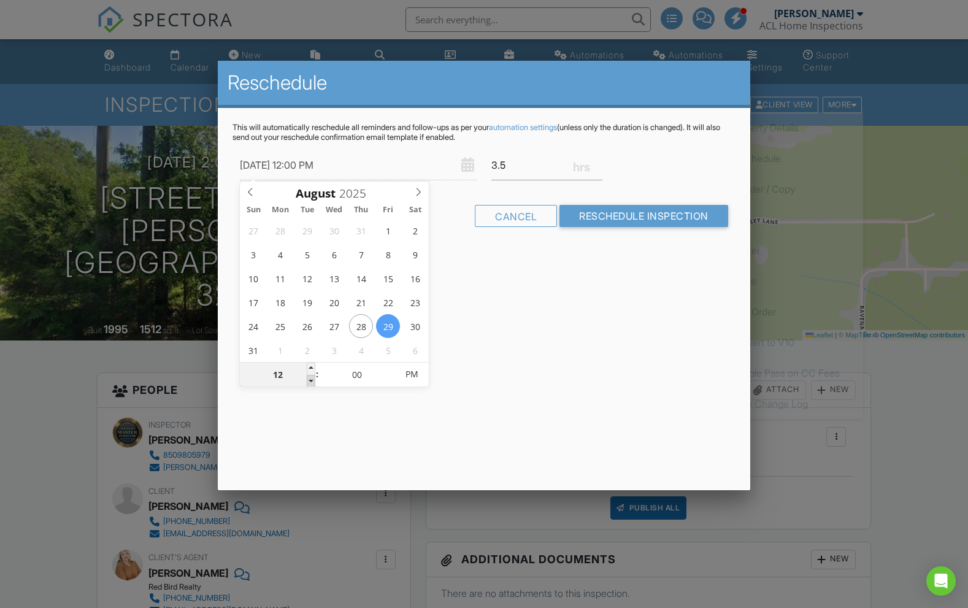
click at [309, 380] on span at bounding box center [311, 381] width 9 height 12
type input "08/29/2025 11:00 AM"
type input "11"
click at [309, 380] on span at bounding box center [311, 381] width 9 height 12
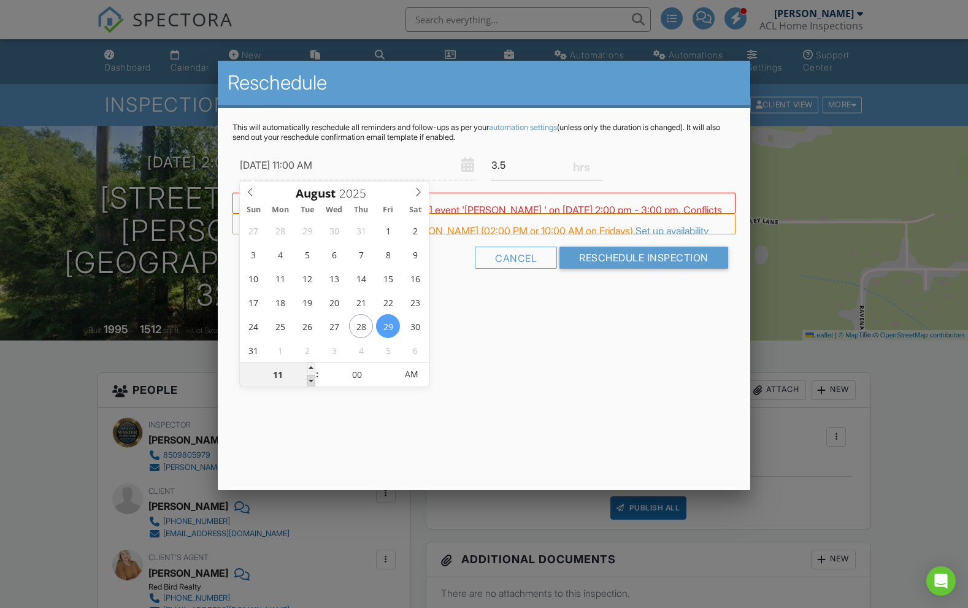
type input "08/29/2025 10:00 AM"
type input "10"
click at [309, 380] on span at bounding box center [311, 381] width 9 height 12
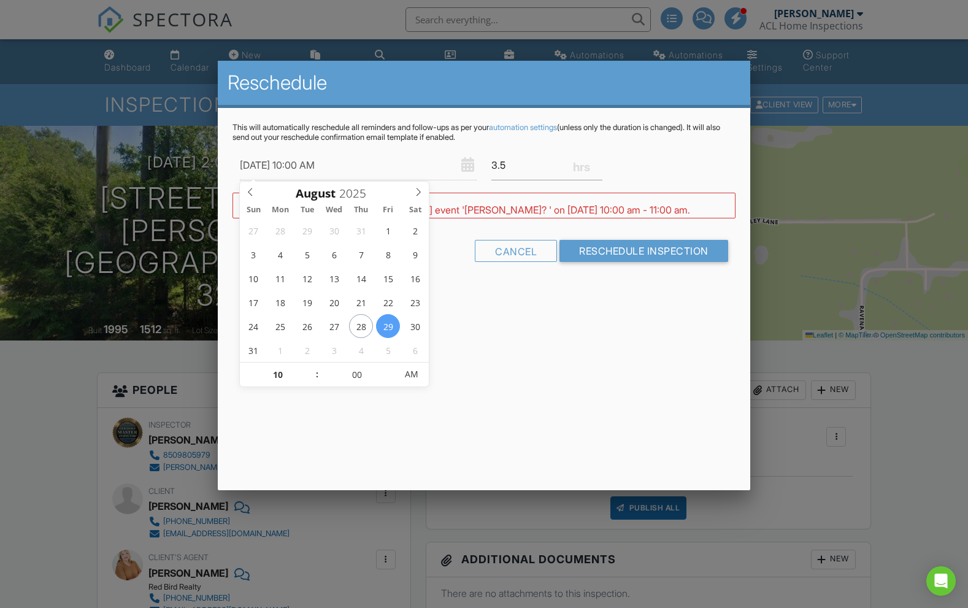
click at [517, 382] on div "Reschedule This will automatically reschedule all reminders and follow-ups as p…" at bounding box center [484, 275] width 532 height 429
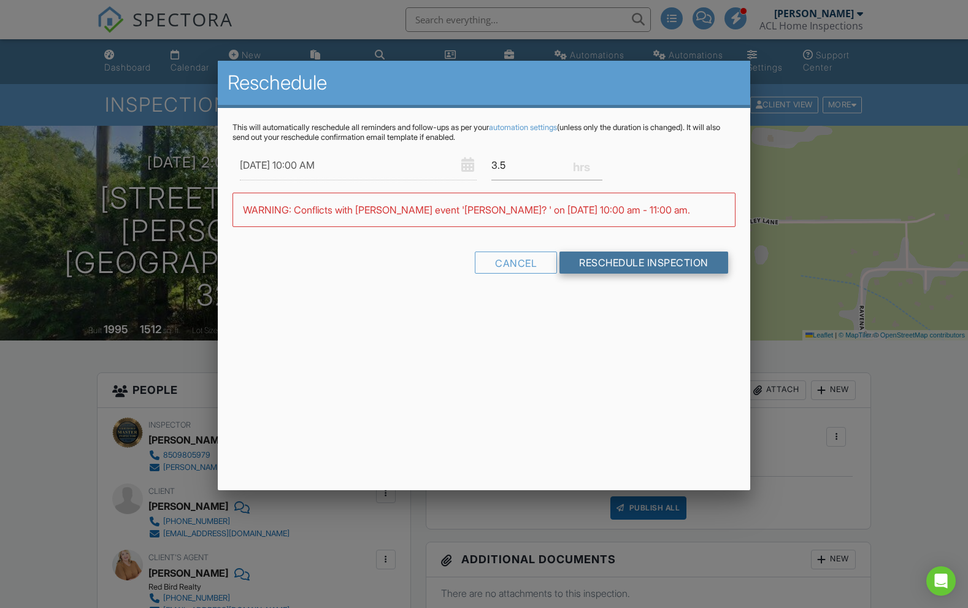
click at [632, 259] on input "Reschedule Inspection" at bounding box center [643, 262] width 169 height 22
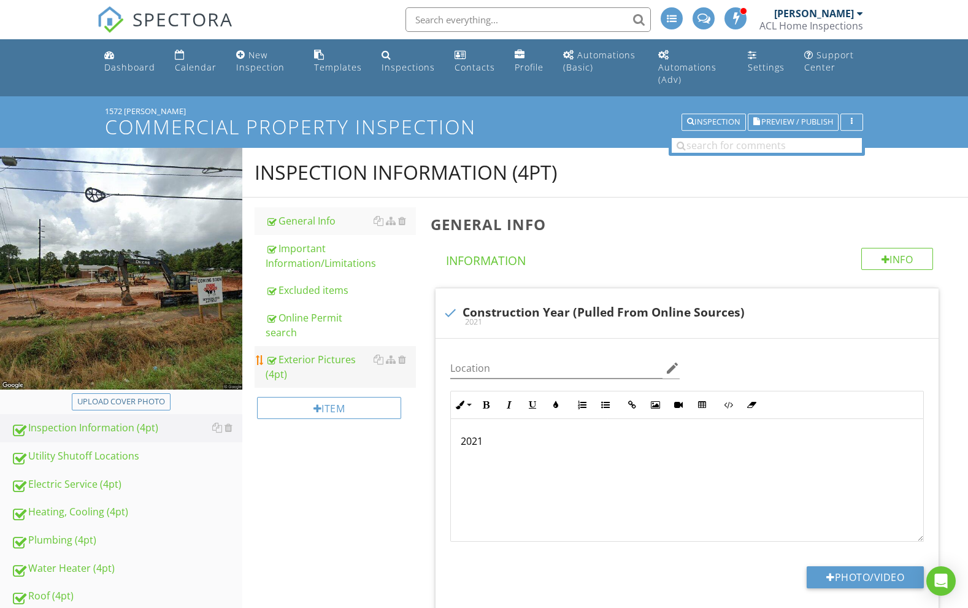
click at [318, 354] on div "Exterior Pictures (4pt)" at bounding box center [341, 366] width 151 height 29
type textarea "<p><span style="font-size: 0.8rem; line-height: 1rem; color: rgb(92, 156, 207);…"
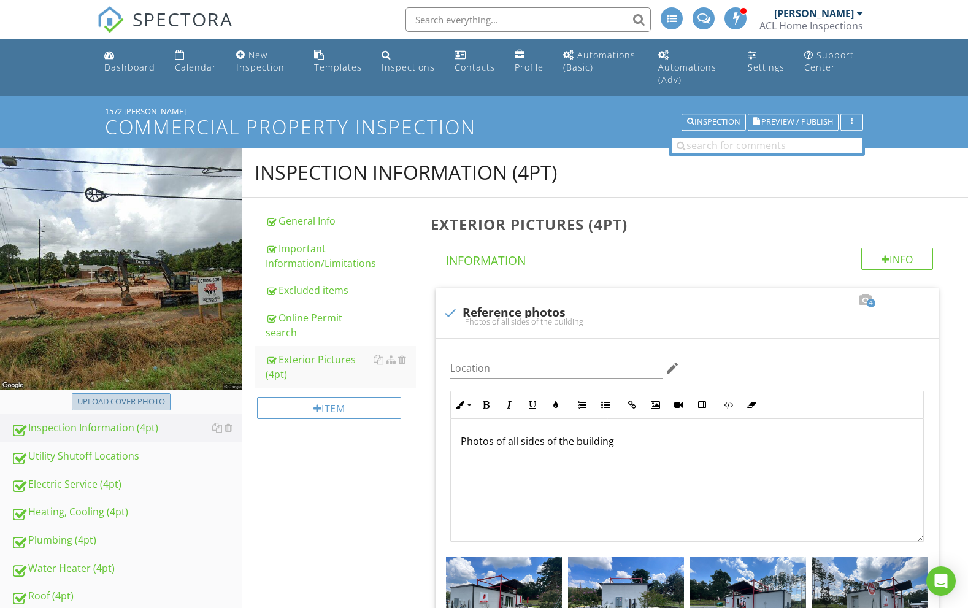
click at [141, 396] on div "Upload cover photo" at bounding box center [121, 402] width 88 height 12
type input "C:\fakepath\photo-30.jpg"
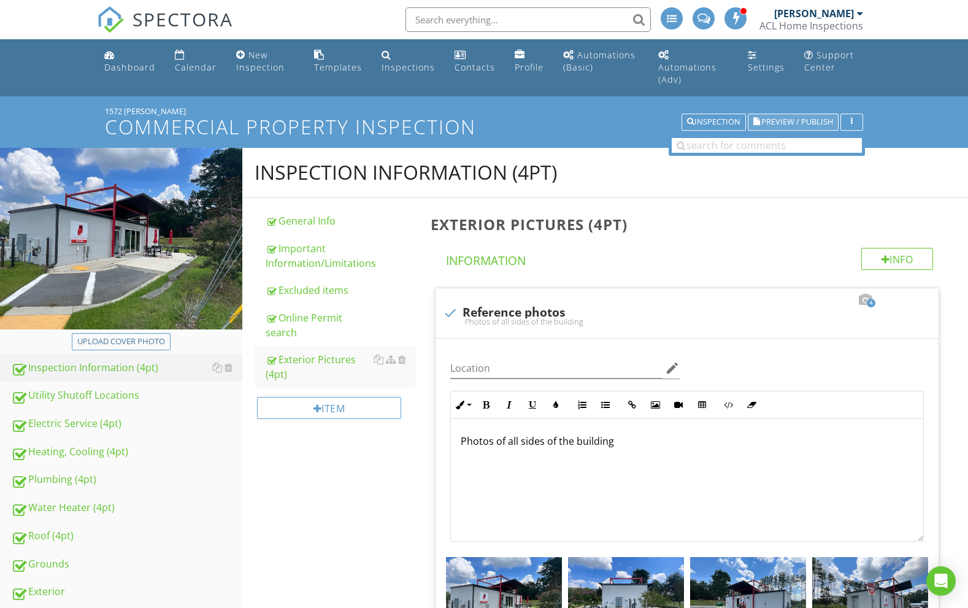
click at [787, 118] on span "Preview / Publish" at bounding box center [797, 122] width 72 height 8
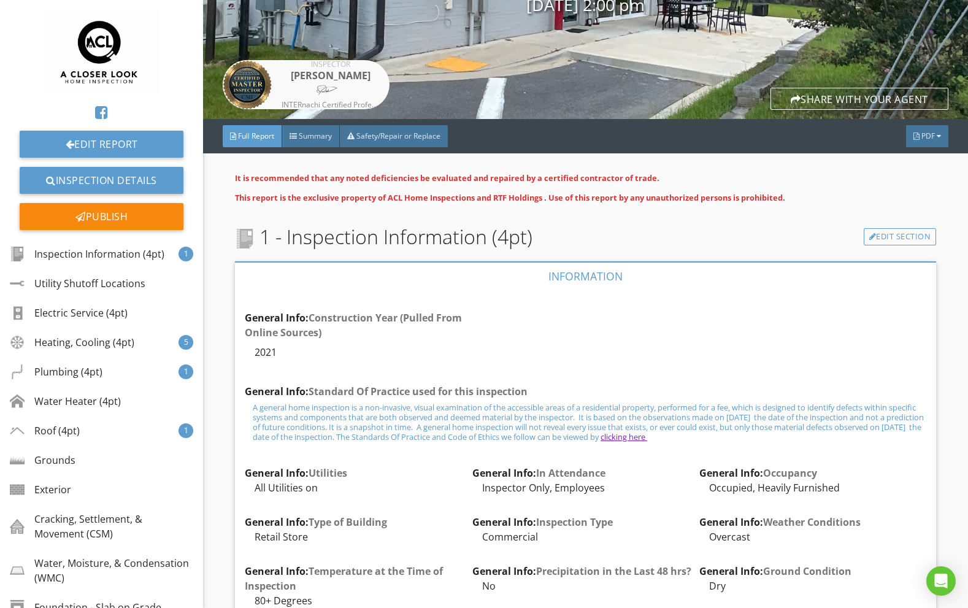
scroll to position [201, 0]
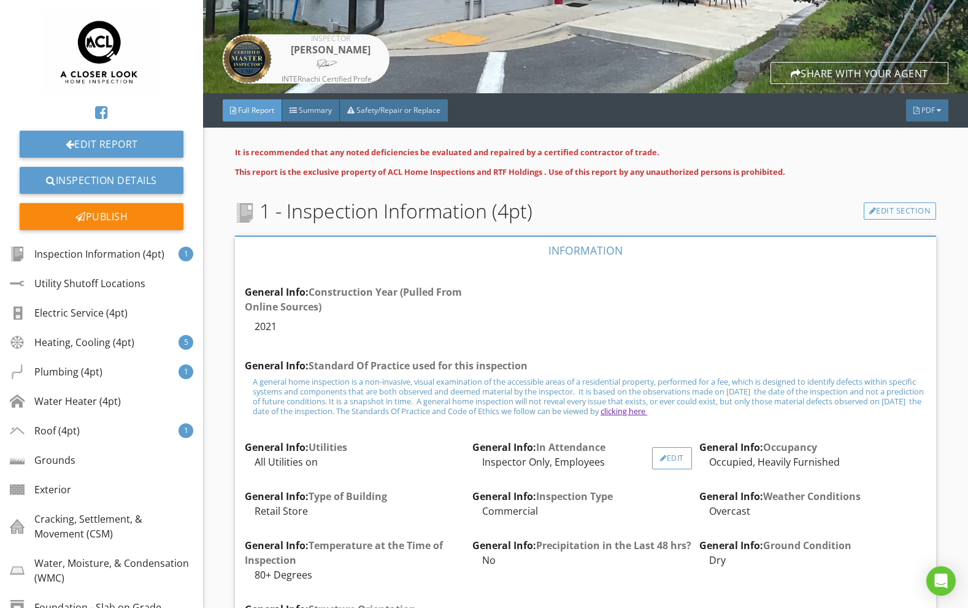
click at [670, 456] on div "Edit" at bounding box center [672, 458] width 40 height 22
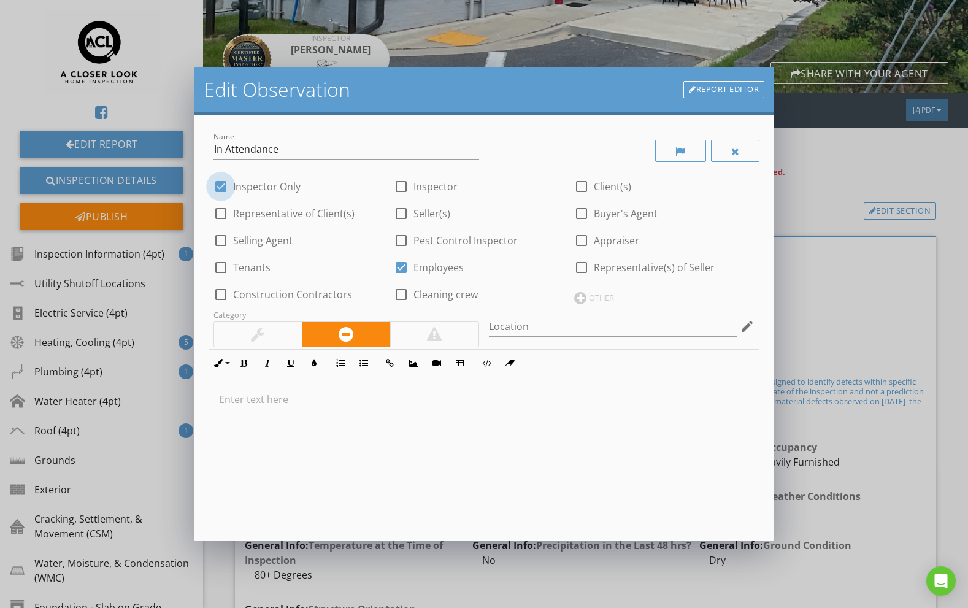
click at [222, 188] on div at bounding box center [220, 186] width 21 height 21
checkbox input "false"
click at [400, 189] on div at bounding box center [401, 186] width 21 height 21
checkbox input "true"
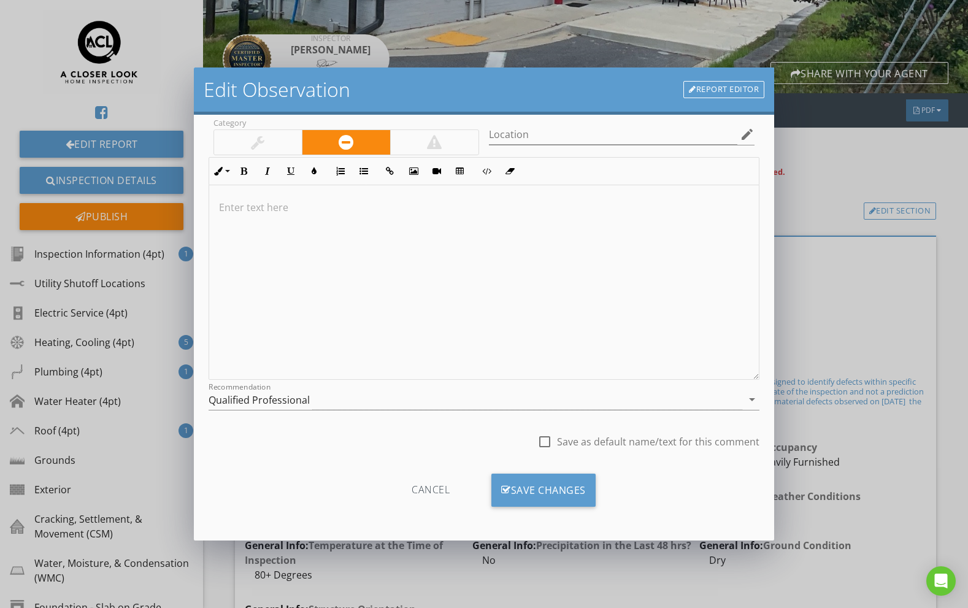
scroll to position [192, 0]
click at [544, 485] on div "Save Changes" at bounding box center [543, 489] width 104 height 33
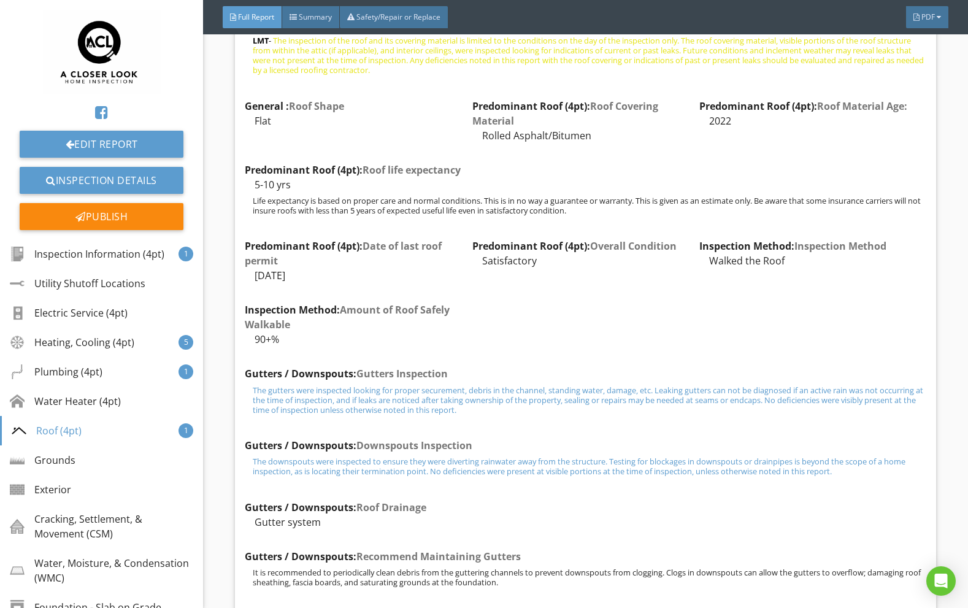
scroll to position [15001, 0]
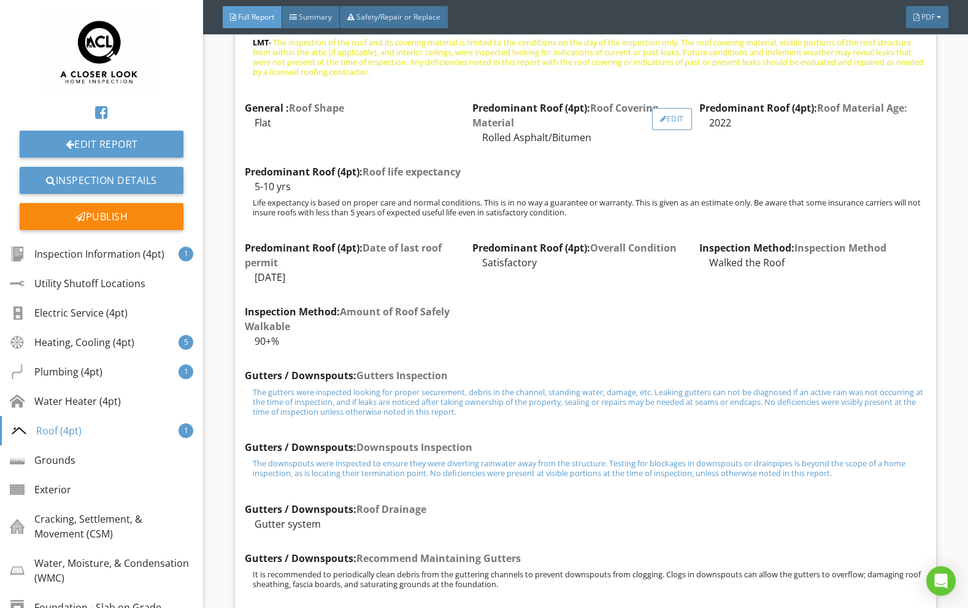
click at [675, 125] on div "Edit" at bounding box center [672, 119] width 40 height 22
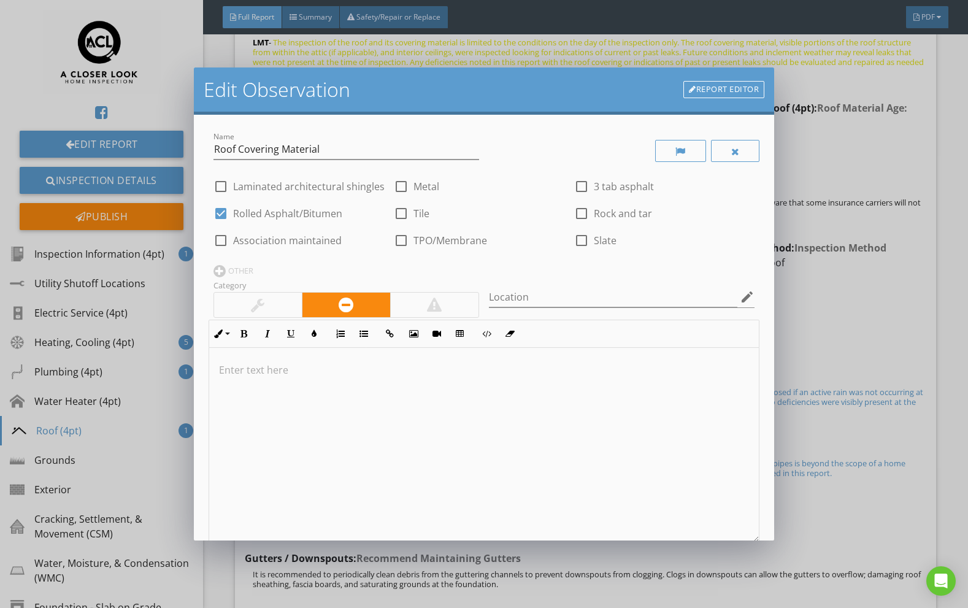
click at [406, 242] on div at bounding box center [401, 240] width 21 height 21
checkbox input "true"
click at [218, 218] on div at bounding box center [220, 213] width 21 height 21
checkbox input "false"
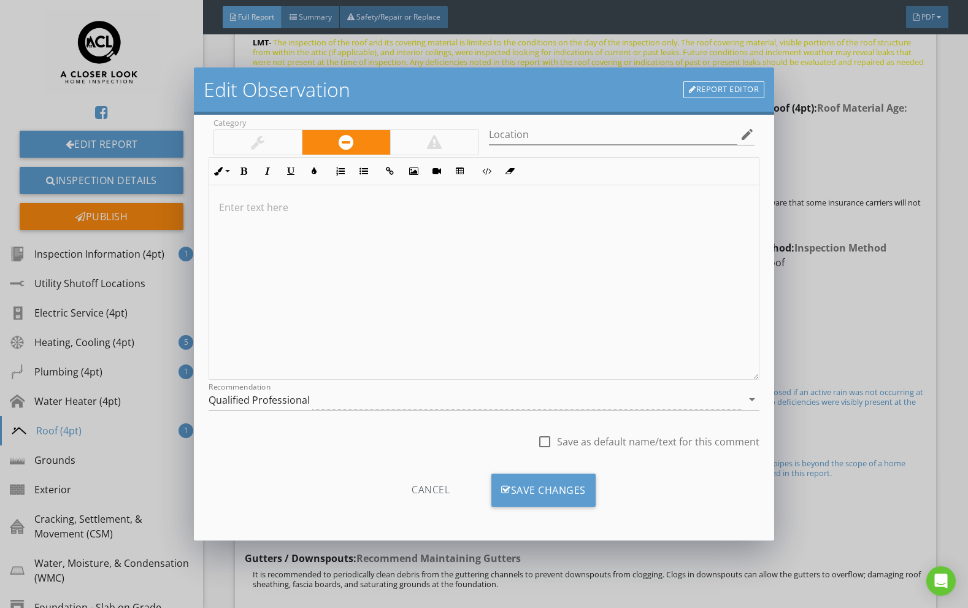
scroll to position [163, 0]
click at [545, 490] on div "Save Changes" at bounding box center [543, 489] width 104 height 33
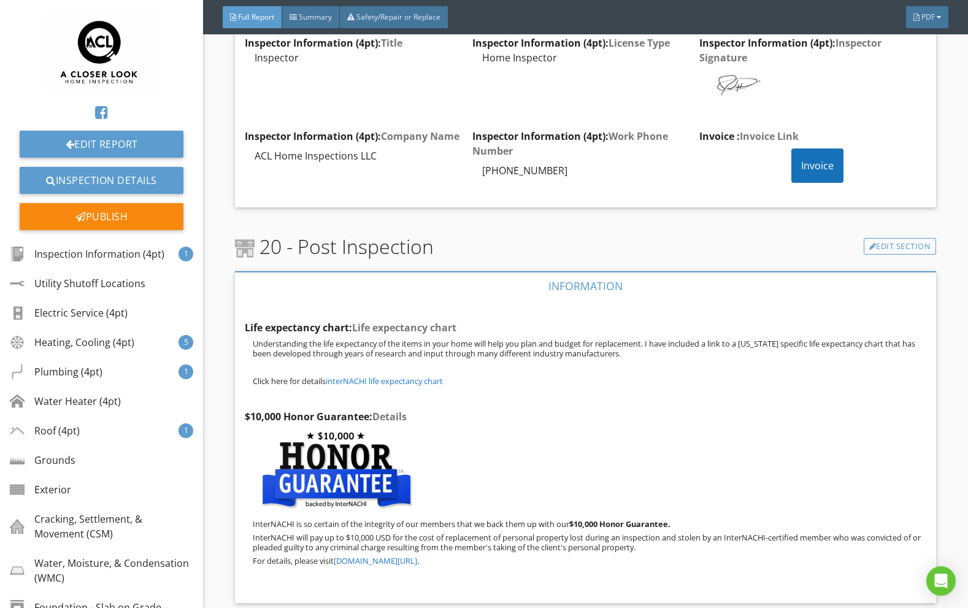
scroll to position [23281, 0]
click at [107, 182] on link "Inspection Details" at bounding box center [102, 180] width 164 height 27
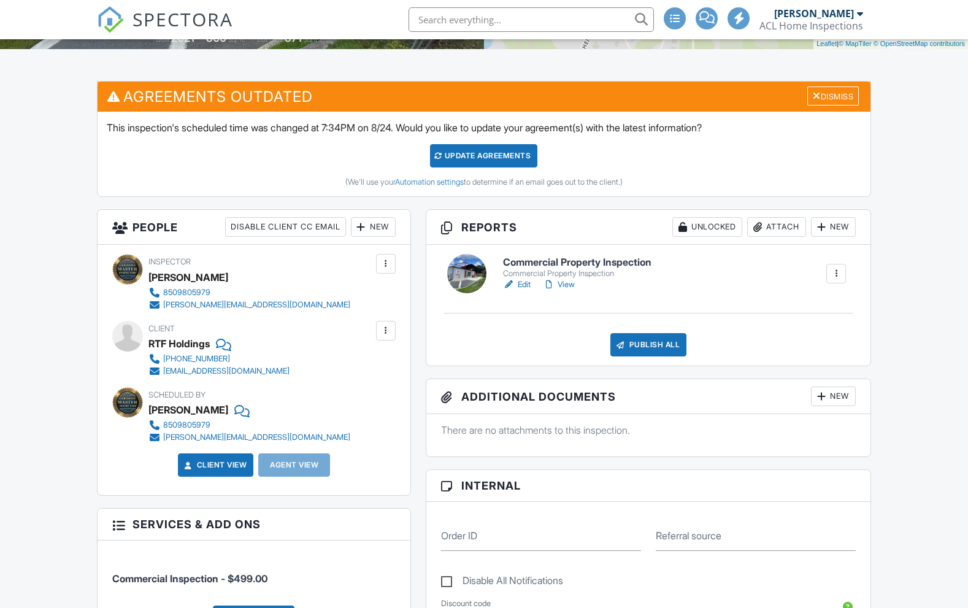
click at [633, 356] on div "Publish All" at bounding box center [648, 344] width 77 height 23
